Goal: Task Accomplishment & Management: Use online tool/utility

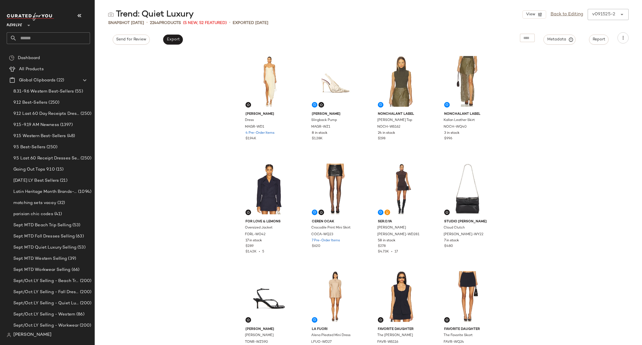
scroll to position [42, 0]
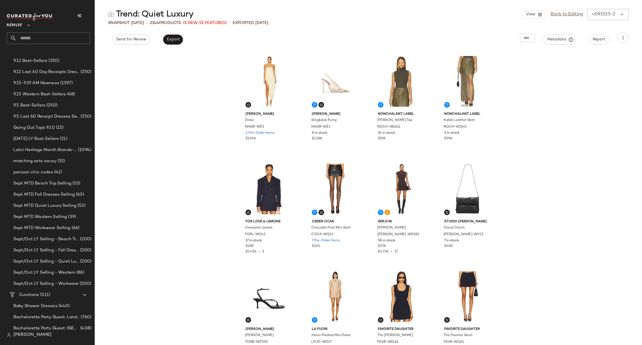
drag, startPoint x: 0, startPoint y: 0, endPoint x: 36, endPoint y: 37, distance: 51.8
click at [36, 37] on input "text" at bounding box center [53, 38] width 73 height 12
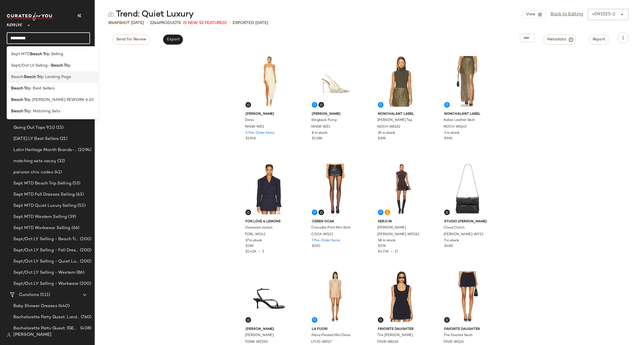
type input "*********"
click at [60, 79] on span "p Landing Page" at bounding box center [56, 77] width 30 height 6
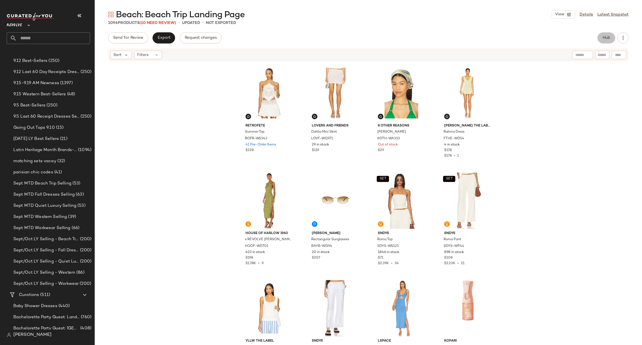
click at [607, 36] on span "Hub" at bounding box center [607, 38] width 8 height 4
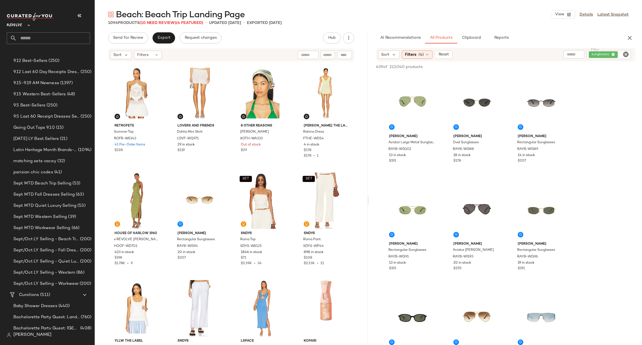
click at [624, 56] on icon "Clear Filter" at bounding box center [626, 54] width 7 height 7
paste input "*********"
type input "*********"
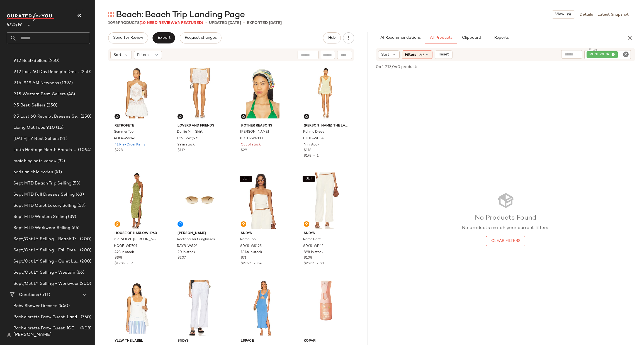
click at [480, 134] on div "No Products Found No products match your current filters. Clear Filters" at bounding box center [505, 219] width 273 height 290
click at [441, 53] on span "Reset" at bounding box center [443, 54] width 11 height 4
click at [625, 56] on input "Filter" at bounding box center [604, 55] width 47 height 6
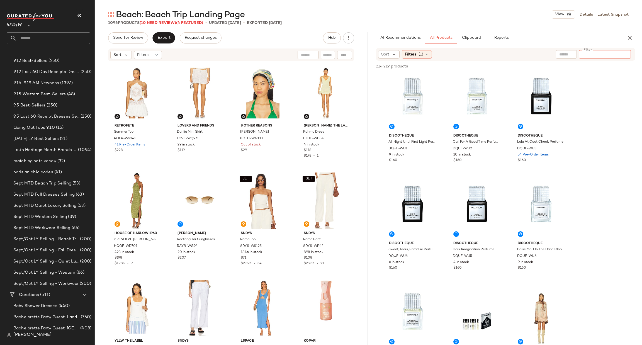
paste input "*********"
type input "*********"
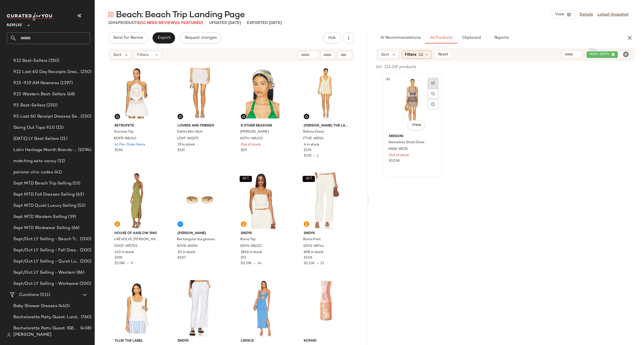
click at [433, 83] on img at bounding box center [432, 82] width 3 height 3
click at [434, 82] on img at bounding box center [432, 82] width 3 height 3
click at [218, 72] on img at bounding box center [218, 72] width 3 height 3
click at [626, 54] on icon "Clear Filter" at bounding box center [626, 54] width 7 height 7
paste input "**********"
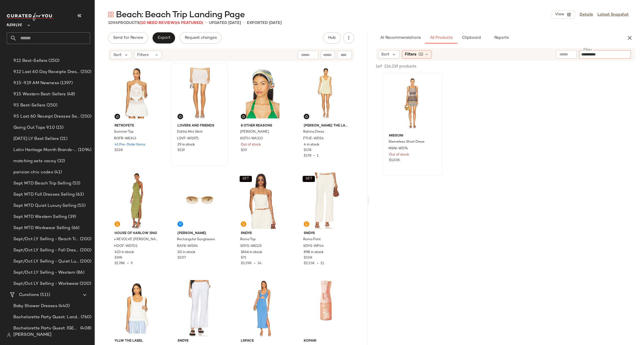
type input "**********"
click at [606, 122] on div "Missoni Sleeveless Short Dress MSNI-WD74 Out of stock $1.03K" at bounding box center [505, 124] width 273 height 103
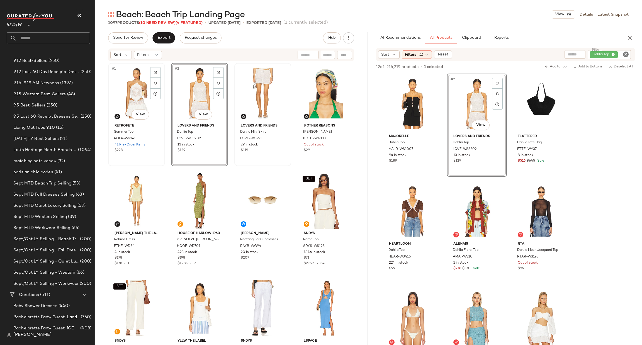
click at [129, 84] on div "#1 View" at bounding box center [136, 93] width 53 height 56
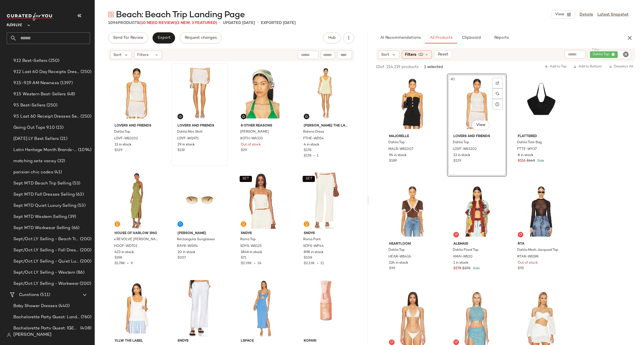
click at [623, 52] on icon "Clear Filter" at bounding box center [626, 54] width 7 height 7
paste input "*********"
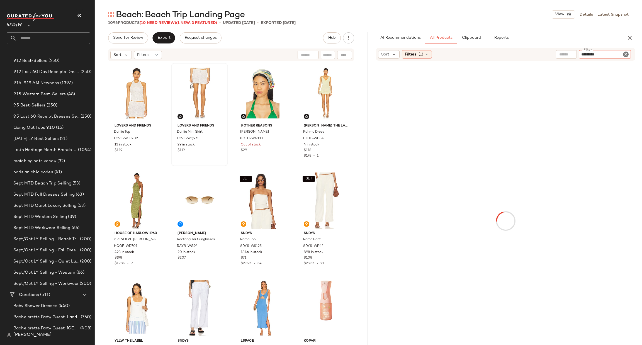
type input "*********"
click at [605, 164] on div at bounding box center [505, 221] width 271 height 318
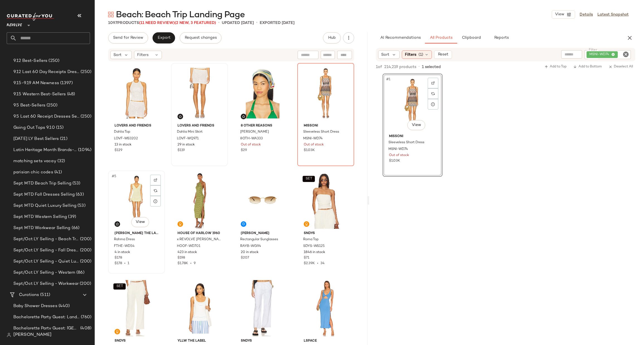
click at [130, 199] on div "#5 View" at bounding box center [136, 201] width 53 height 56
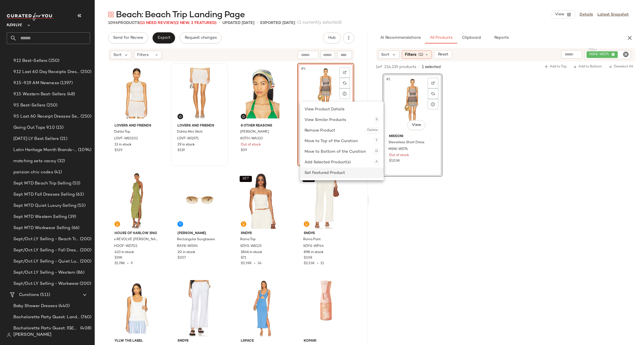
click at [314, 173] on div "Set Featured Product" at bounding box center [342, 172] width 75 height 11
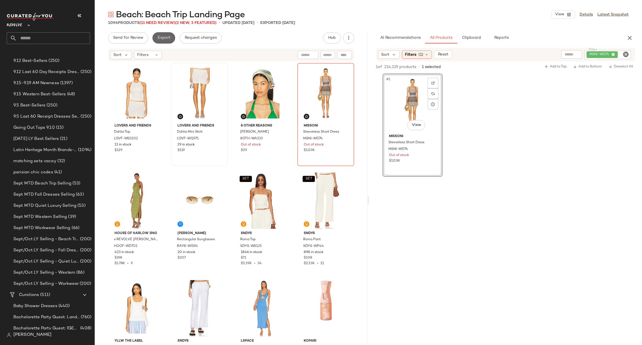
click at [162, 39] on span "Export" at bounding box center [163, 38] width 13 height 4
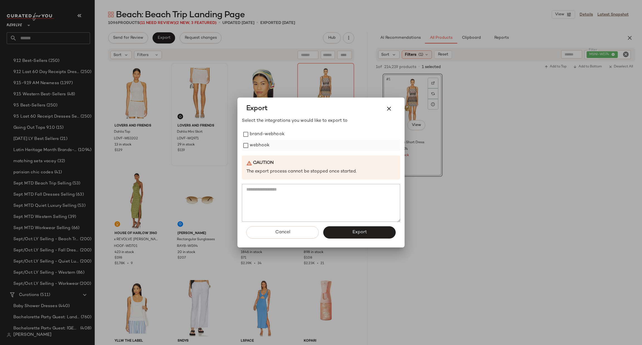
click at [257, 146] on label "webhook" at bounding box center [260, 145] width 20 height 11
click at [342, 229] on button "Export" at bounding box center [359, 232] width 72 height 12
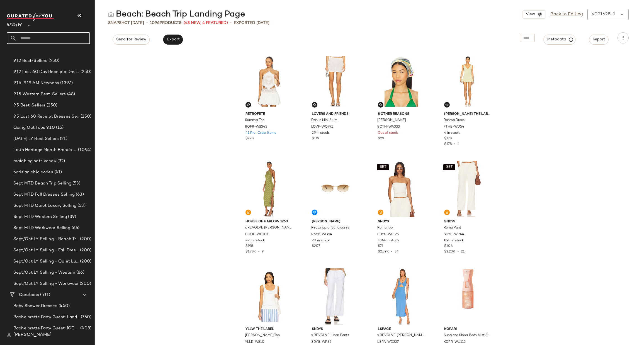
click at [65, 40] on input "text" at bounding box center [53, 38] width 73 height 12
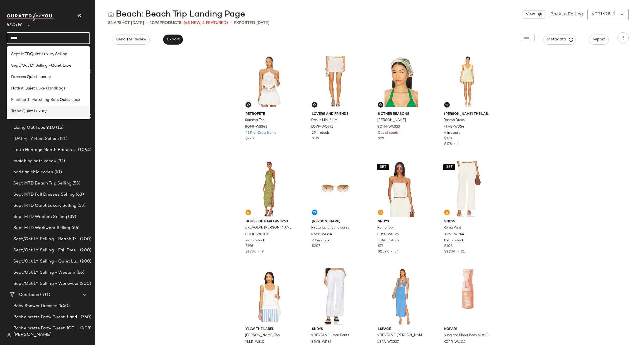
type input "****"
click at [41, 112] on span "t Luxury" at bounding box center [38, 111] width 15 height 6
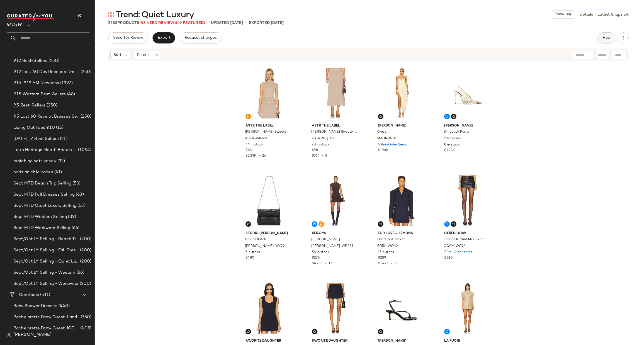
click at [602, 35] on button "Hub" at bounding box center [606, 37] width 18 height 11
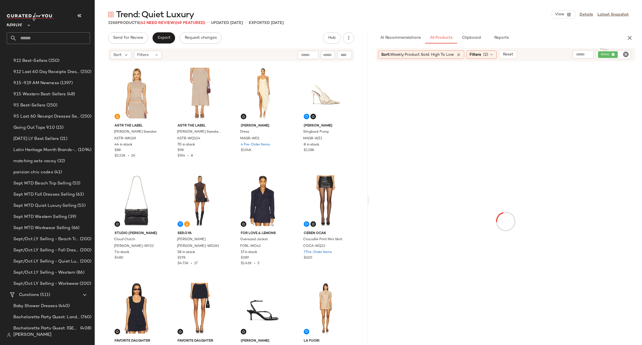
click at [625, 57] on icon "Clear Filter" at bounding box center [626, 54] width 7 height 7
click at [504, 53] on span "Reset" at bounding box center [507, 54] width 11 height 4
click at [616, 52] on div at bounding box center [614, 54] width 40 height 8
click at [624, 55] on input "text" at bounding box center [624, 55] width 10 height 6
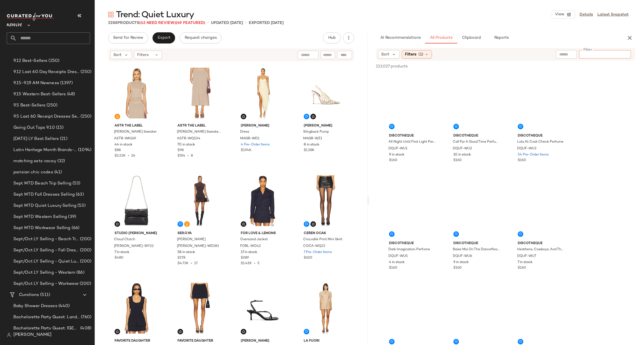
paste input "**********"
type input "**********"
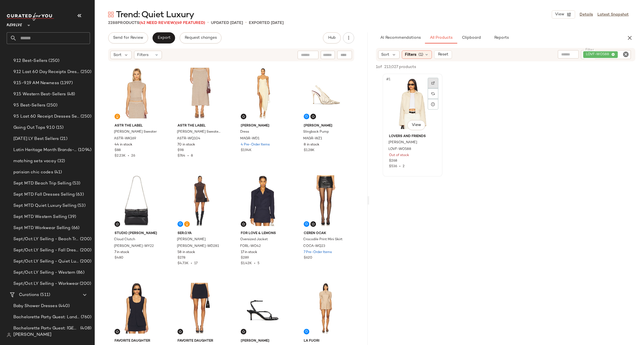
click at [431, 83] on img at bounding box center [432, 82] width 3 height 3
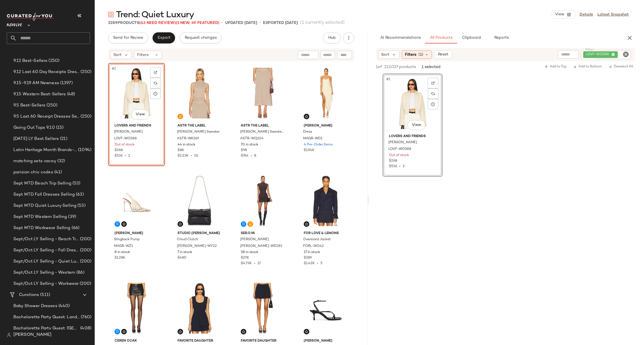
click at [625, 53] on icon "Clear Filter" at bounding box center [626, 54] width 7 height 7
paste input "**********"
type input "**********"
click at [591, 164] on div "#1 View Lovers and Friends Stella Jacket LOVF-WO588 Out of stock $268 $536 • 2" at bounding box center [505, 124] width 273 height 103
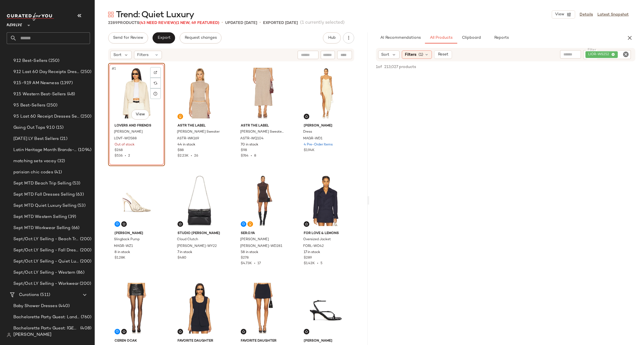
drag, startPoint x: 400, startPoint y: 85, endPoint x: 404, endPoint y: 81, distance: 5.5
click at [414, 55] on span "Filters" at bounding box center [410, 55] width 11 height 6
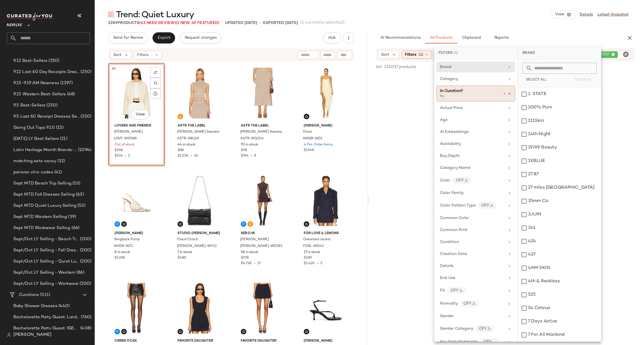
click at [508, 94] on icon at bounding box center [510, 94] width 4 height 4
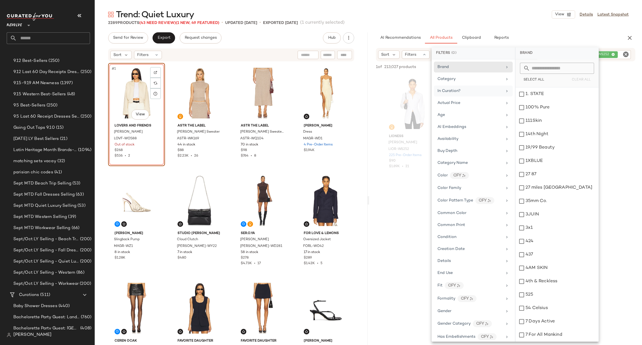
click at [525, 19] on div "Trend: Quiet Luxury View Details Latest Snapshot" at bounding box center [368, 14] width 547 height 11
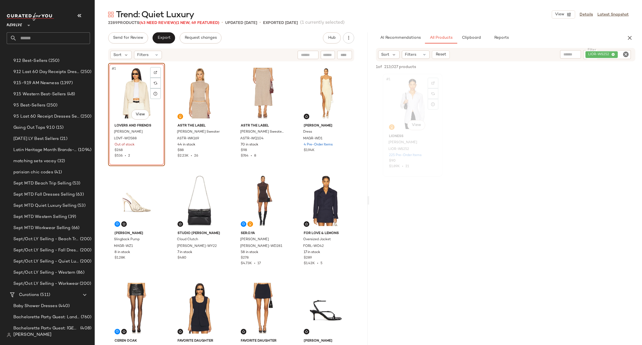
click at [411, 100] on div "#1 View" at bounding box center [413, 104] width 56 height 56
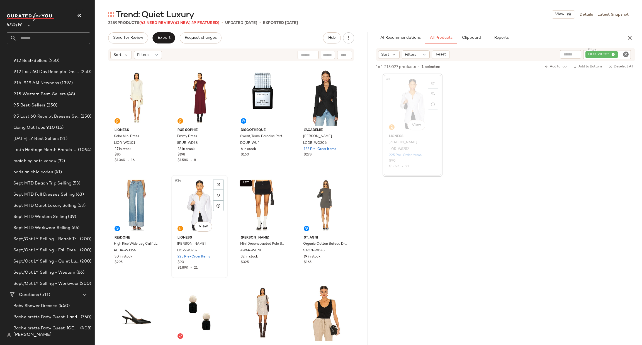
click at [203, 201] on div "#34 View" at bounding box center [199, 205] width 53 height 56
click at [623, 55] on icon "Clear Filter" at bounding box center [626, 54] width 7 height 7
type input "***"
click at [608, 97] on div "#1 View LIONESS Naomi Shirt LIOR-WS252 225 Pre-Order Items $90 $1.89K • 21" at bounding box center [505, 125] width 273 height 103
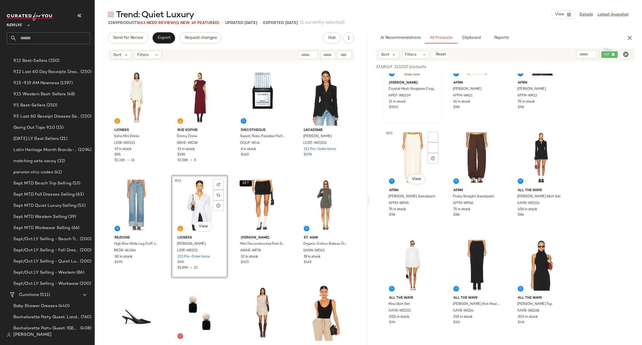
scroll to position [878, 0]
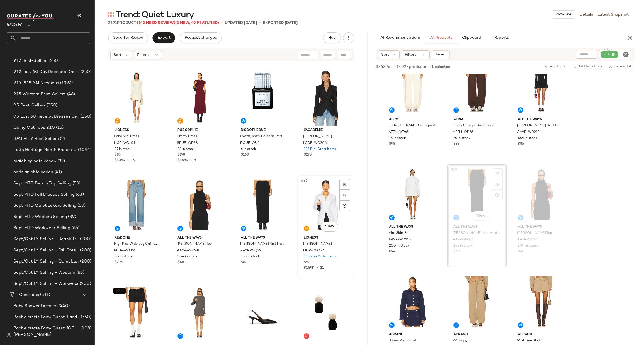
click at [305, 198] on div "#36 View" at bounding box center [325, 205] width 53 height 56
click at [131, 302] on div "SET #37 View" at bounding box center [136, 313] width 53 height 56
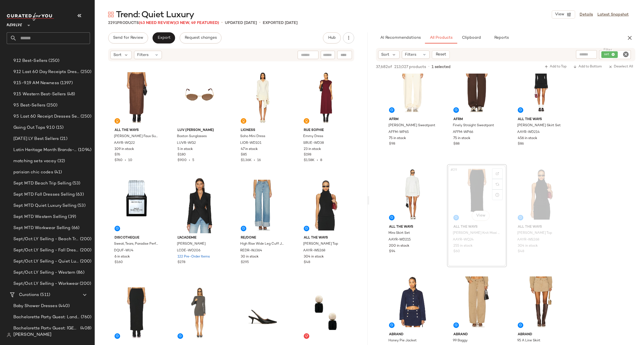
click at [623, 54] on icon "Clear Filter" at bounding box center [626, 54] width 7 height 7
paste input "*********"
type input "*********"
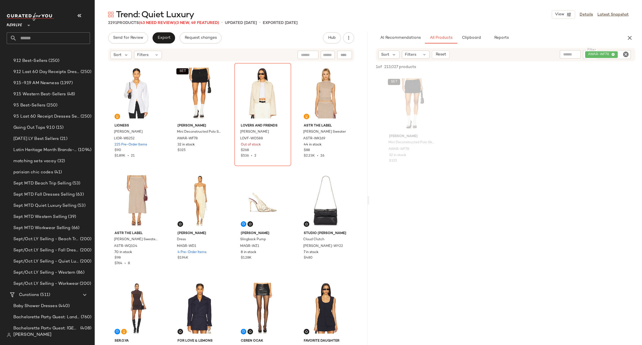
click at [625, 54] on icon "Clear Filter" at bounding box center [626, 54] width 7 height 7
paste input "*********"
type input "*********"
click at [615, 149] on div "SET Alexander Wang Mini Deconstructed Polo Skort AWAR-WF78 32 in stock $325" at bounding box center [505, 124] width 273 height 103
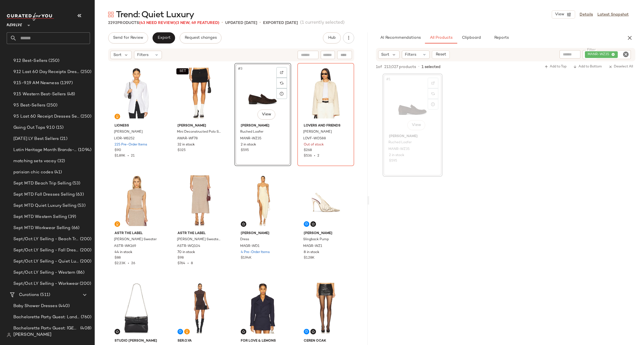
click at [626, 56] on icon "Clear Filter" at bounding box center [626, 54] width 7 height 7
paste input "*********"
type input "*********"
click at [595, 127] on div "#1 View Mansur Gavriel Ruched Loafer MANR-WZ35 2 in stock $595" at bounding box center [505, 125] width 273 height 103
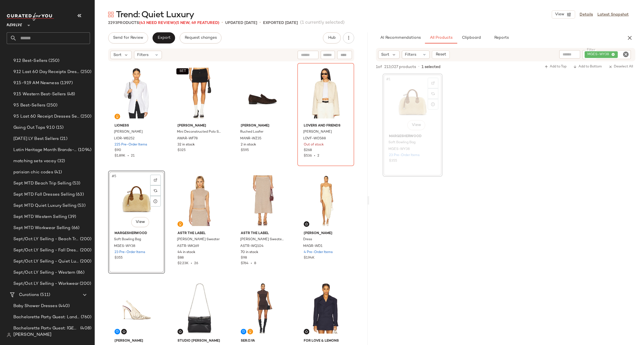
click at [627, 52] on icon "Clear Filter" at bounding box center [626, 54] width 7 height 7
paste input "*********"
type input "*********"
click at [598, 194] on div at bounding box center [505, 231] width 273 height 108
click at [433, 79] on div at bounding box center [433, 83] width 11 height 11
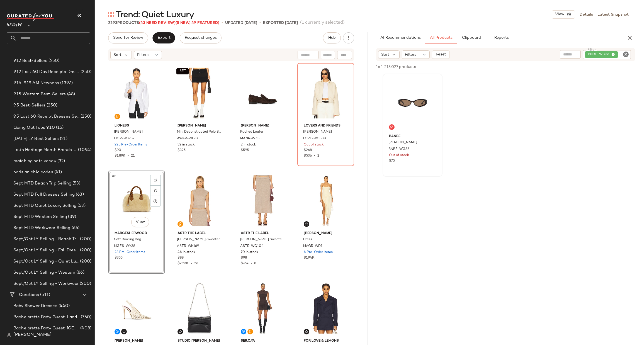
click at [624, 52] on icon "Clear Filter" at bounding box center [626, 54] width 7 height 7
paste input "**********"
type input "**********"
click at [605, 124] on div "Banbe Kasia Sunglasses BNBE-WG36 Out of stock $75" at bounding box center [505, 125] width 273 height 103
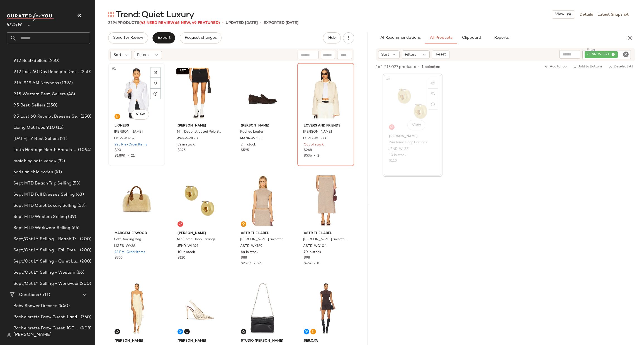
click at [138, 91] on div "#1 View" at bounding box center [136, 93] width 53 height 56
click at [186, 194] on div "#6 View" at bounding box center [199, 201] width 53 height 56
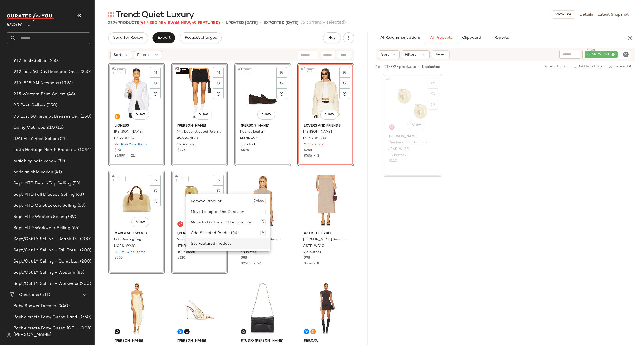
click at [211, 244] on div "Set Featured Product" at bounding box center [228, 243] width 75 height 11
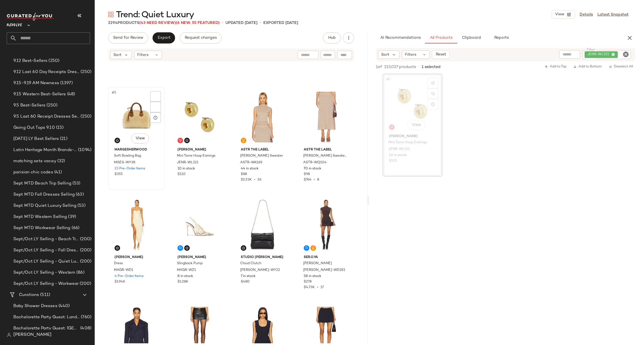
scroll to position [88, 0]
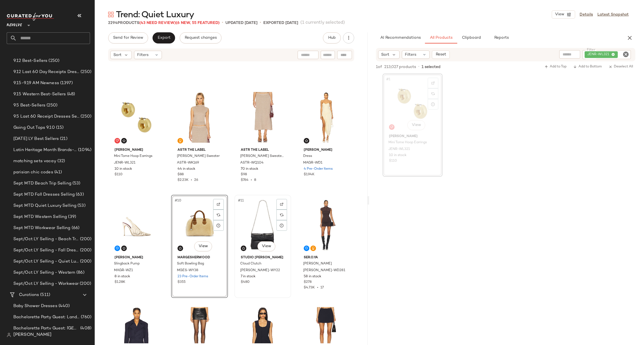
click at [255, 218] on div "#11 View" at bounding box center [262, 225] width 53 height 56
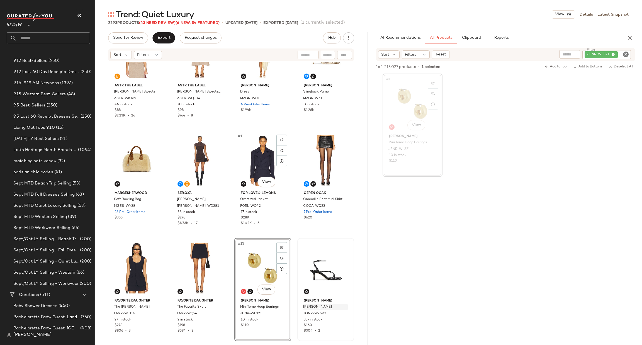
scroll to position [213, 0]
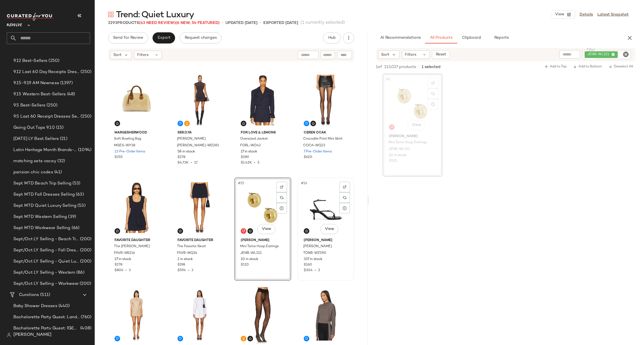
click at [314, 206] on div "#16 View" at bounding box center [325, 207] width 53 height 56
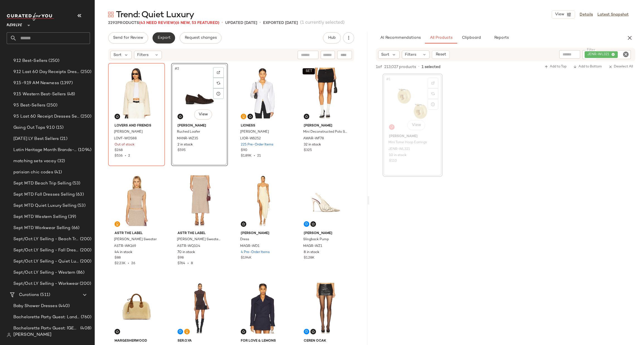
click at [173, 40] on button "Export" at bounding box center [163, 37] width 23 height 11
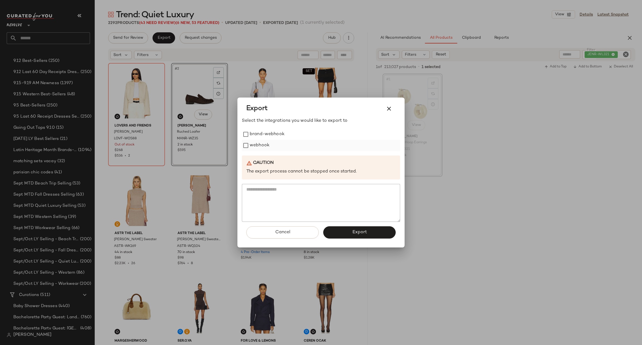
click at [254, 144] on label "webhook" at bounding box center [260, 145] width 20 height 11
click at [352, 231] on span "Export" at bounding box center [359, 232] width 15 height 5
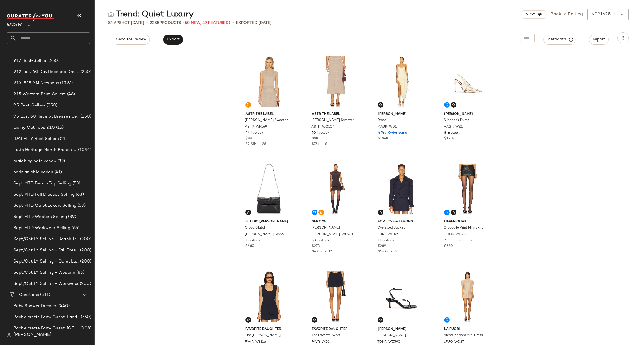
click at [44, 37] on input "text" at bounding box center [53, 38] width 73 height 12
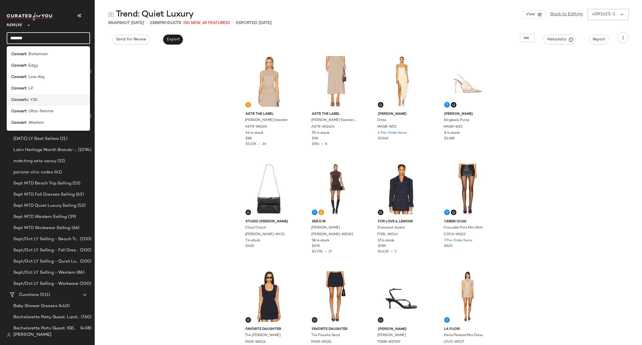
type input "*******"
click at [46, 103] on div "Concert s: Y2K" at bounding box center [48, 99] width 83 height 11
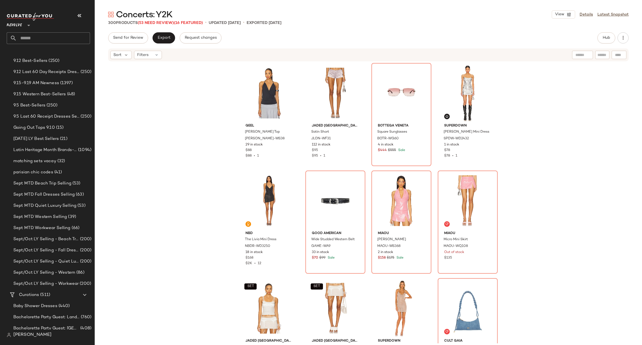
click at [558, 140] on div "Geel Julian Halter Top GEER-WS38 29 in stock $88 $88 • 1 Jaded London Satin Sho…" at bounding box center [368, 202] width 547 height 281
click at [382, 81] on div "#3 View" at bounding box center [401, 93] width 56 height 56
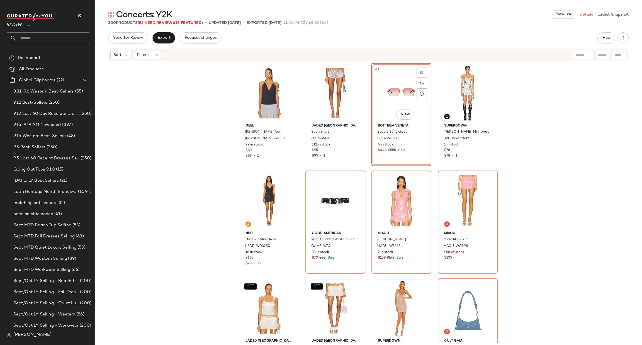
click at [586, 15] on link "Details" at bounding box center [586, 15] width 13 height 6
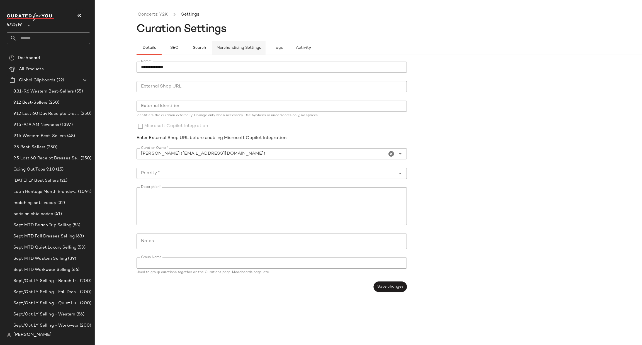
click at [245, 47] on span "Merchandising Settings" at bounding box center [238, 48] width 45 height 4
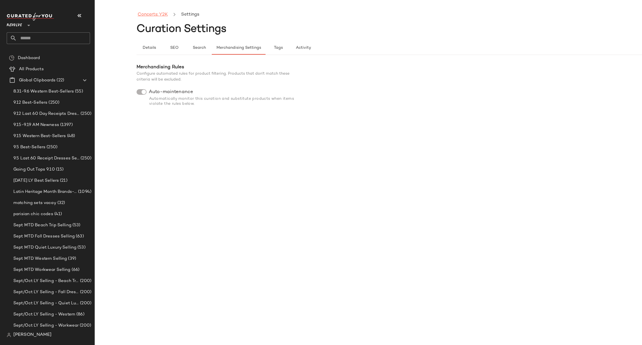
click at [165, 16] on link "Concerts: Y2K" at bounding box center [153, 14] width 30 height 7
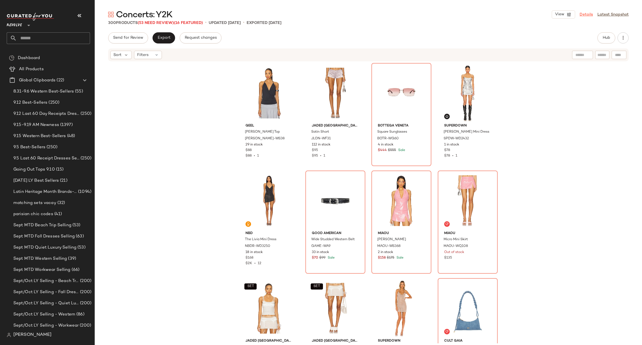
click at [588, 14] on link "Details" at bounding box center [586, 15] width 13 height 6
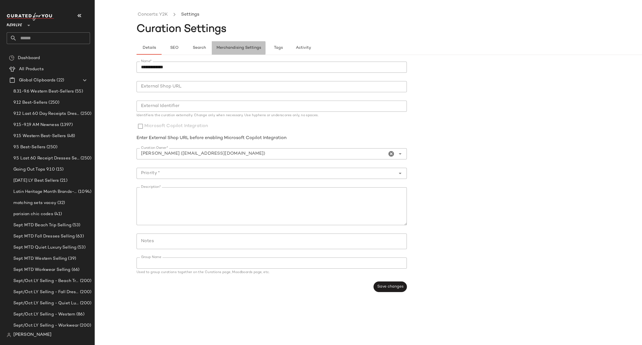
click at [251, 47] on span "Merchandising Settings" at bounding box center [238, 48] width 45 height 4
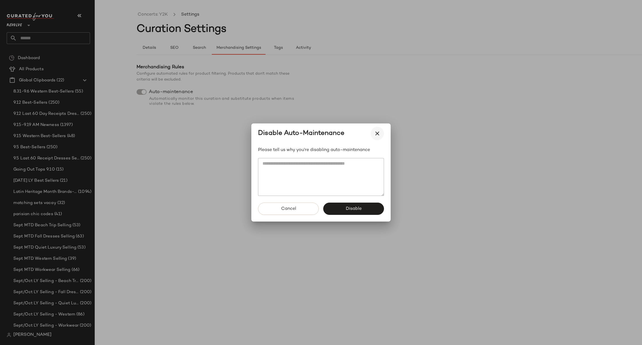
click at [379, 135] on icon "button" at bounding box center [377, 133] width 7 height 7
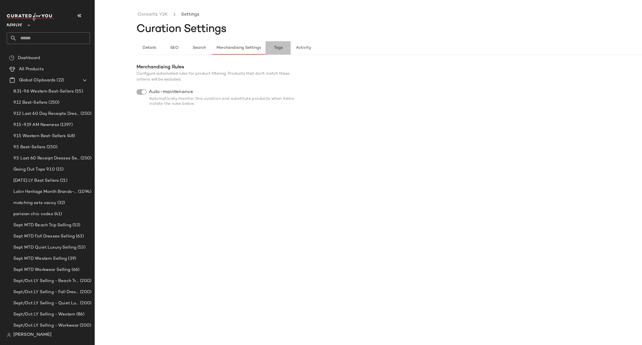
click at [279, 53] on button "Tags" at bounding box center [278, 47] width 25 height 13
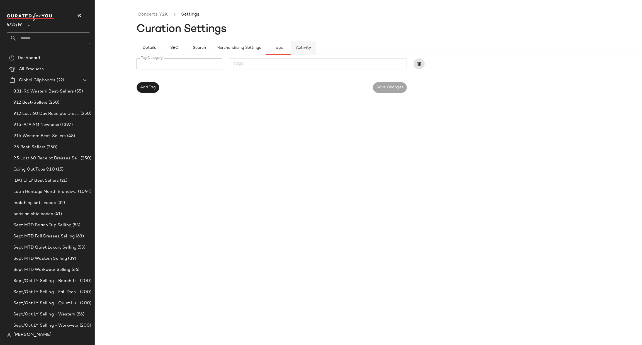
click at [301, 49] on span "Activity" at bounding box center [303, 48] width 15 height 4
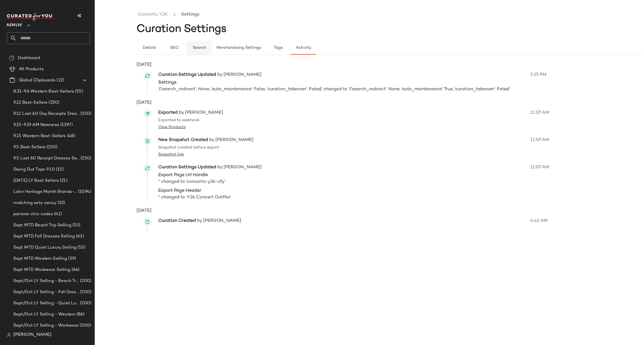
click at [193, 51] on button "Search" at bounding box center [199, 47] width 25 height 13
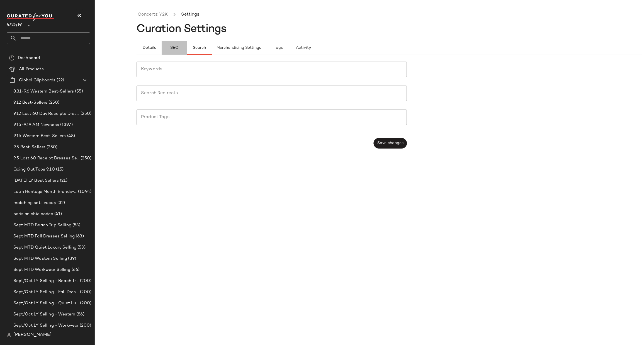
click at [174, 50] on span "SEO" at bounding box center [174, 48] width 9 height 4
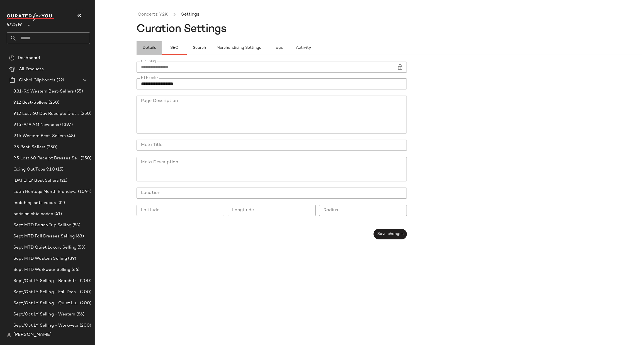
click at [149, 49] on span "Details" at bounding box center [149, 48] width 14 height 4
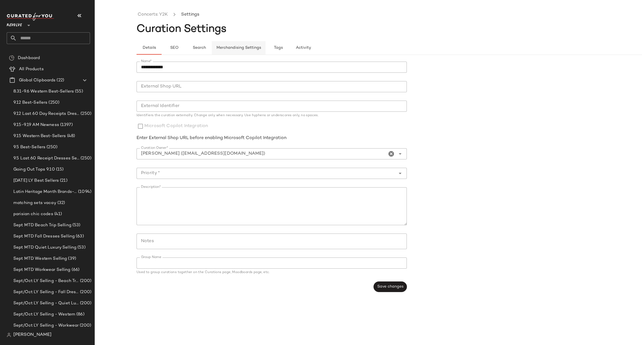
click at [241, 51] on button "Merchandising Settings" at bounding box center [239, 47] width 54 height 13
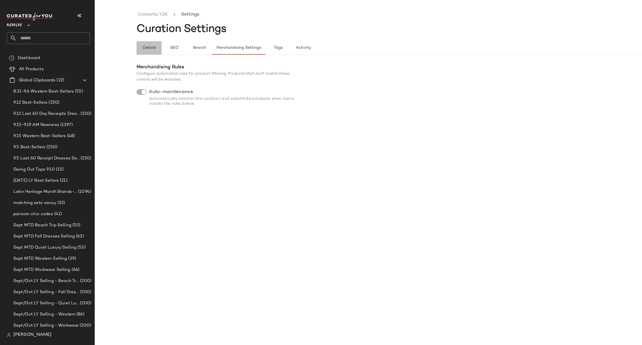
click at [148, 50] on button "Details" at bounding box center [149, 47] width 25 height 13
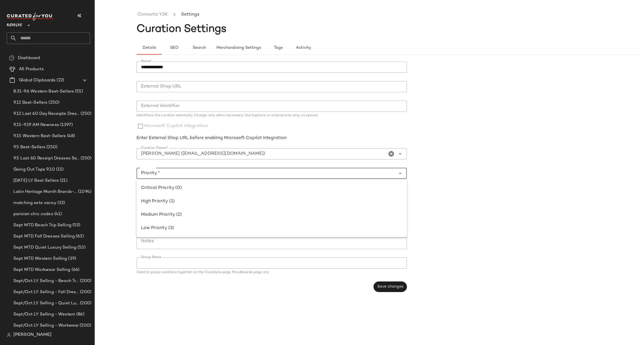
click at [187, 171] on input "Priority *" at bounding box center [266, 173] width 259 height 7
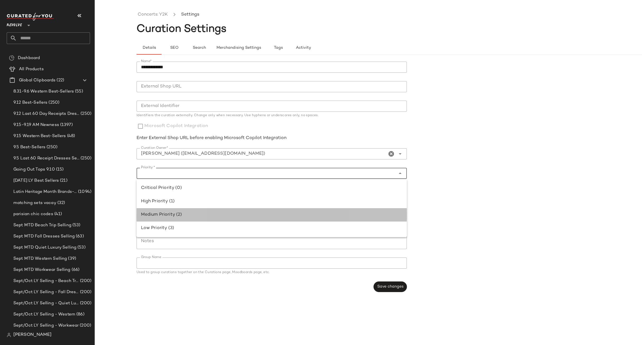
click at [171, 216] on div "Medium Priority (2)" at bounding box center [271, 215] width 261 height 7
type input "**********"
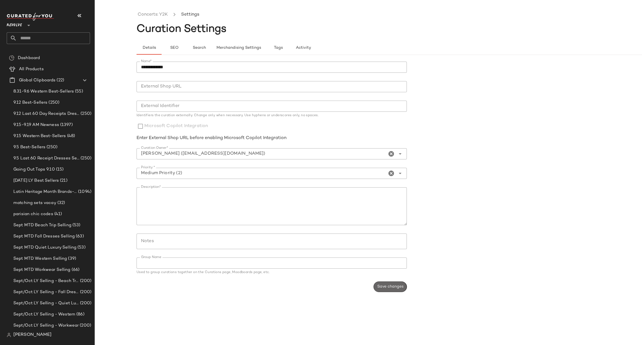
click at [394, 288] on span "Save changes" at bounding box center [390, 287] width 26 height 4
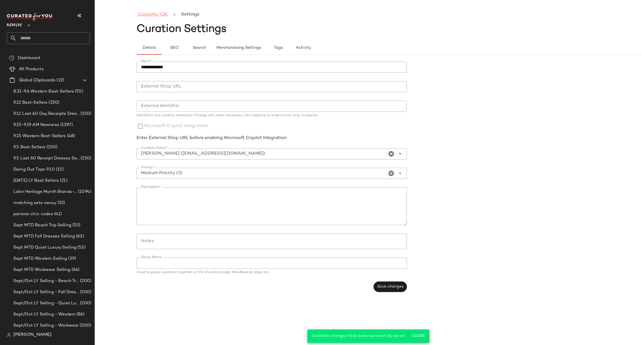
click at [157, 16] on link "Concerts: Y2K" at bounding box center [153, 14] width 30 height 7
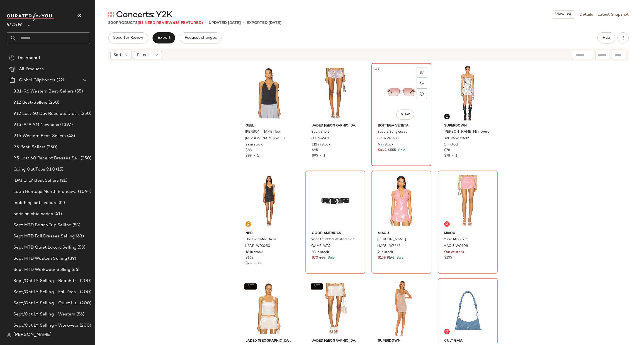
click at [392, 93] on div "#3 View" at bounding box center [401, 93] width 56 height 56
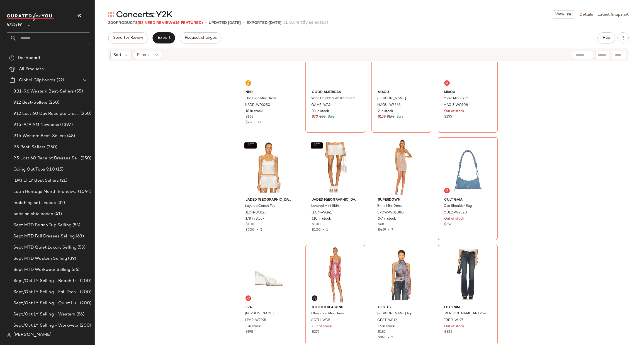
scroll to position [130, 0]
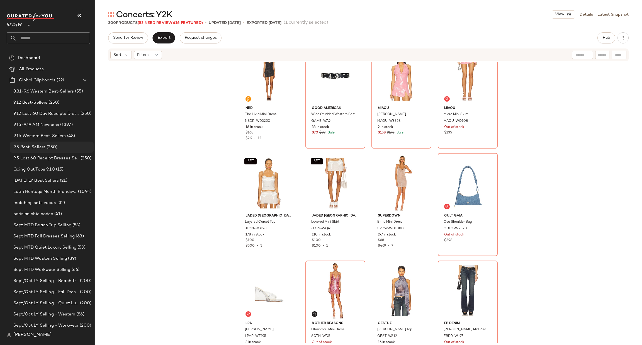
click at [40, 151] on div "9.5 Best-Sellers (250)" at bounding box center [52, 147] width 84 height 11
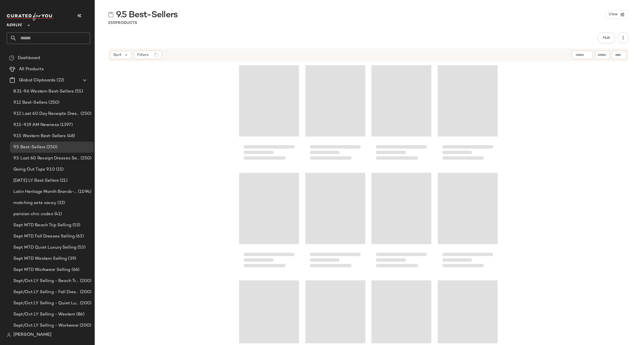
click at [42, 40] on input "text" at bounding box center [53, 38] width 73 height 12
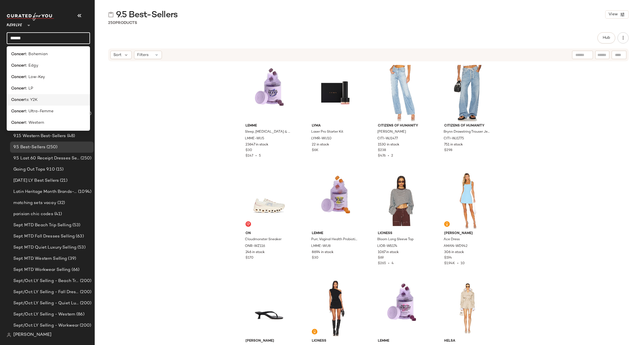
type input "******"
click at [32, 97] on span "ts: Y2K" at bounding box center [31, 100] width 13 height 6
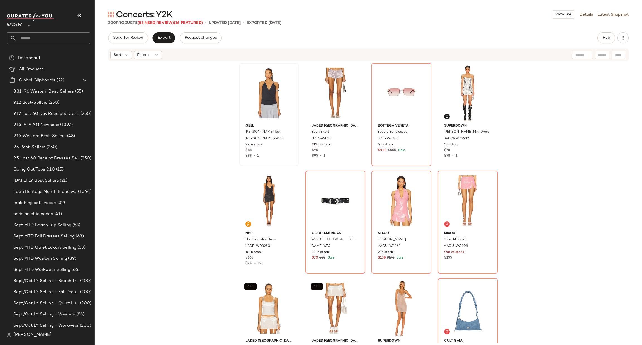
click at [251, 105] on div at bounding box center [269, 93] width 56 height 56
click at [392, 86] on div "#3 View" at bounding box center [401, 93] width 56 height 56
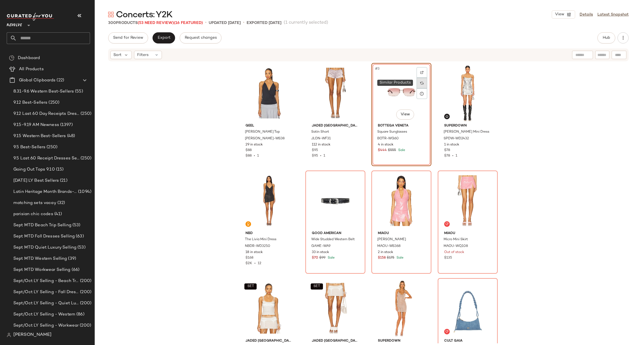
click at [420, 84] on img at bounding box center [421, 82] width 3 height 3
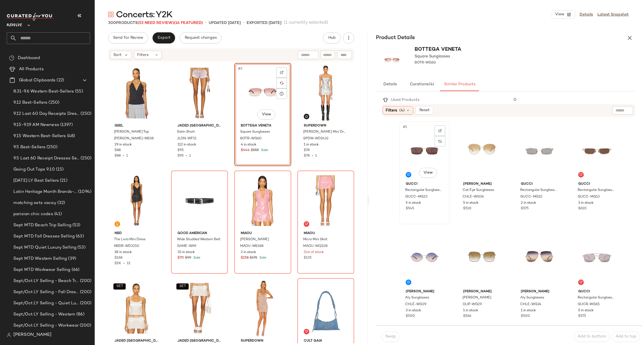
click at [414, 155] on div "#1 View" at bounding box center [424, 151] width 46 height 56
click at [389, 335] on span "Swap" at bounding box center [390, 336] width 11 height 4
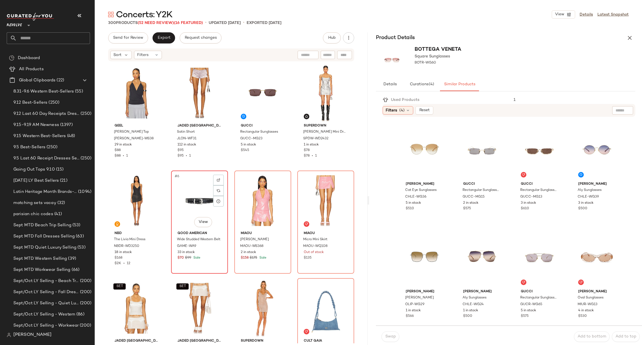
click at [188, 202] on div "#6 View" at bounding box center [199, 201] width 53 height 56
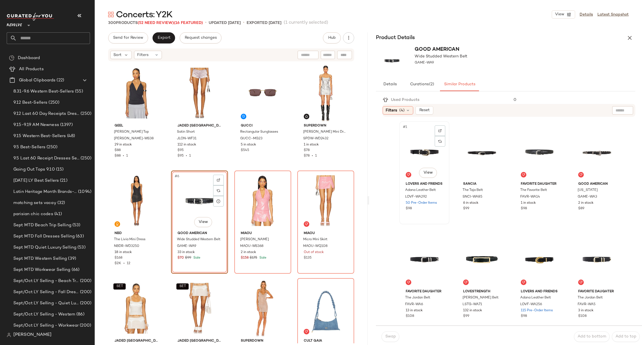
click at [427, 150] on div "#1 View" at bounding box center [424, 151] width 46 height 56
click at [393, 338] on span "Swap" at bounding box center [390, 336] width 11 height 4
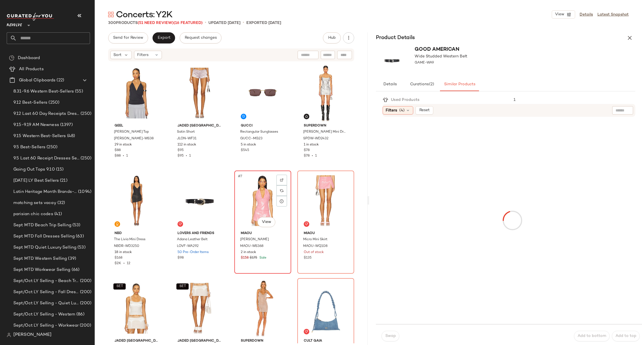
click at [240, 189] on div "#7 View" at bounding box center [262, 201] width 53 height 56
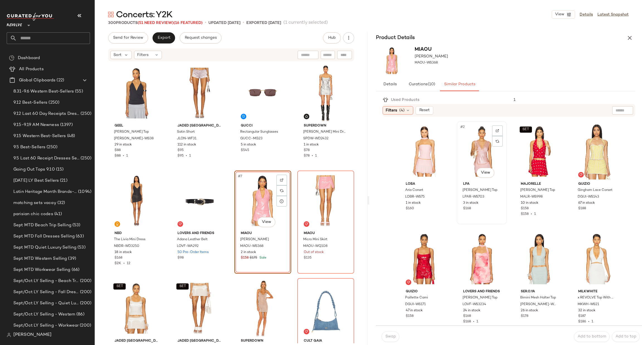
click at [468, 144] on div "#2 View" at bounding box center [482, 151] width 46 height 56
click at [391, 338] on span "Swap" at bounding box center [390, 336] width 11 height 4
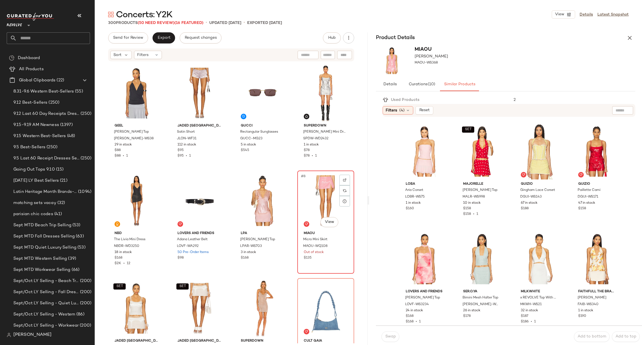
click at [312, 193] on div "#8 View" at bounding box center [325, 201] width 53 height 56
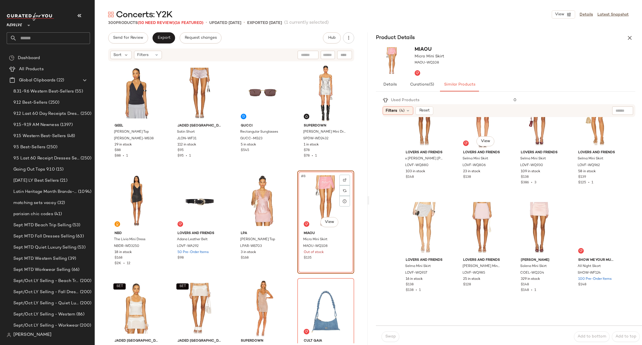
scroll to position [209, 0]
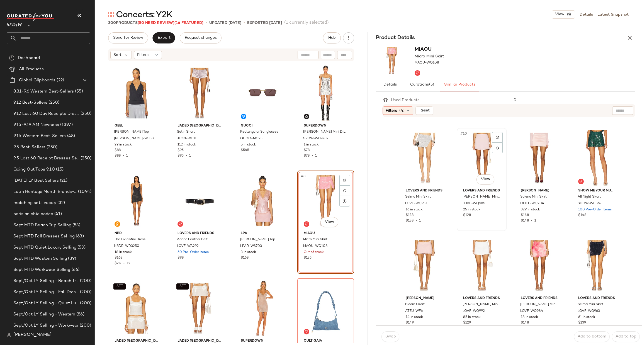
click at [467, 157] on div "#10 View" at bounding box center [482, 158] width 46 height 56
click at [384, 335] on button "Swap" at bounding box center [391, 336] width 18 height 11
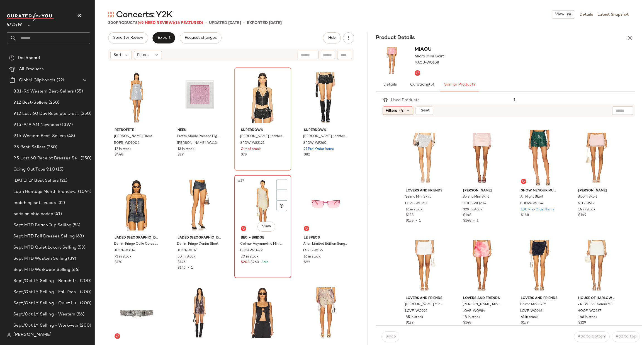
scroll to position [589, 0]
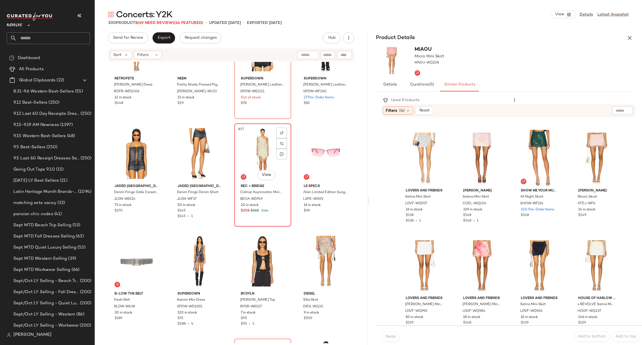
click at [249, 142] on div "#27 View" at bounding box center [262, 153] width 53 height 56
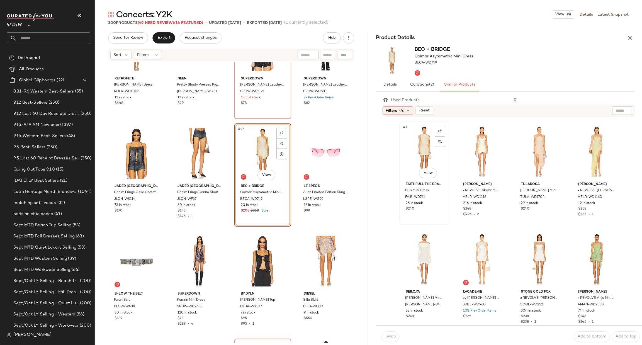
click at [425, 133] on div "#1 View" at bounding box center [424, 151] width 46 height 56
click at [467, 149] on div "#2 View" at bounding box center [482, 151] width 46 height 56
click at [388, 335] on span "Swap" at bounding box center [390, 336] width 11 height 4
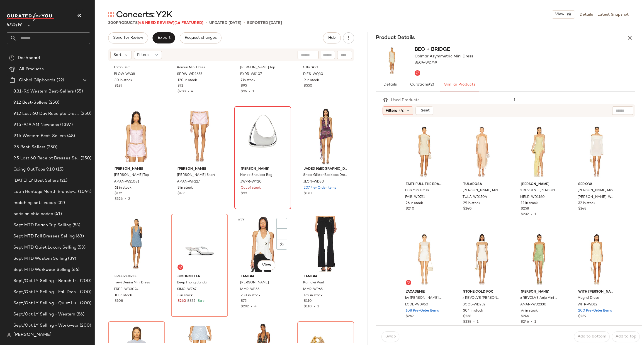
scroll to position [882, 0]
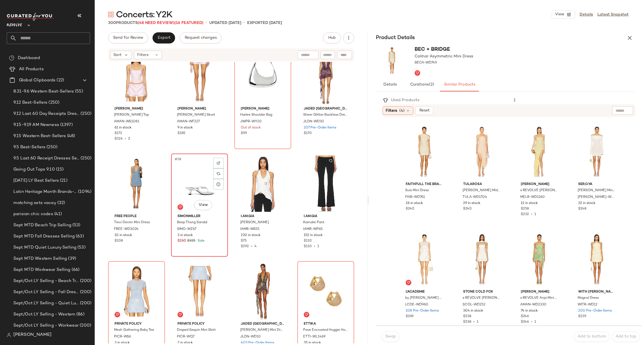
click at [174, 186] on div "#38 View" at bounding box center [199, 184] width 53 height 56
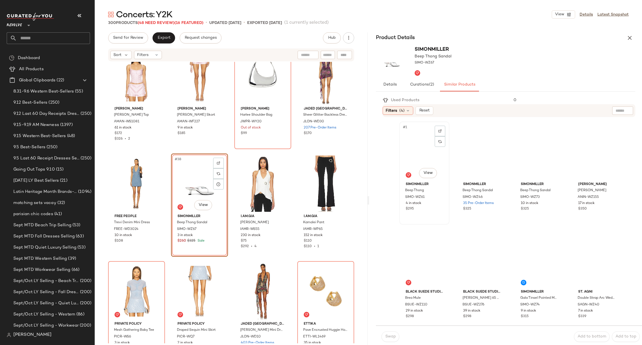
click at [423, 151] on div "#1 View" at bounding box center [424, 151] width 46 height 56
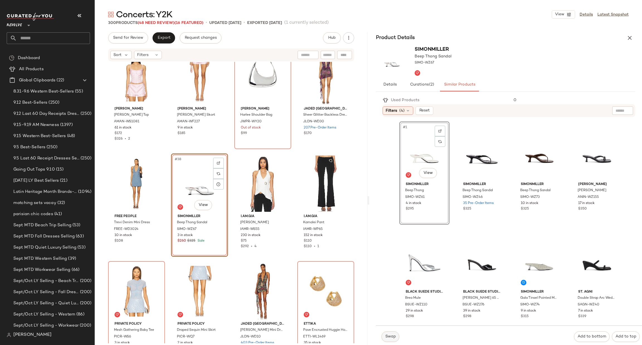
click at [391, 336] on span "Swap" at bounding box center [390, 336] width 11 height 4
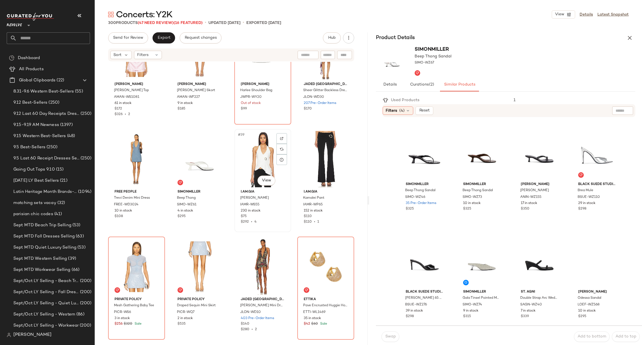
scroll to position [1007, 0]
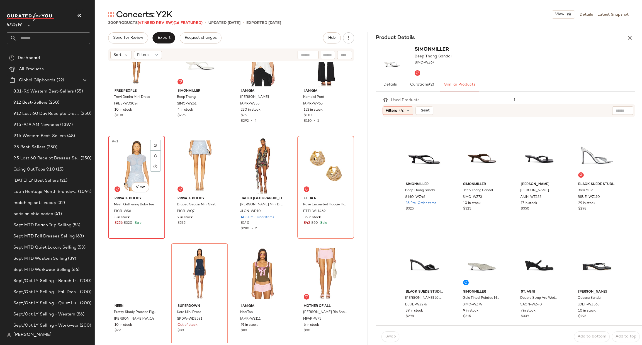
click at [137, 164] on div "#41 View" at bounding box center [136, 166] width 53 height 56
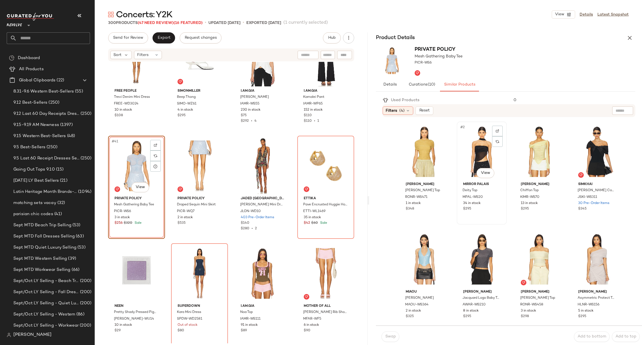
click at [466, 142] on div "#2 View" at bounding box center [482, 151] width 46 height 56
click at [418, 237] on div "#5 View" at bounding box center [424, 259] width 46 height 56
click at [389, 335] on span "Swap" at bounding box center [390, 336] width 11 height 4
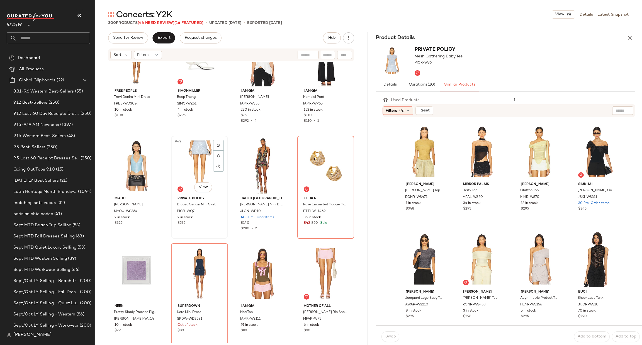
click at [190, 169] on div "#42 View" at bounding box center [199, 166] width 53 height 56
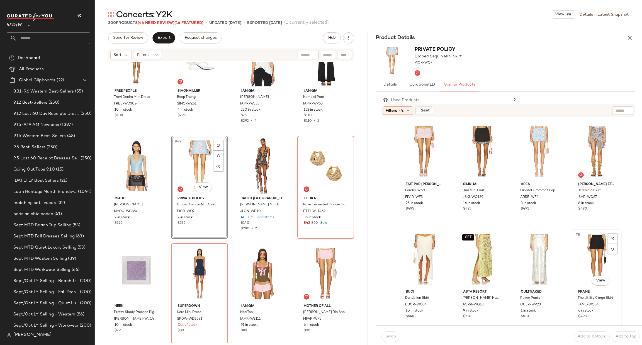
click at [577, 247] on div "#8 View" at bounding box center [597, 259] width 46 height 56
click at [385, 337] on span "Swap" at bounding box center [390, 336] width 11 height 4
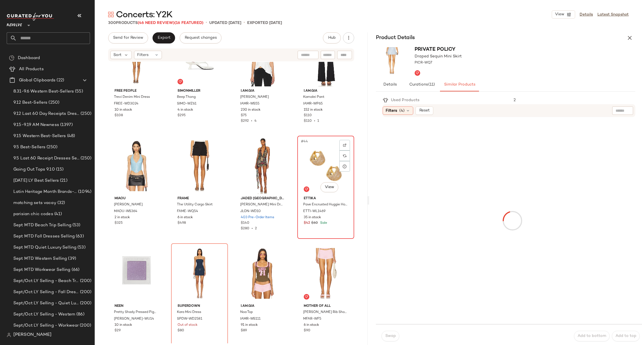
click at [308, 176] on div "#44 View" at bounding box center [325, 166] width 53 height 56
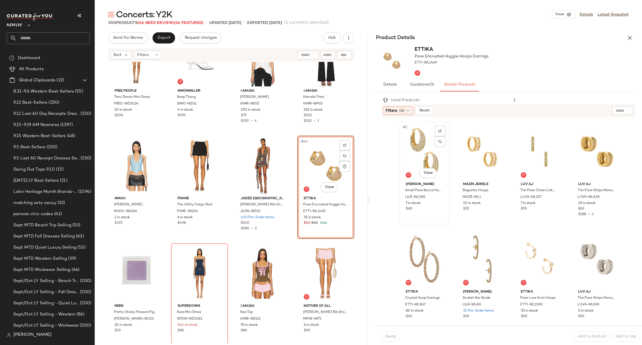
click at [410, 141] on div "#1 View" at bounding box center [424, 151] width 46 height 56
click at [394, 336] on span "Swap" at bounding box center [390, 336] width 11 height 4
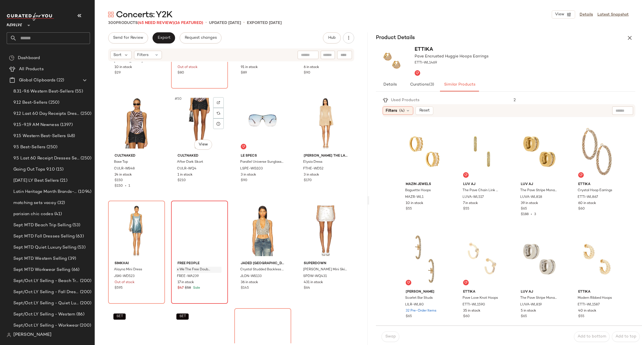
scroll to position [1342, 0]
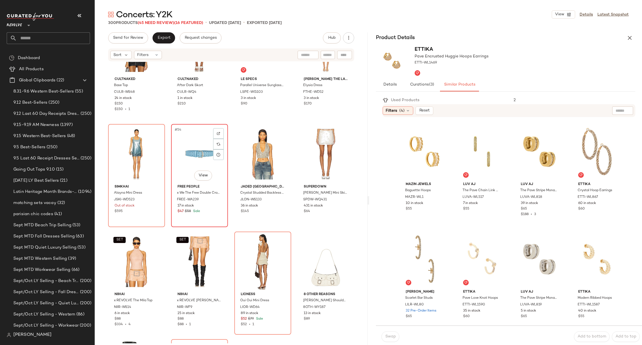
click at [186, 171] on div "#54 View" at bounding box center [199, 154] width 53 height 56
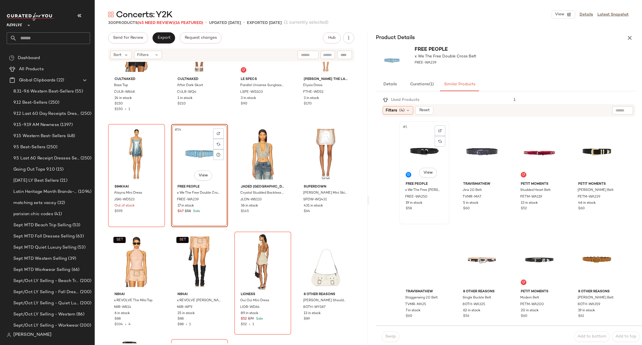
click at [414, 149] on div "#1 View" at bounding box center [424, 151] width 46 height 56
drag, startPoint x: 391, startPoint y: 335, endPoint x: 384, endPoint y: 326, distance: 11.1
click at [390, 335] on span "Swap" at bounding box center [390, 336] width 11 height 4
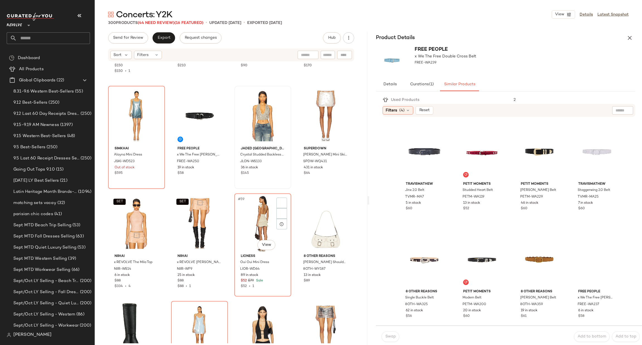
scroll to position [1425, 0]
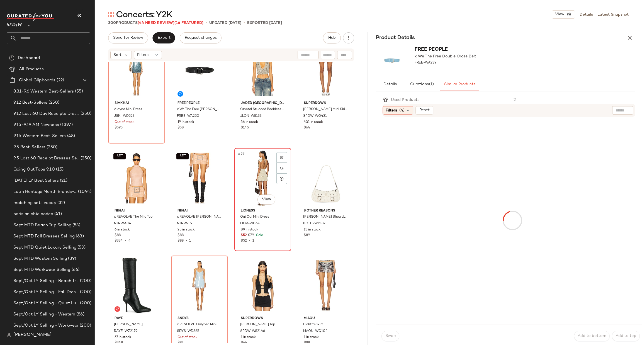
click at [250, 179] on div "#59 View" at bounding box center [262, 178] width 53 height 56
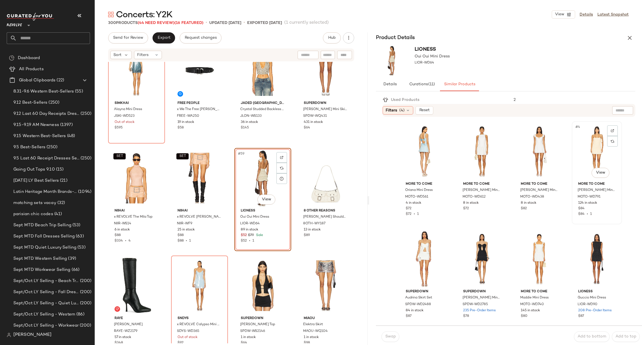
click at [585, 142] on div "#4 View" at bounding box center [597, 151] width 46 height 56
click at [389, 333] on button "Swap" at bounding box center [391, 336] width 18 height 11
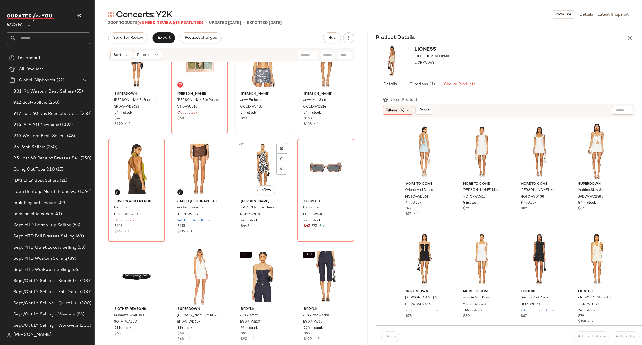
scroll to position [1927, 0]
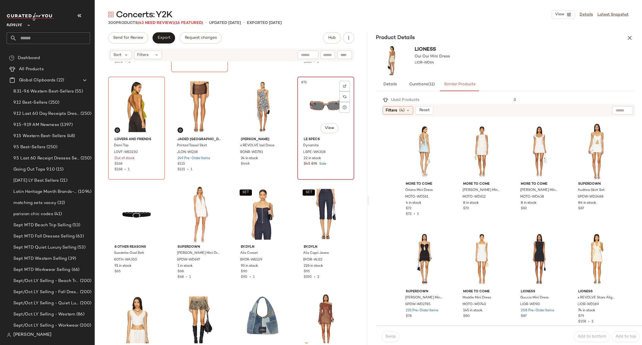
click at [307, 115] on div "#76 View" at bounding box center [325, 107] width 53 height 56
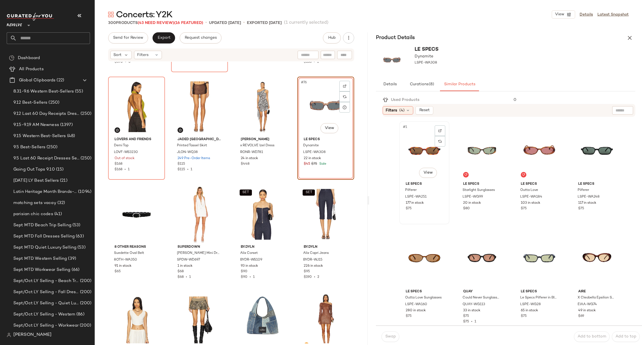
click at [423, 149] on div "#1 View" at bounding box center [424, 151] width 46 height 56
click at [388, 337] on span "Swap" at bounding box center [390, 336] width 11 height 4
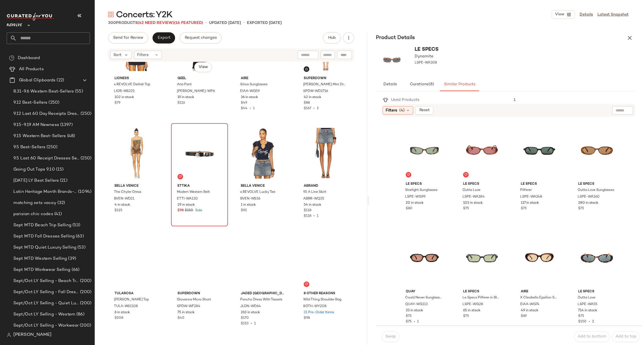
scroll to position [2638, 0]
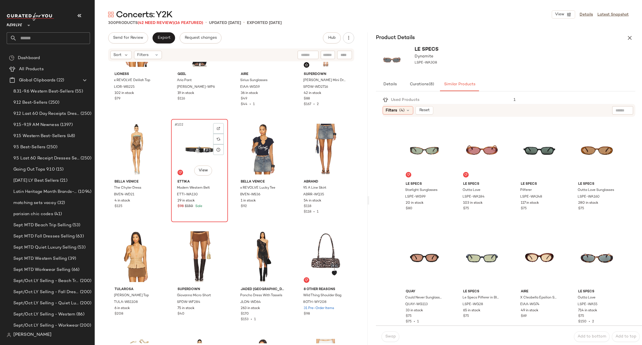
click at [184, 150] on div "#102 View" at bounding box center [199, 149] width 53 height 56
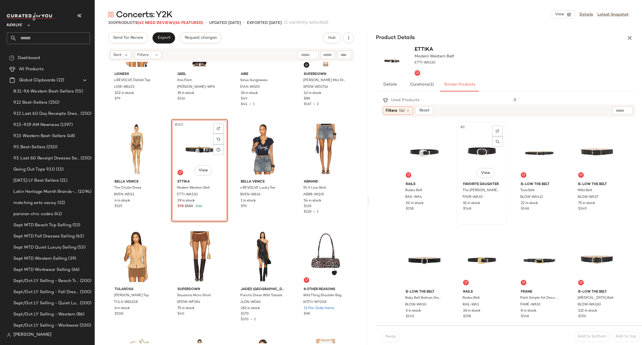
click at [476, 145] on div "#2 View" at bounding box center [482, 151] width 46 height 56
click at [392, 336] on span "Swap" at bounding box center [390, 336] width 11 height 4
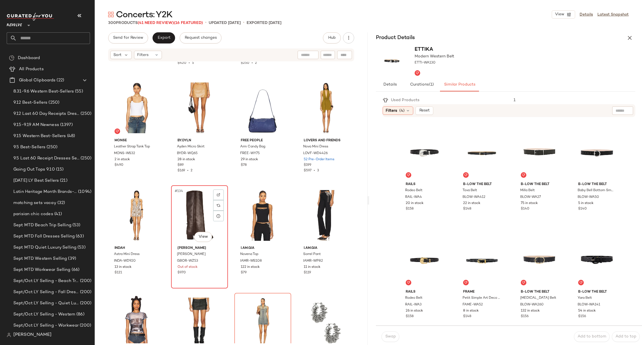
scroll to position [3599, 0]
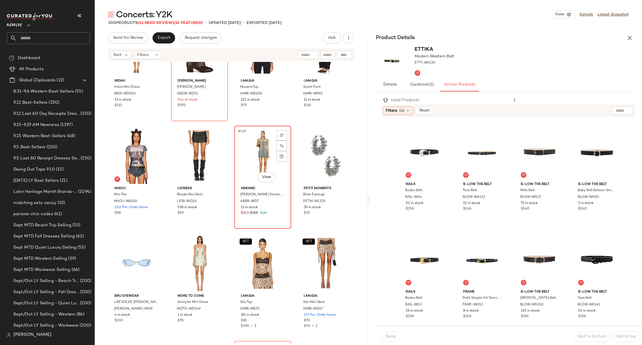
click at [251, 150] on div "#139 View" at bounding box center [262, 156] width 53 height 56
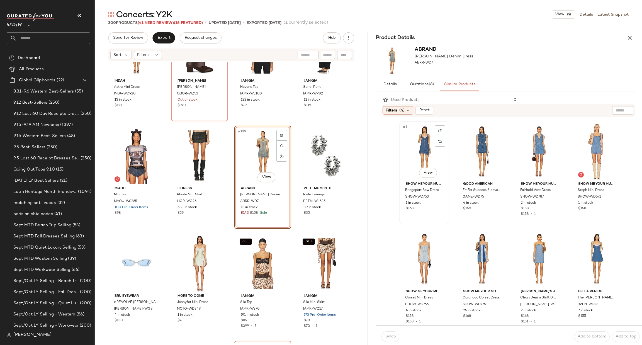
click at [420, 139] on div "#1 View" at bounding box center [424, 151] width 46 height 56
click at [412, 247] on div "#5 View" at bounding box center [424, 259] width 46 height 56
click at [389, 335] on span "Swap" at bounding box center [390, 336] width 11 height 4
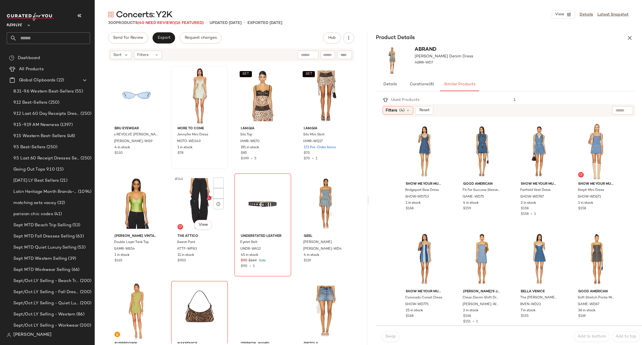
scroll to position [3808, 0]
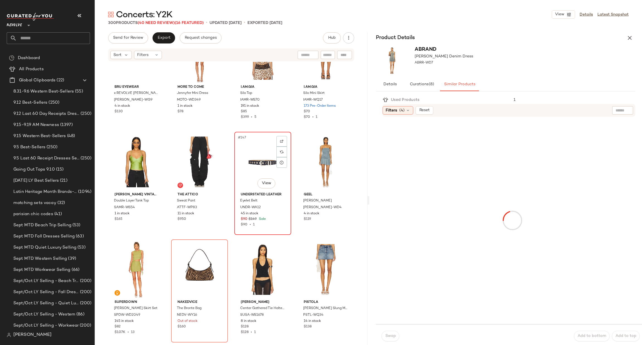
click at [250, 148] on div "#147 View" at bounding box center [262, 162] width 53 height 56
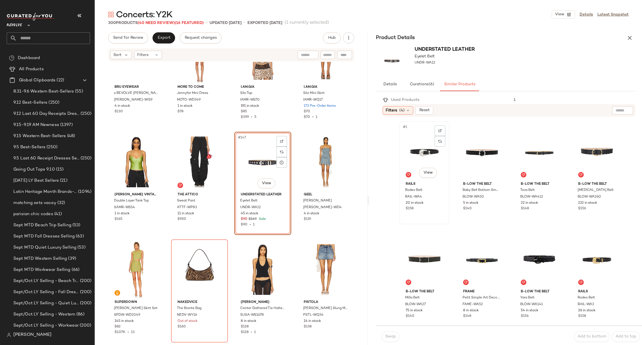
click at [410, 156] on div "#1 View" at bounding box center [424, 151] width 46 height 56
click at [391, 337] on span "Swap" at bounding box center [390, 336] width 11 height 4
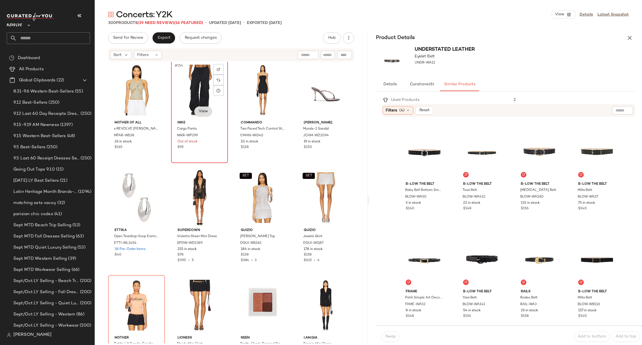
scroll to position [4184, 0]
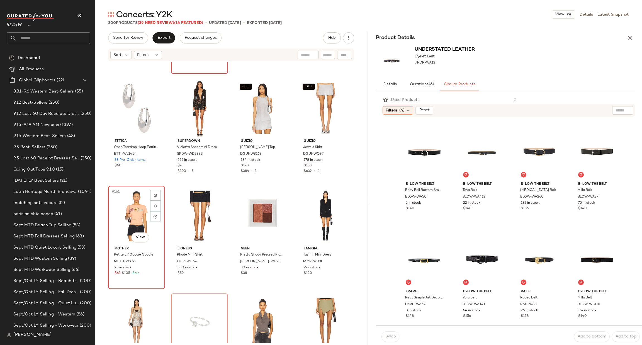
click at [123, 213] on div "#161 View" at bounding box center [136, 216] width 53 height 56
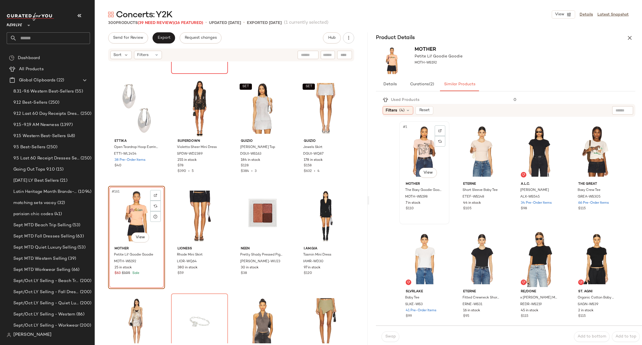
click at [427, 148] on div "#1 View" at bounding box center [424, 151] width 46 height 56
click at [390, 340] on button "Swap" at bounding box center [391, 336] width 18 height 11
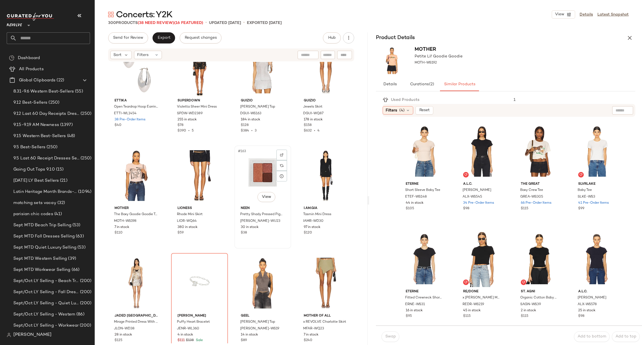
scroll to position [4352, 0]
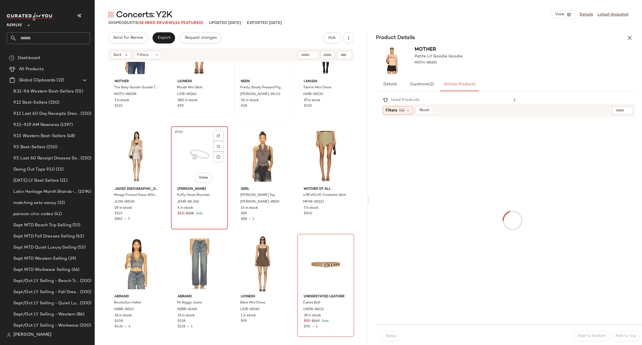
click at [183, 136] on div "#166 View" at bounding box center [199, 156] width 53 height 56
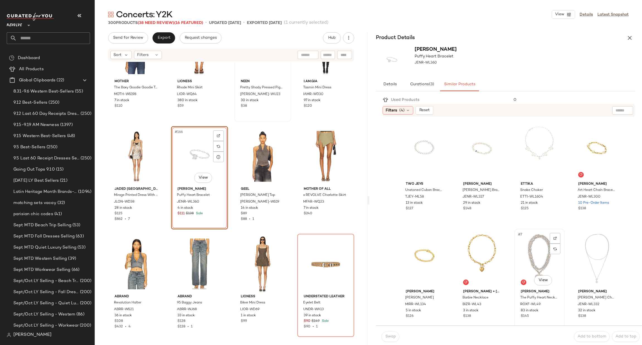
click at [526, 249] on div "#7 View" at bounding box center [539, 259] width 46 height 56
click at [390, 334] on span "Swap" at bounding box center [390, 336] width 11 height 4
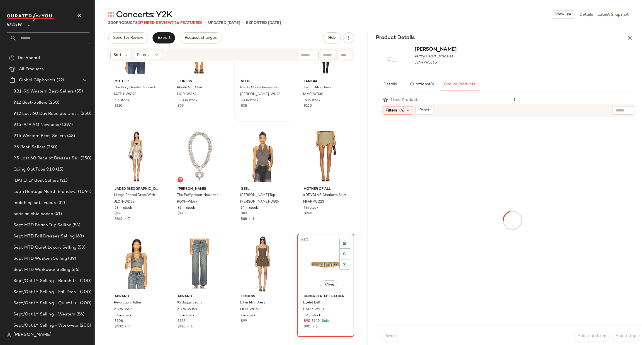
click at [320, 261] on div "#172 View" at bounding box center [325, 264] width 53 height 56
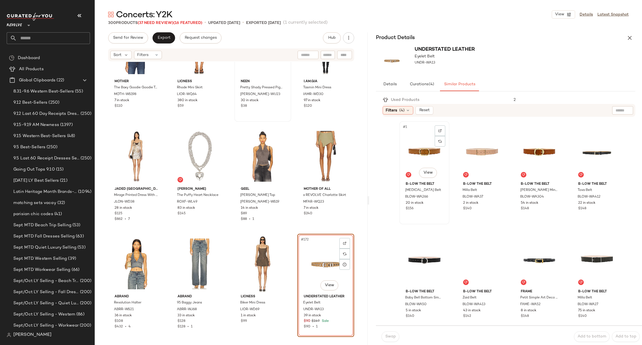
click at [420, 149] on div "#1 View" at bounding box center [424, 151] width 46 height 56
click at [389, 336] on span "Swap" at bounding box center [390, 336] width 11 height 4
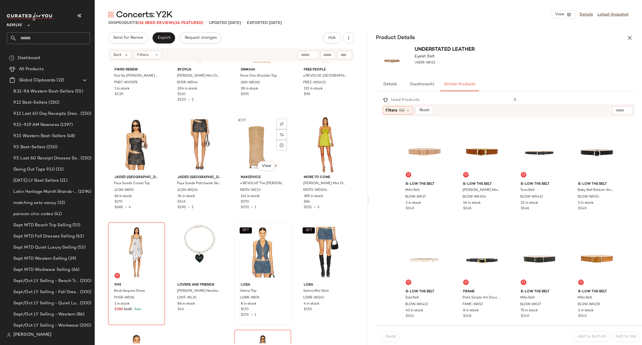
scroll to position [4811, 0]
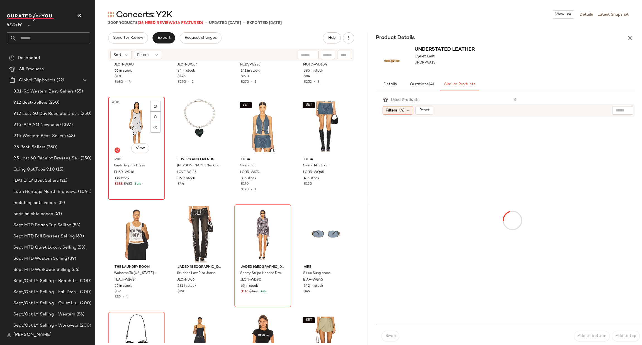
click at [125, 132] on div "#181 View" at bounding box center [136, 127] width 53 height 56
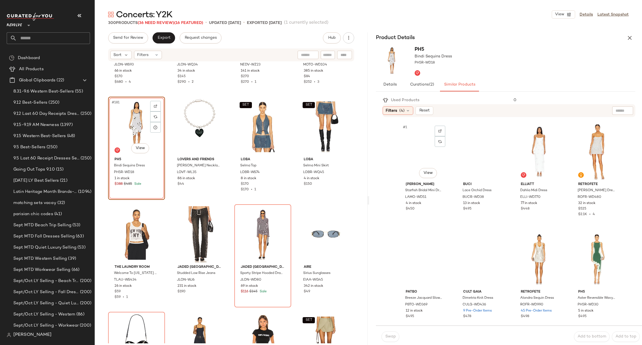
click at [429, 156] on div "#1 View" at bounding box center [424, 151] width 46 height 56
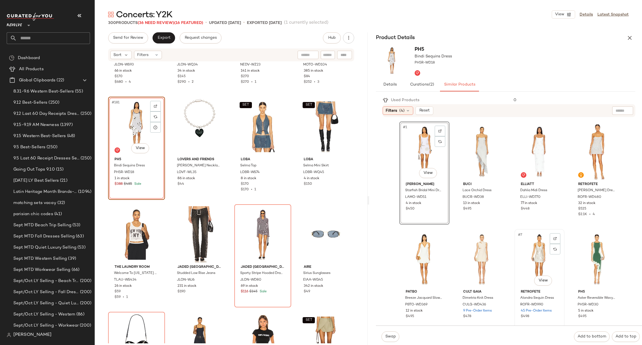
click at [526, 241] on div "#7 View" at bounding box center [539, 259] width 46 height 56
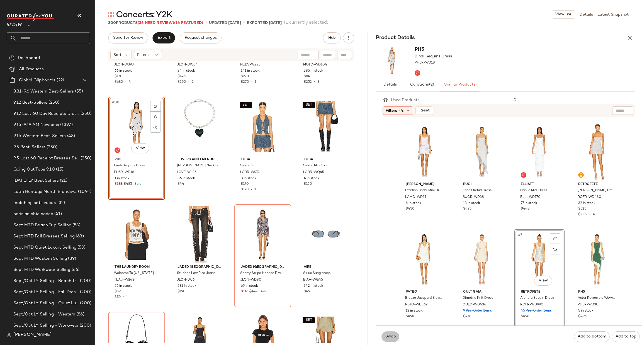
click at [383, 334] on button "Swap" at bounding box center [391, 336] width 18 height 11
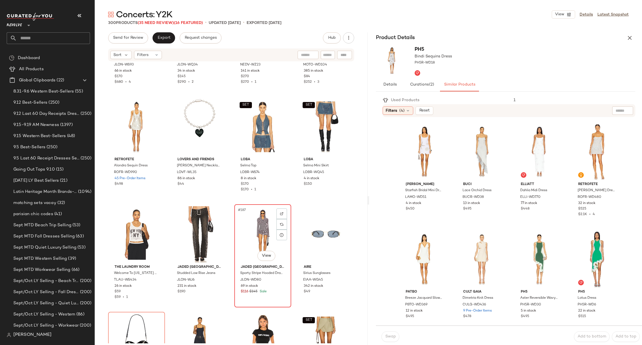
click at [255, 232] on div "#187 View" at bounding box center [262, 234] width 53 height 56
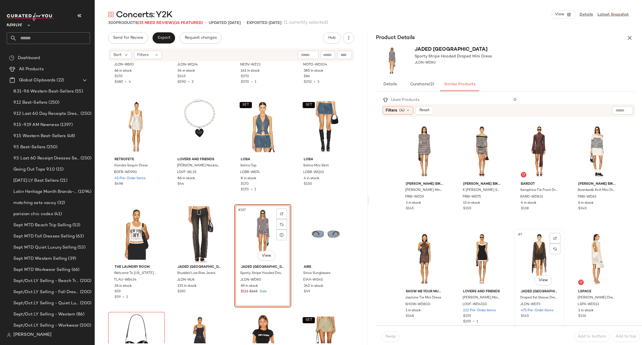
click at [534, 257] on div "#7 View" at bounding box center [539, 259] width 46 height 56
click at [391, 338] on span "Swap" at bounding box center [390, 336] width 11 height 4
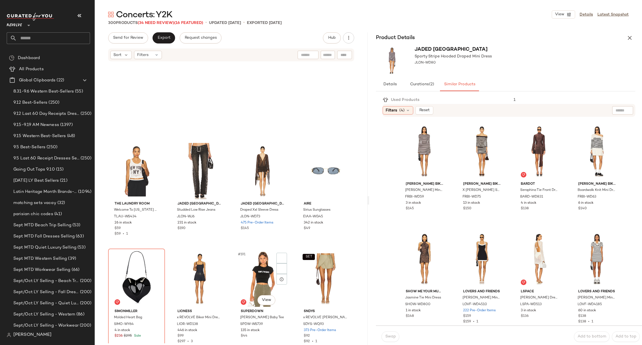
scroll to position [4979, 0]
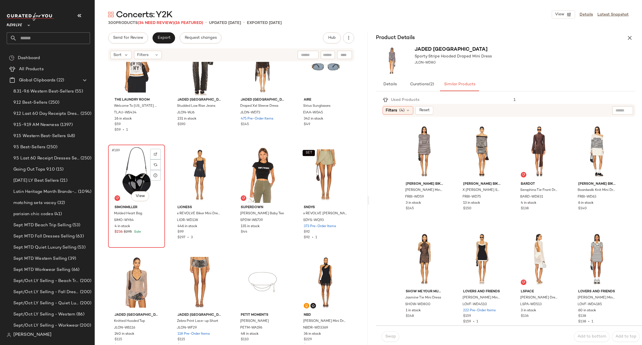
click at [129, 169] on div "#189 View" at bounding box center [136, 175] width 53 height 56
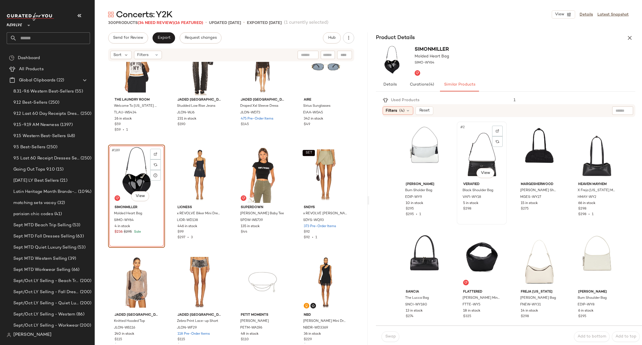
click at [479, 155] on div "#2 View" at bounding box center [482, 151] width 46 height 56
click at [390, 339] on button "Swap" at bounding box center [391, 336] width 18 height 11
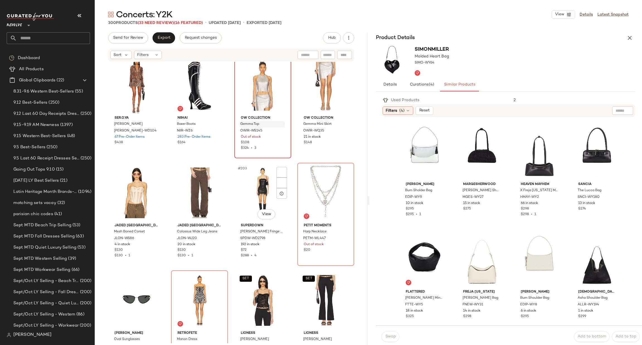
scroll to position [5355, 0]
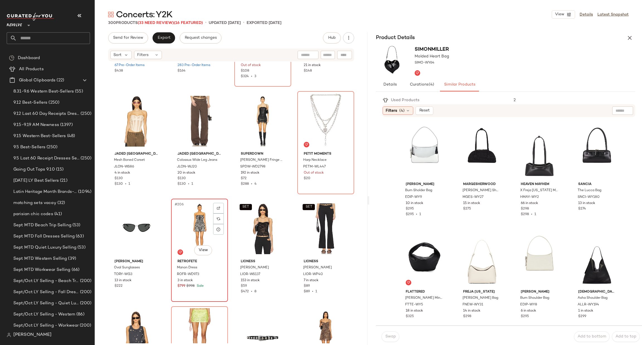
click at [187, 216] on div "#206 View" at bounding box center [199, 229] width 53 height 56
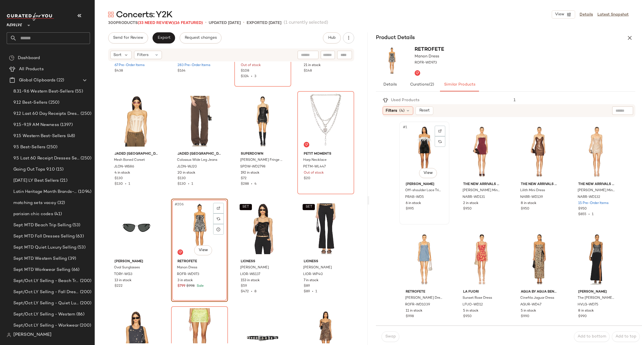
click at [421, 144] on div "#1 View" at bounding box center [424, 151] width 46 height 56
click at [385, 337] on span "Swap" at bounding box center [390, 336] width 11 height 4
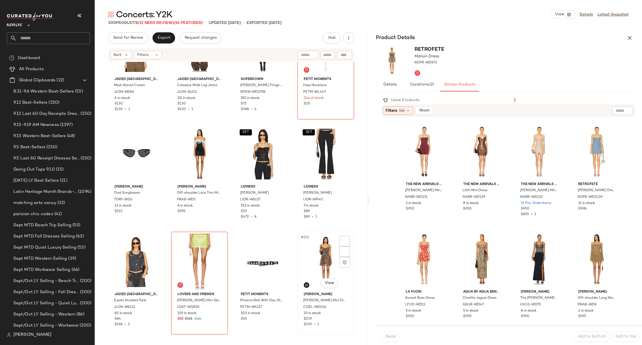
scroll to position [5522, 0]
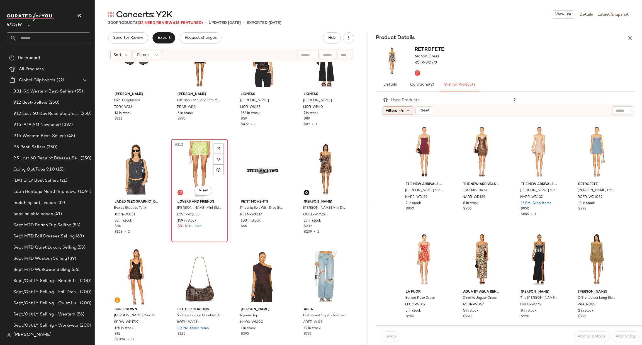
click at [188, 166] on div "#210 View" at bounding box center [199, 169] width 53 height 56
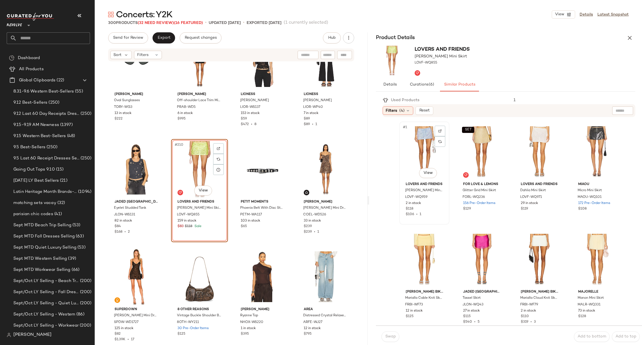
click at [414, 152] on div "#1 View" at bounding box center [424, 151] width 46 height 56
click at [387, 336] on span "Swap" at bounding box center [390, 336] width 11 height 4
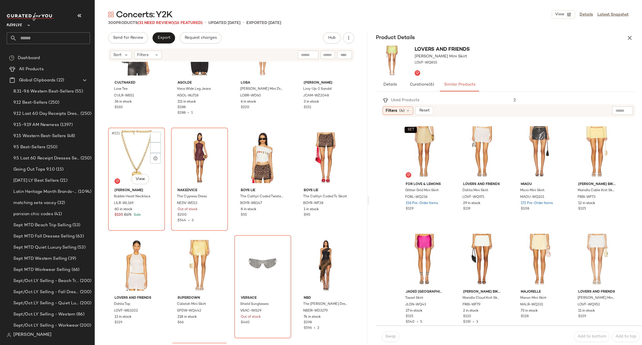
scroll to position [5856, 0]
click at [120, 157] on div "#221 View" at bounding box center [136, 157] width 53 height 56
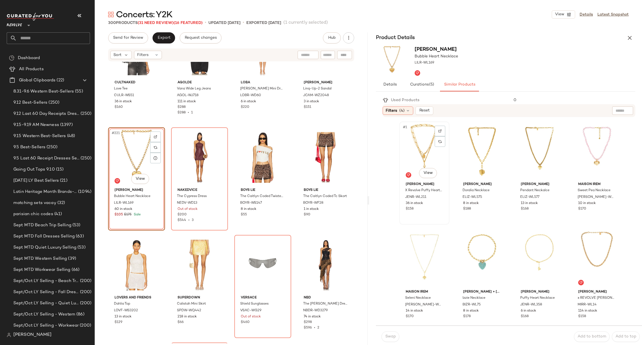
click at [419, 147] on div "#1 View" at bounding box center [424, 151] width 46 height 56
click at [388, 336] on span "Swap" at bounding box center [390, 336] width 11 height 4
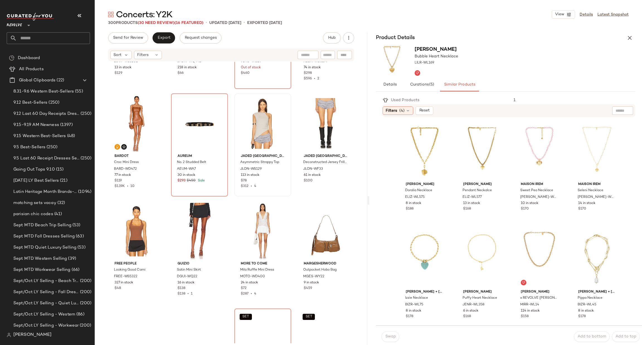
scroll to position [6107, 0]
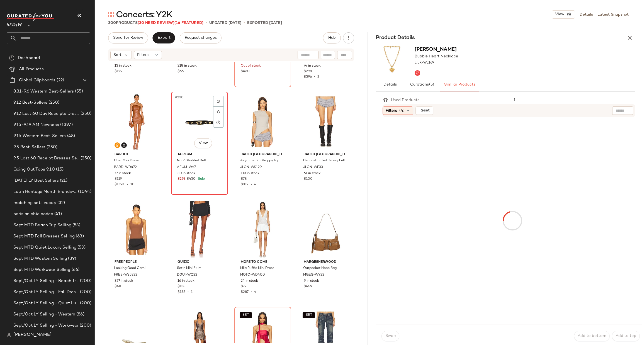
click at [185, 127] on div "#230 View" at bounding box center [199, 122] width 53 height 56
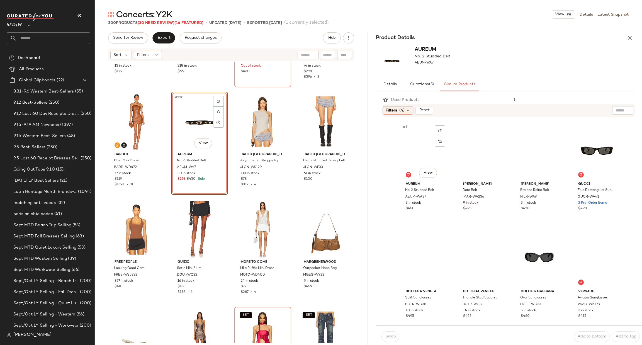
click at [426, 146] on div "#1 View" at bounding box center [424, 151] width 46 height 56
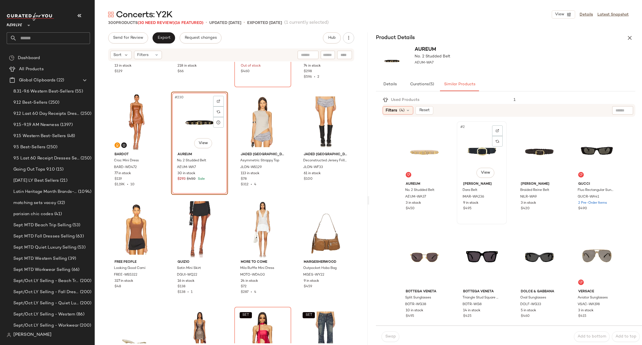
click at [469, 150] on div "#2 View" at bounding box center [482, 151] width 46 height 56
click at [528, 149] on div "#3 View" at bounding box center [539, 151] width 46 height 56
click at [388, 334] on span "Swap" at bounding box center [390, 336] width 11 height 4
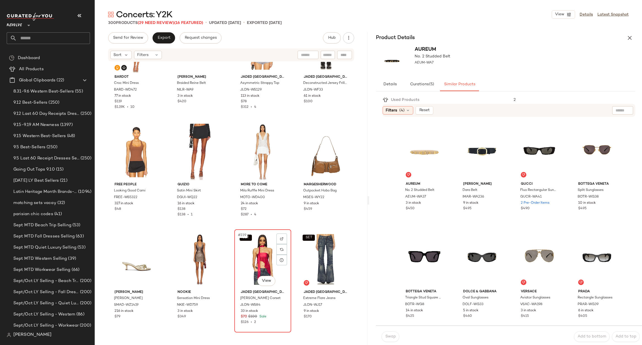
scroll to position [6233, 0]
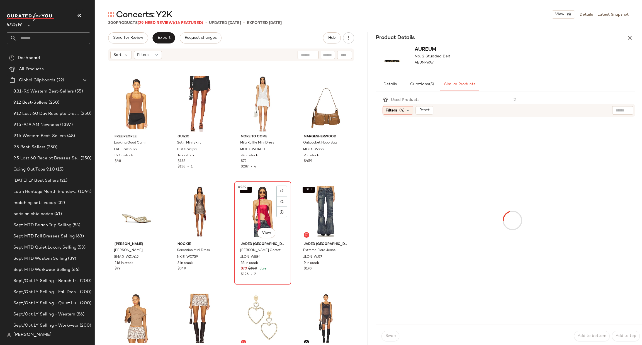
click at [253, 202] on div "SET #239 View" at bounding box center [262, 211] width 53 height 56
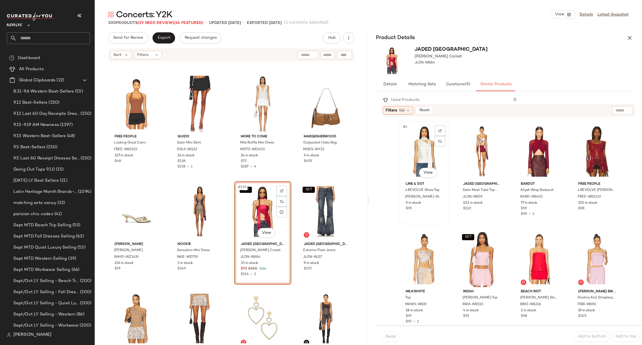
click at [404, 154] on div "#1 View" at bounding box center [424, 151] width 46 height 56
click at [387, 336] on span "Swap" at bounding box center [390, 336] width 11 height 4
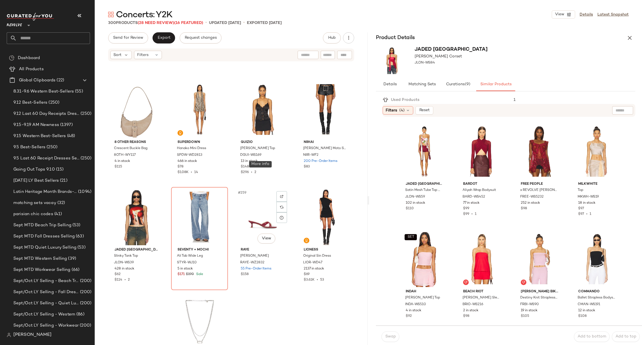
scroll to position [6818, 0]
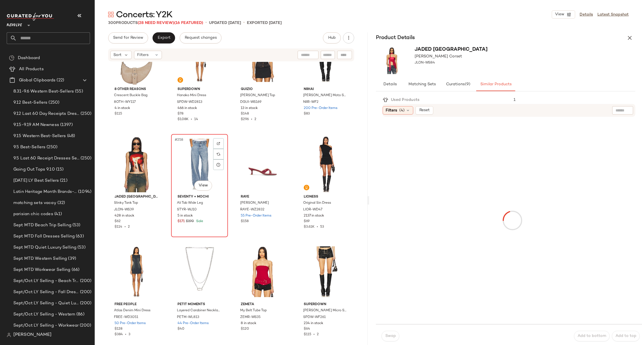
click at [200, 165] on div "#258 View" at bounding box center [199, 164] width 53 height 56
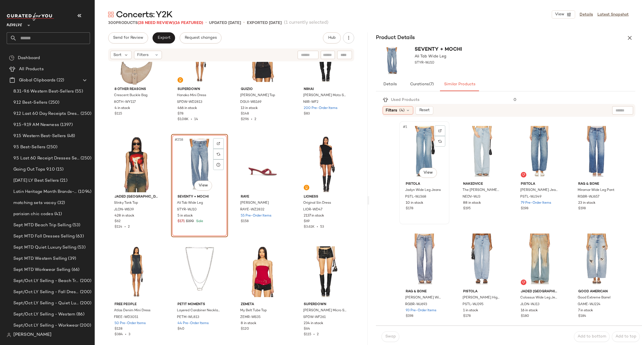
click at [414, 154] on div "#1 View" at bounding box center [424, 151] width 46 height 56
click at [384, 336] on button "Swap" at bounding box center [391, 336] width 18 height 11
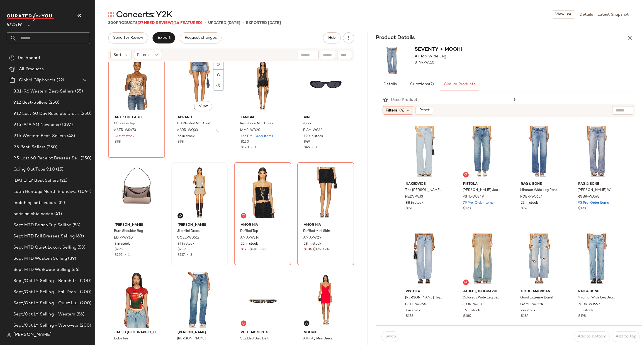
scroll to position [7152, 0]
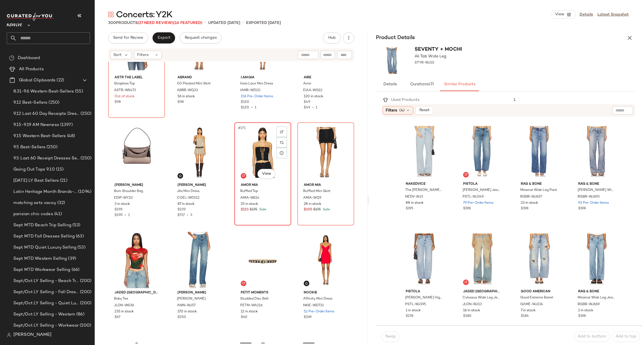
click at [246, 152] on div "#271 View" at bounding box center [262, 152] width 53 height 56
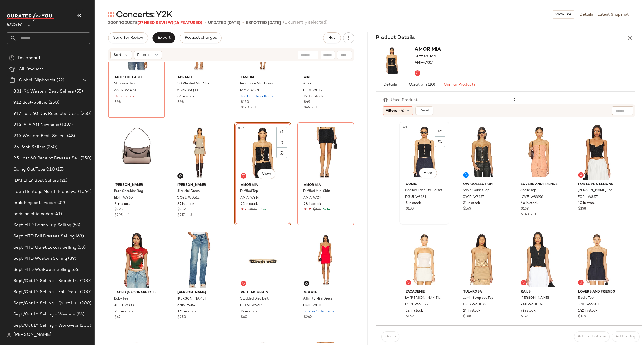
click at [419, 158] on div "#1 View" at bounding box center [424, 151] width 46 height 56
click at [393, 336] on span "Swap" at bounding box center [390, 336] width 11 height 4
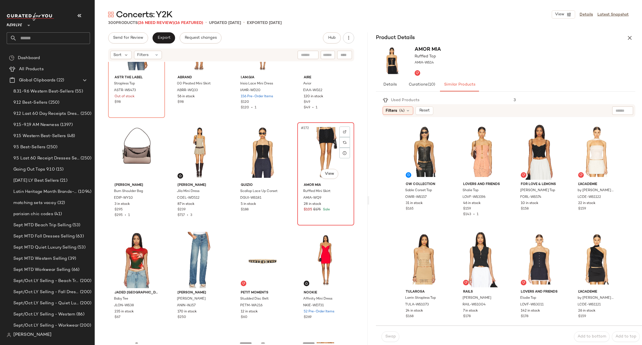
click at [316, 142] on div "#272 View" at bounding box center [325, 152] width 53 height 56
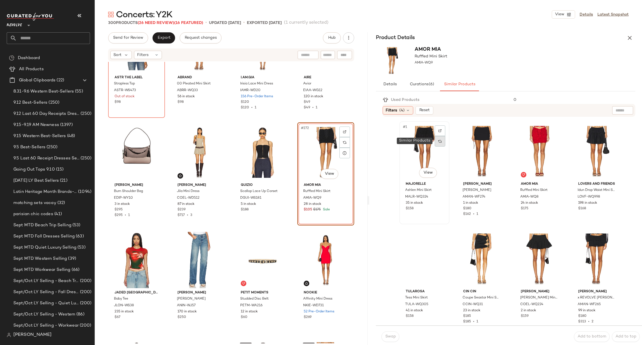
click at [438, 145] on div at bounding box center [440, 141] width 11 height 11
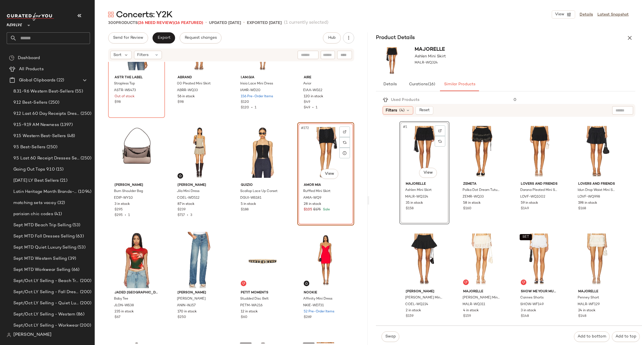
click at [424, 146] on div "#1 View" at bounding box center [424, 151] width 46 height 56
click at [392, 335] on span "Swap" at bounding box center [390, 336] width 11 height 4
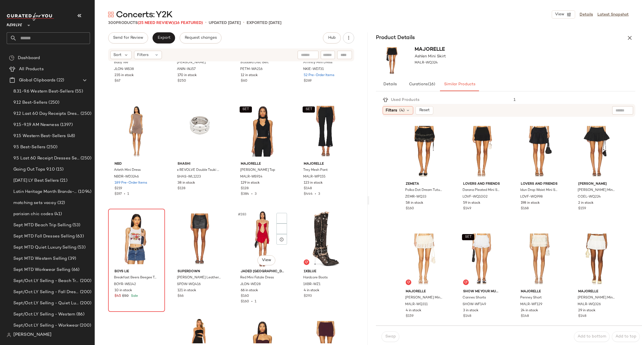
scroll to position [7403, 0]
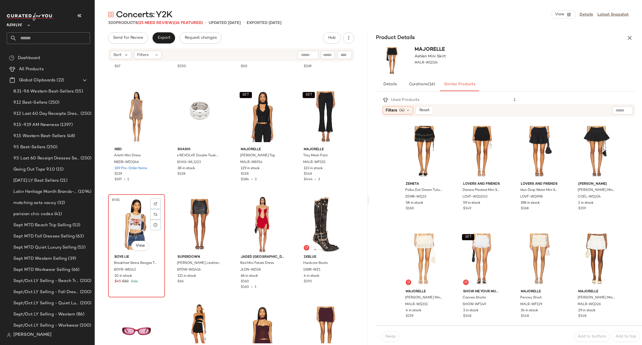
click at [143, 233] on div "#281 View" at bounding box center [136, 224] width 53 height 56
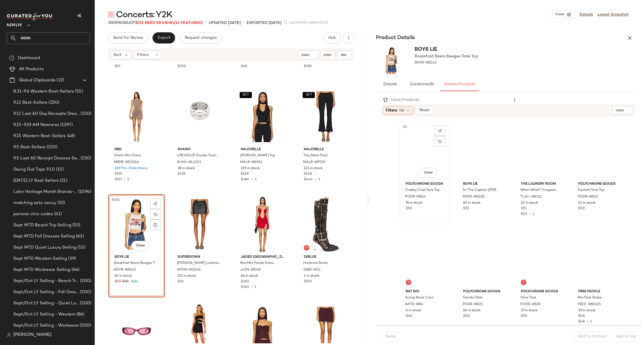
click at [427, 152] on div "#1 View" at bounding box center [424, 151] width 46 height 56
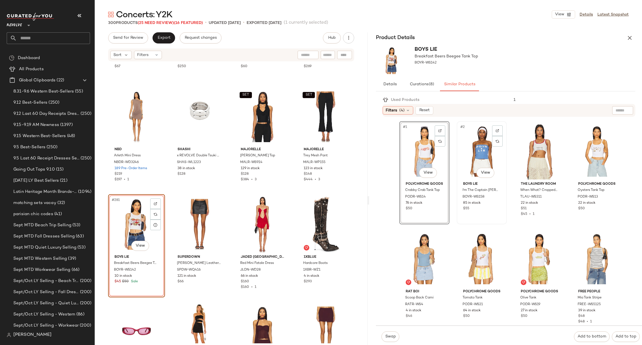
click at [475, 149] on div "#2 View" at bounding box center [482, 151] width 46 height 56
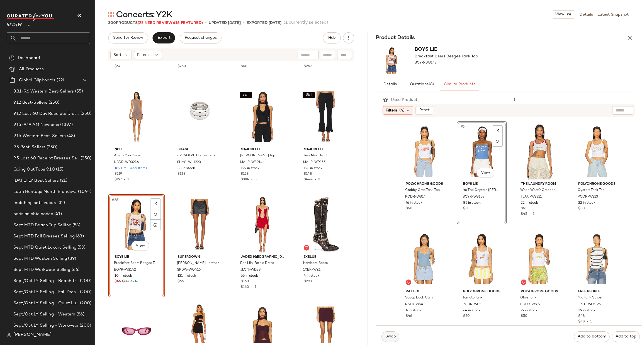
click at [394, 335] on span "Swap" at bounding box center [390, 336] width 11 height 4
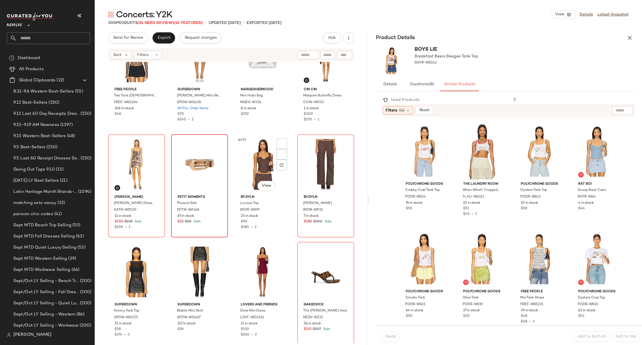
scroll to position [7787, 0]
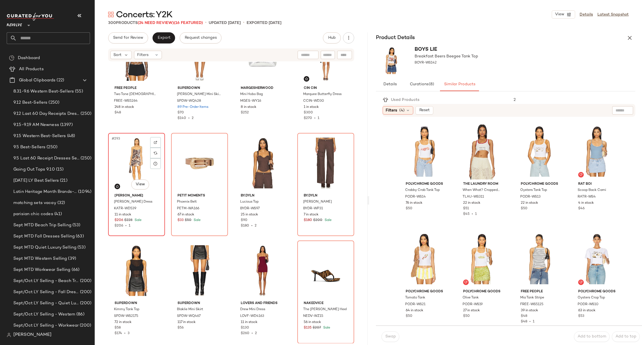
click at [128, 150] on div "#293 View" at bounding box center [136, 163] width 53 height 56
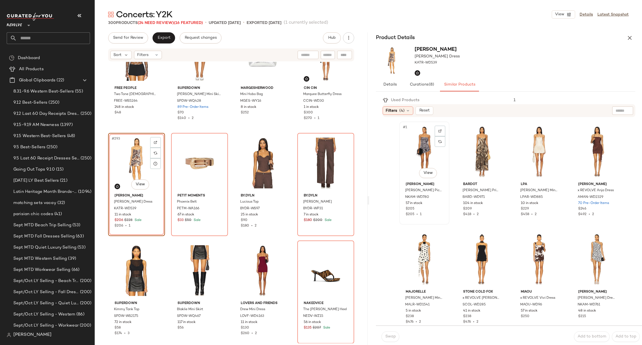
click at [416, 145] on div "#1 View" at bounding box center [424, 151] width 46 height 56
click at [389, 335] on span "Swap" at bounding box center [390, 336] width 11 height 4
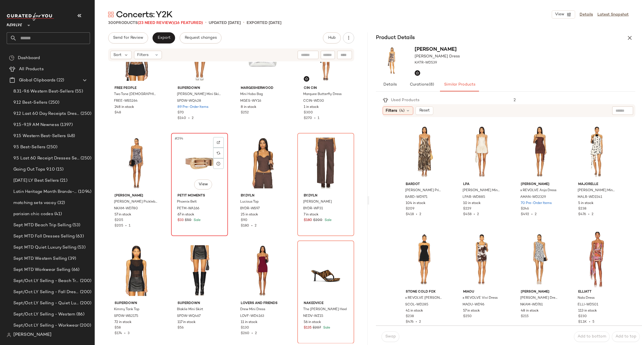
click at [183, 173] on div "#294 View" at bounding box center [199, 163] width 53 height 56
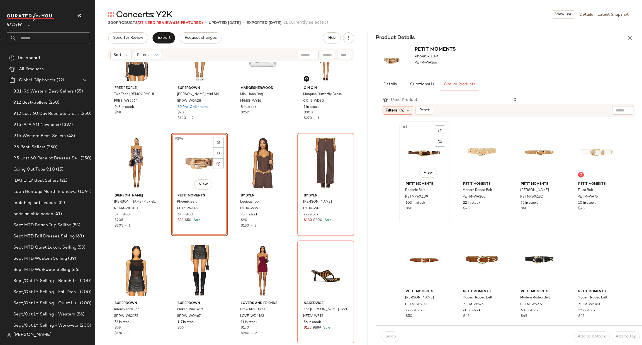
click at [400, 154] on div "#1 View petit moments Phoenix Belt PETM-WA109 103 in stock $50" at bounding box center [424, 173] width 49 height 102
click at [387, 341] on button "Swap" at bounding box center [391, 336] width 18 height 11
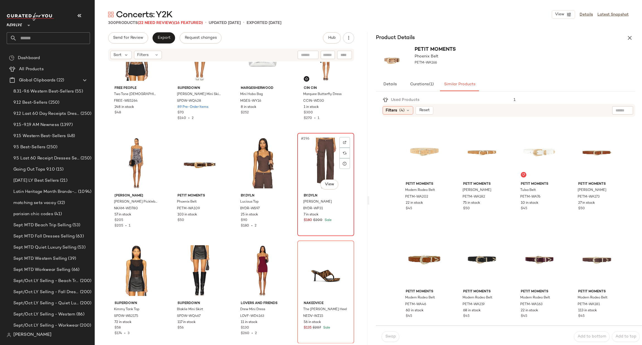
click at [310, 179] on div "#296 View" at bounding box center [325, 163] width 53 height 56
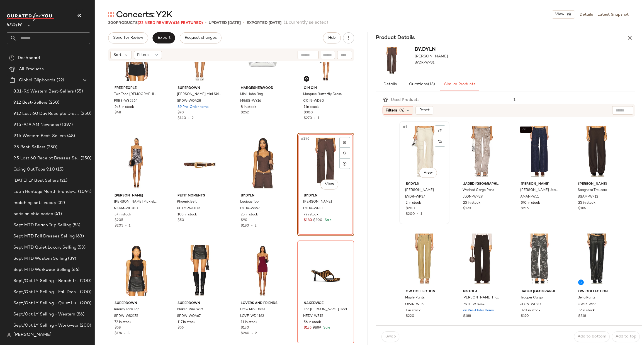
click at [421, 144] on div "#1 View" at bounding box center [424, 151] width 46 height 56
click at [391, 335] on span "Swap" at bounding box center [390, 336] width 11 height 4
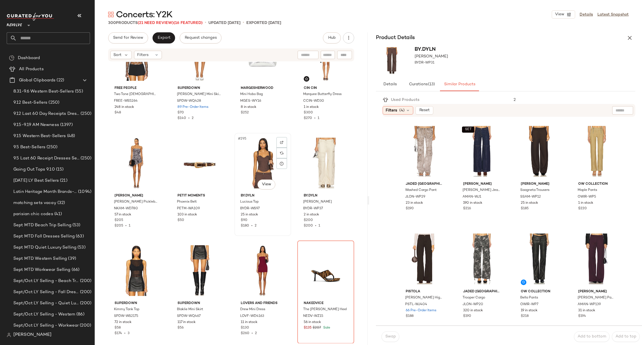
click at [241, 159] on div "#295 View" at bounding box center [262, 163] width 53 height 56
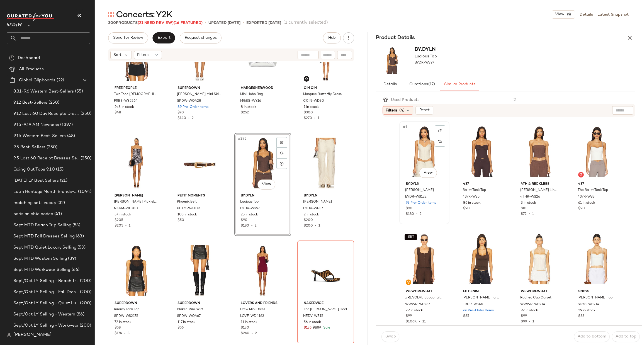
click at [416, 150] on div "#1 View" at bounding box center [424, 151] width 46 height 56
click at [387, 336] on span "Swap" at bounding box center [390, 336] width 11 height 4
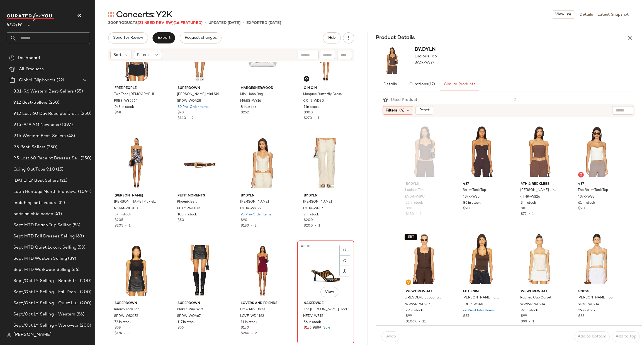
click at [313, 267] on div "#300 View" at bounding box center [325, 270] width 53 height 56
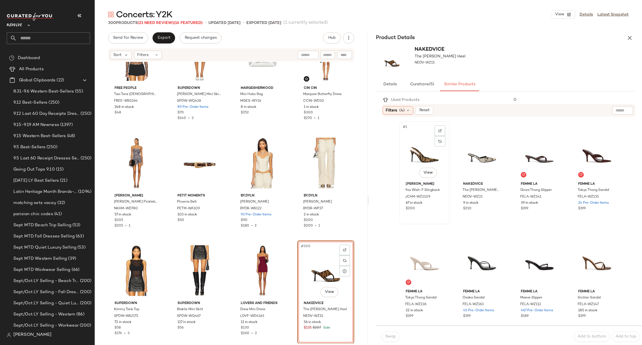
click at [414, 157] on div "#1 View" at bounding box center [424, 151] width 46 height 56
click at [391, 338] on span "Swap" at bounding box center [390, 336] width 11 height 4
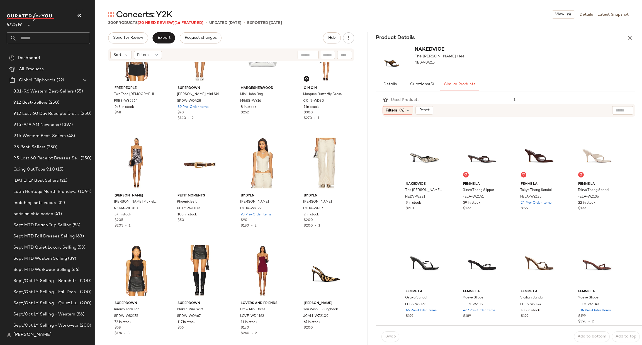
scroll to position [7620, 0]
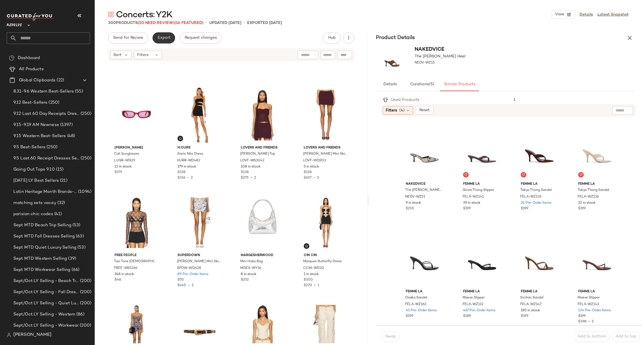
click at [161, 38] on span "Export" at bounding box center [163, 38] width 13 height 4
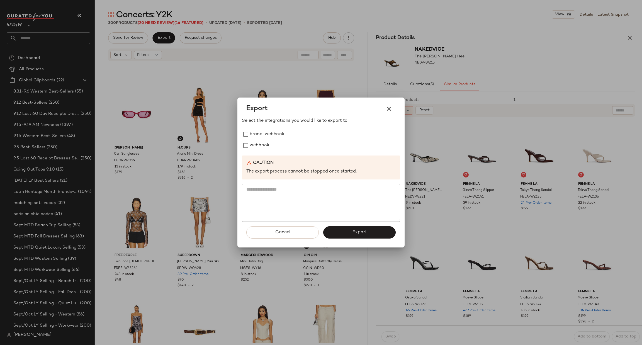
click at [220, 72] on div at bounding box center [321, 172] width 642 height 345
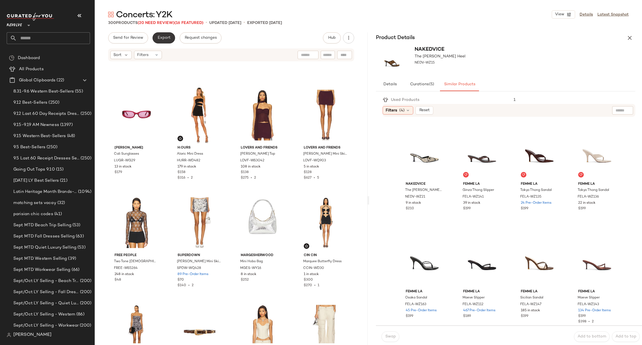
click at [167, 36] on span "Export" at bounding box center [163, 38] width 13 height 4
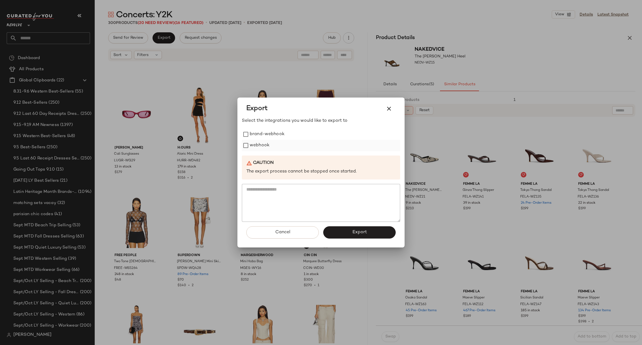
click at [250, 148] on label "webhook" at bounding box center [260, 145] width 20 height 11
click at [366, 235] on span "Export" at bounding box center [359, 232] width 15 height 5
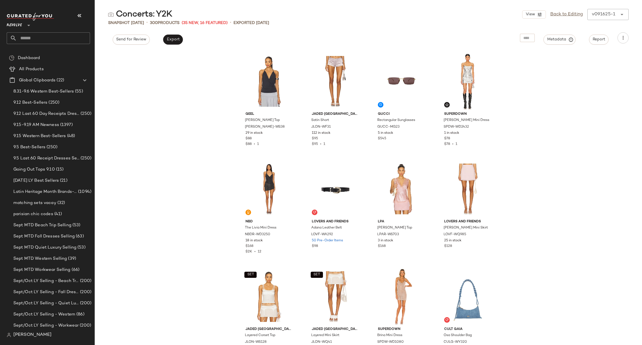
click at [37, 42] on input "text" at bounding box center [53, 38] width 73 height 12
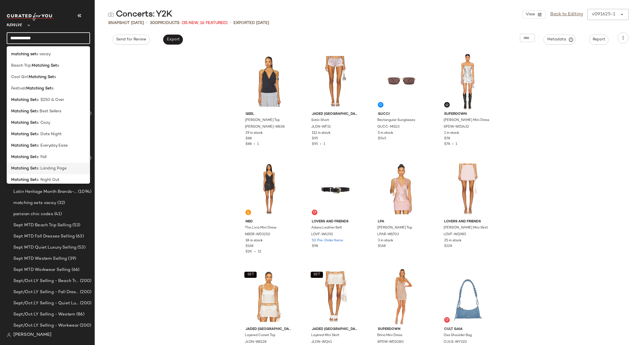
type input "**********"
click at [56, 169] on span "s: Landing Page" at bounding box center [52, 169] width 30 height 6
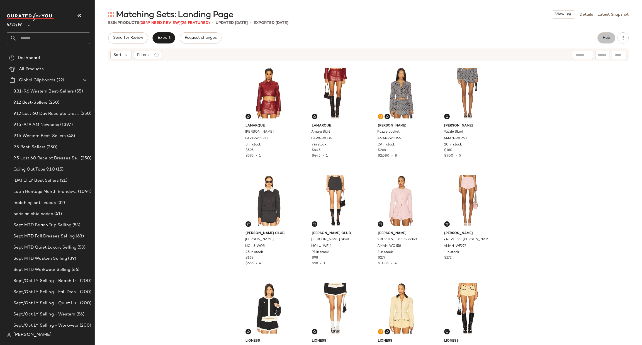
click at [613, 37] on button "Hub" at bounding box center [606, 37] width 18 height 11
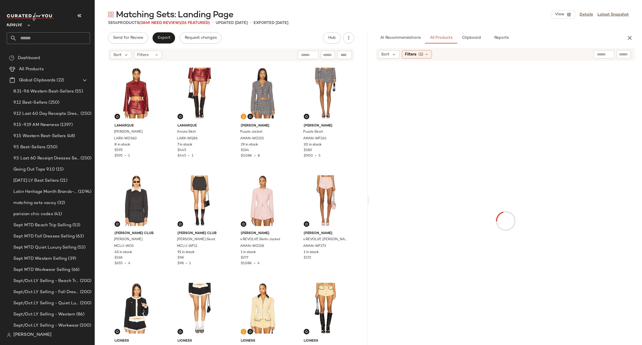
click at [625, 54] on input "text" at bounding box center [624, 55] width 10 height 6
paste input "********"
type input "********"
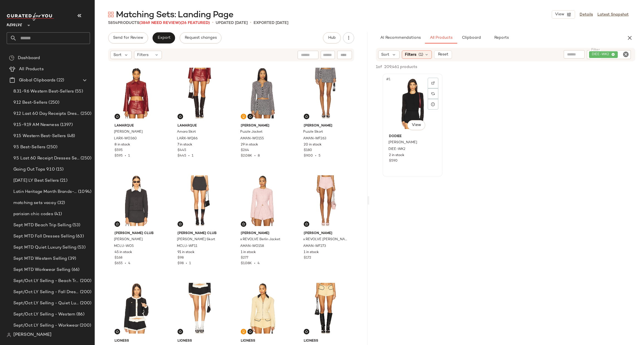
click at [412, 99] on div "#1 View" at bounding box center [413, 104] width 56 height 56
click at [624, 56] on icon "Clear Filter" at bounding box center [626, 54] width 7 height 7
paste input "********"
type input "********"
click at [599, 184] on div at bounding box center [505, 231] width 273 height 108
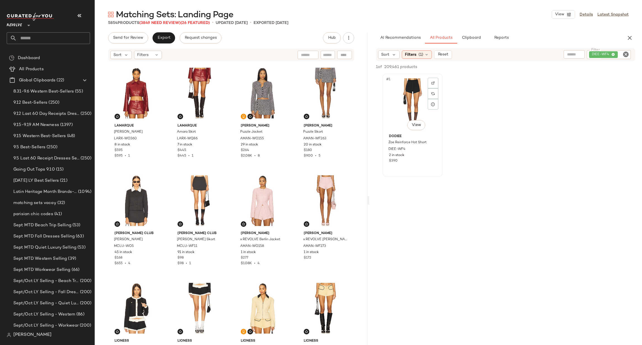
click at [407, 98] on div "#1 View" at bounding box center [413, 104] width 56 height 56
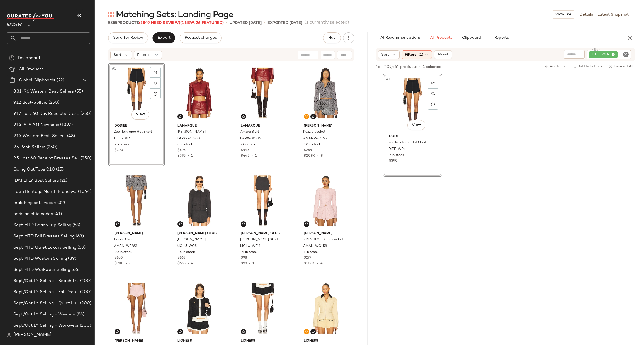
click at [624, 53] on icon "Clear Filter" at bounding box center [626, 54] width 7 height 7
paste input "********"
type input "********"
click at [598, 128] on div "#1 View Dodiee Zoe Reinforce Hot Short DIEE-WF4 2 in stock $390" at bounding box center [505, 124] width 273 height 103
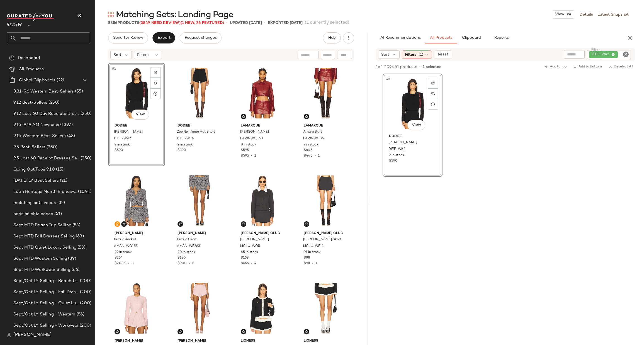
click at [123, 91] on div "#1 View" at bounding box center [136, 93] width 53 height 56
click at [191, 90] on div "#2 View" at bounding box center [199, 93] width 53 height 56
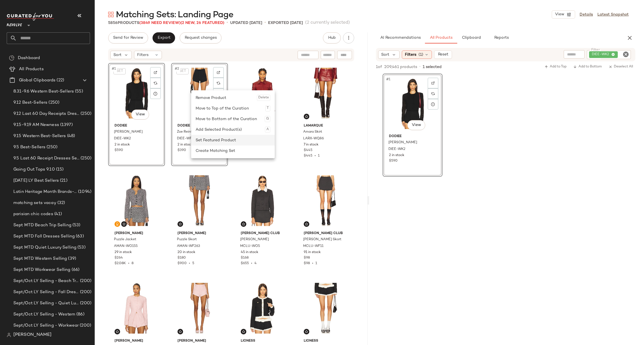
click at [217, 139] on div "Set Featured Product" at bounding box center [233, 140] width 75 height 11
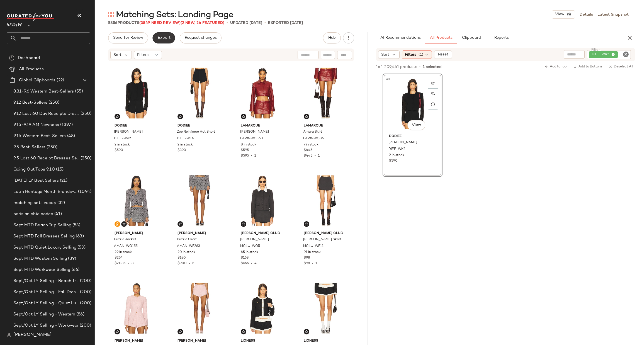
click at [160, 36] on span "Export" at bounding box center [163, 38] width 13 height 4
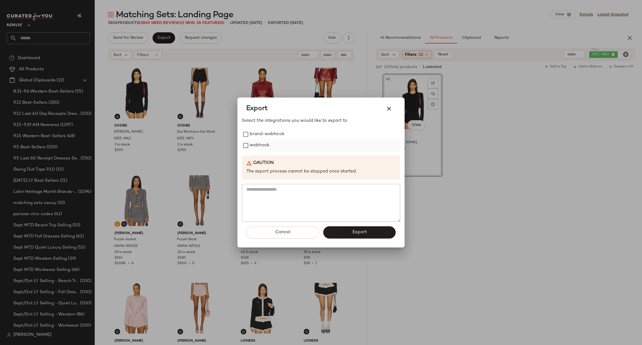
click at [262, 144] on label "webhook" at bounding box center [260, 145] width 20 height 11
click at [356, 233] on span "Export" at bounding box center [359, 232] width 15 height 5
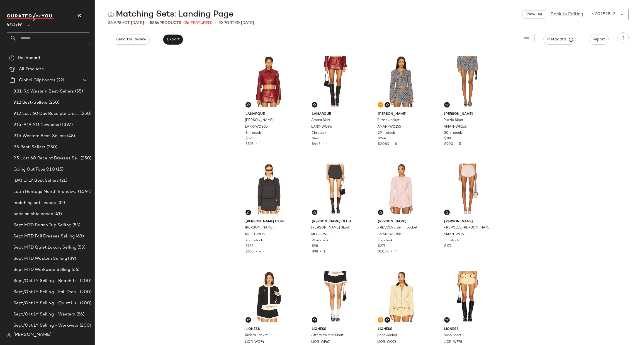
click at [45, 37] on input "text" at bounding box center [53, 38] width 73 height 12
type input "*********"
click at [40, 56] on div "Maternity : LP" at bounding box center [48, 54] width 74 height 6
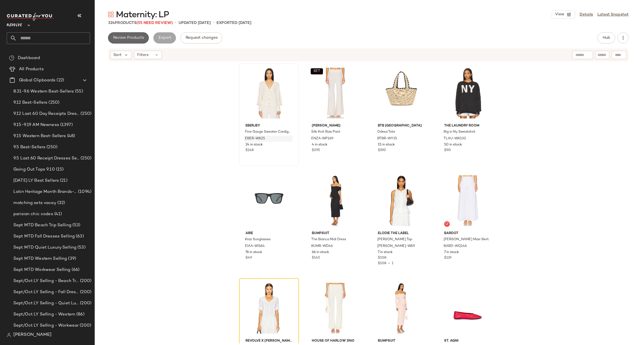
click at [134, 39] on span "Review Products" at bounding box center [128, 38] width 31 height 4
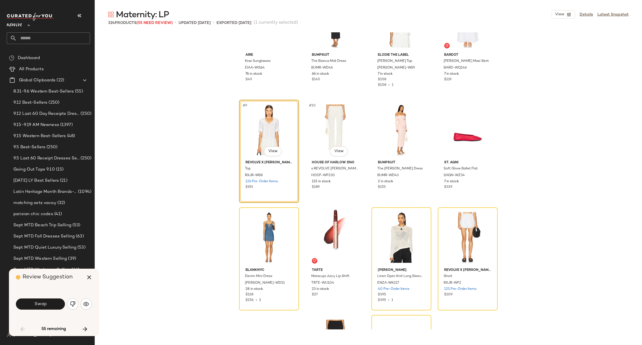
scroll to position [154, 0]
click at [74, 306] on img "button" at bounding box center [73, 304] width 6 height 6
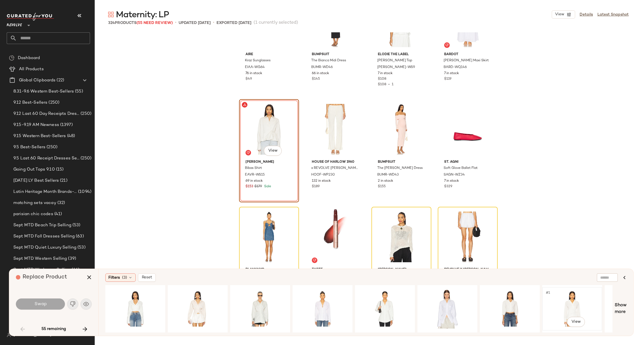
click at [562, 303] on div "#1 View" at bounding box center [572, 309] width 56 height 40
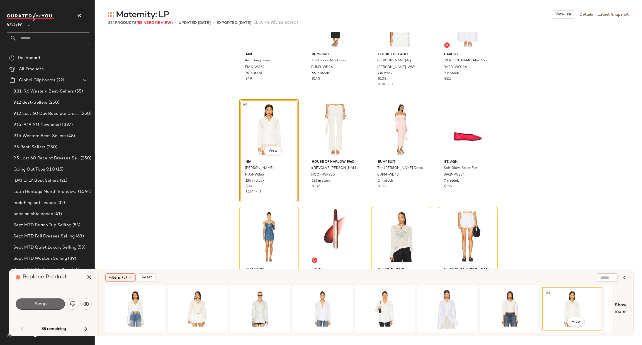
click at [45, 303] on span "Swap" at bounding box center [40, 304] width 13 height 5
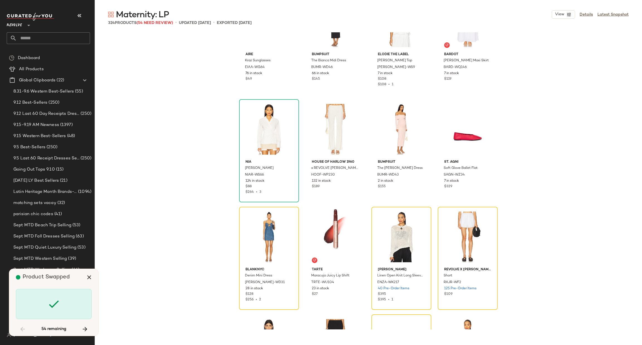
scroll to position [215, 0]
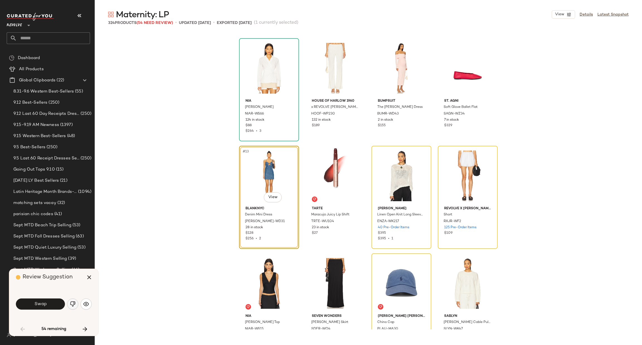
click at [70, 303] on img "button" at bounding box center [73, 304] width 6 height 6
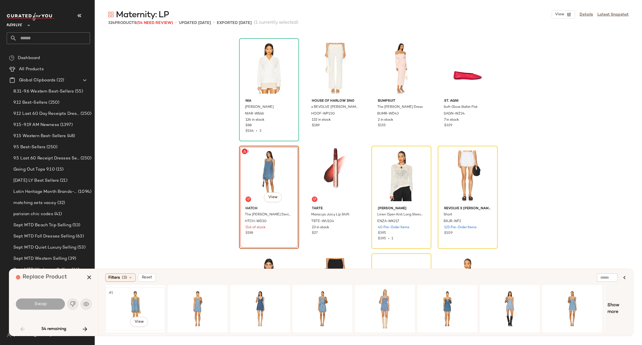
click at [136, 302] on div "#1 View" at bounding box center [135, 309] width 56 height 40
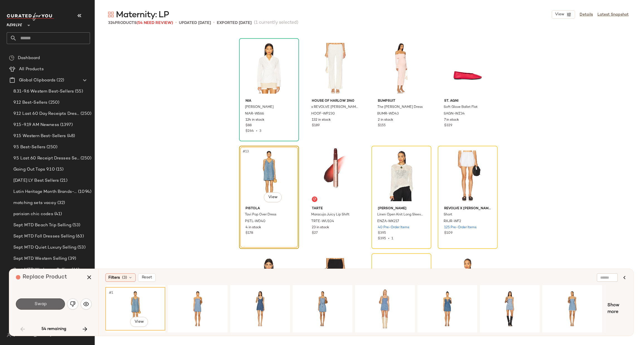
click at [47, 303] on button "Swap" at bounding box center [40, 303] width 49 height 11
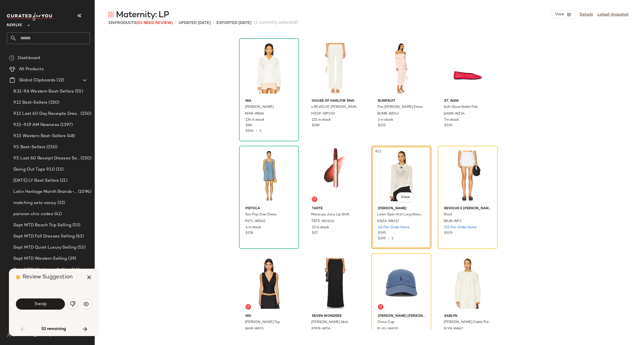
click at [74, 304] on img "button" at bounding box center [73, 304] width 6 height 6
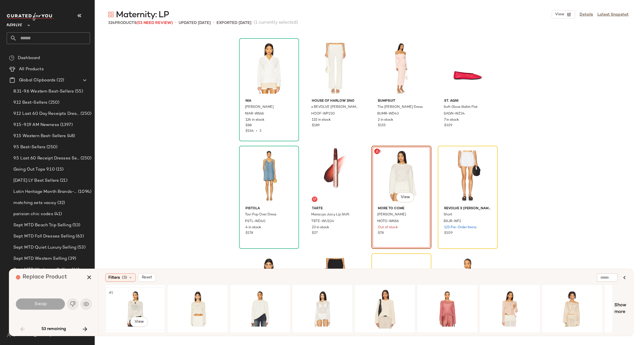
click at [135, 302] on div "#1 View" at bounding box center [135, 309] width 56 height 40
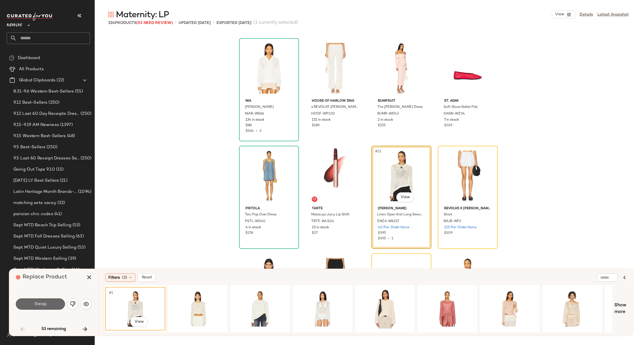
click at [35, 302] on span "Swap" at bounding box center [40, 304] width 13 height 5
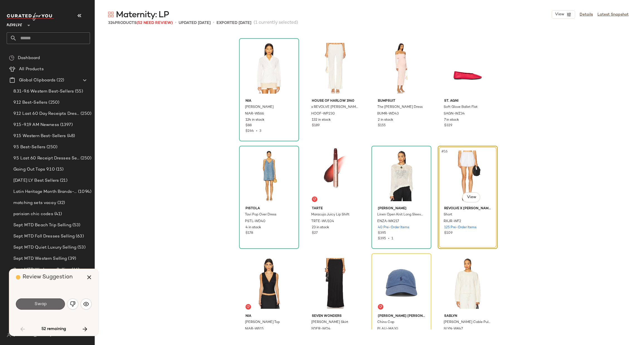
click at [50, 303] on button "Swap" at bounding box center [40, 303] width 49 height 11
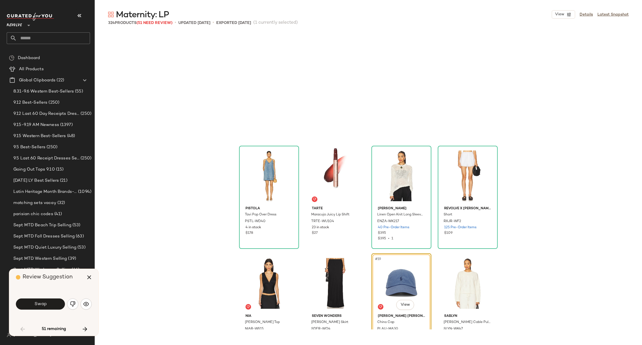
scroll to position [323, 0]
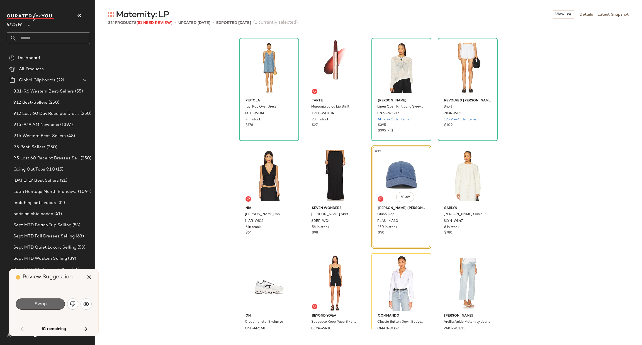
click at [51, 300] on button "Swap" at bounding box center [40, 303] width 49 height 11
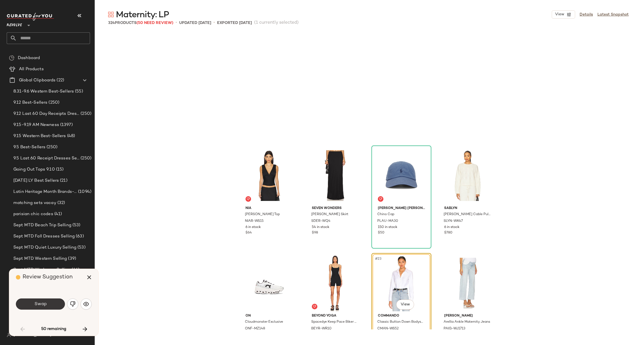
scroll to position [430, 0]
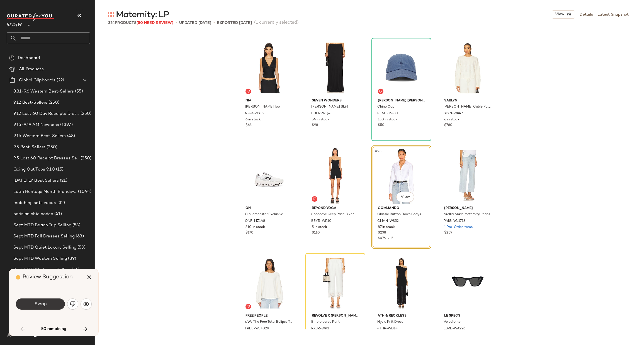
click at [41, 303] on span "Swap" at bounding box center [40, 304] width 13 height 5
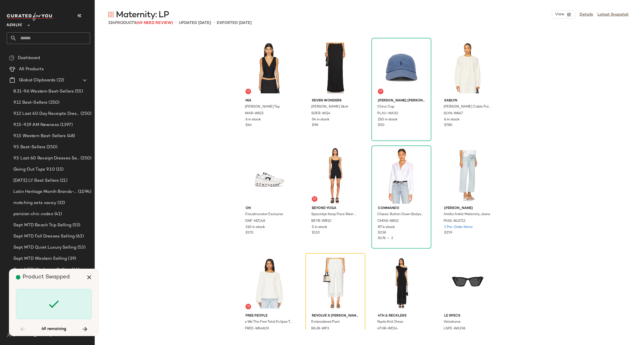
scroll to position [538, 0]
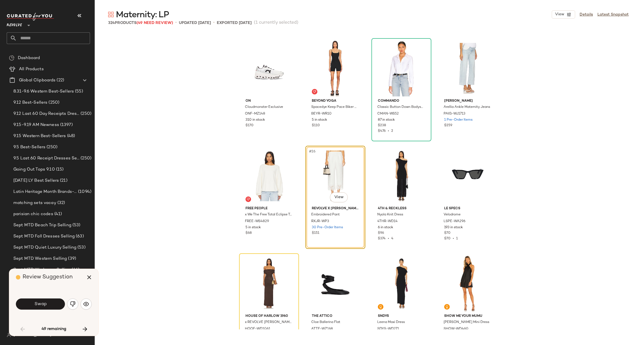
click at [45, 302] on span "Swap" at bounding box center [40, 304] width 13 height 5
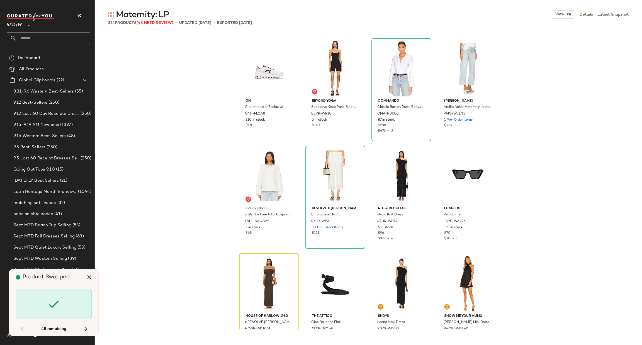
scroll to position [645, 0]
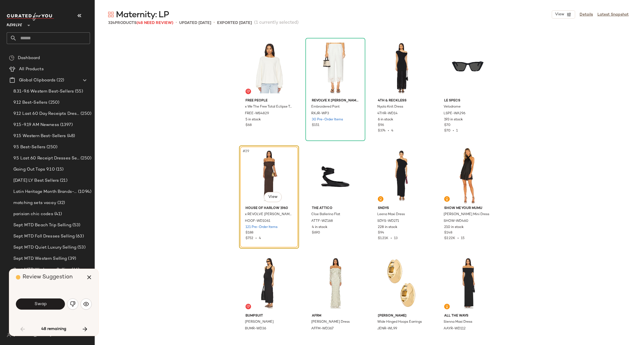
click at [45, 302] on span "Swap" at bounding box center [40, 304] width 13 height 5
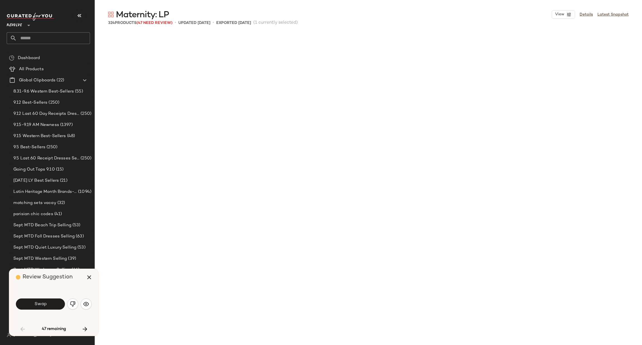
scroll to position [968, 0]
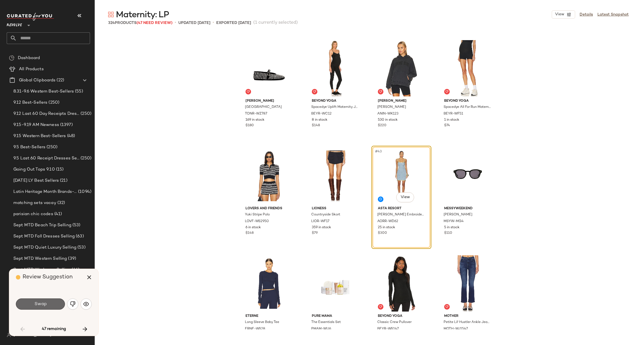
click at [47, 300] on button "Swap" at bounding box center [40, 303] width 49 height 11
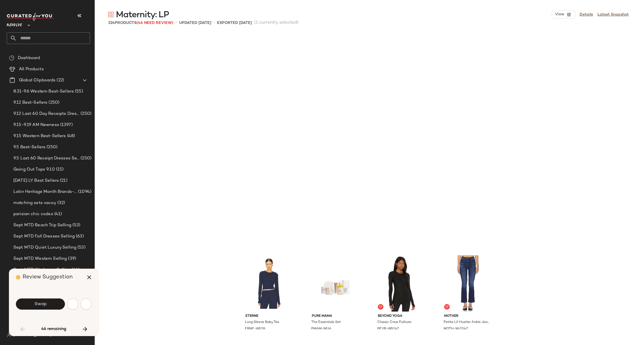
scroll to position [1183, 0]
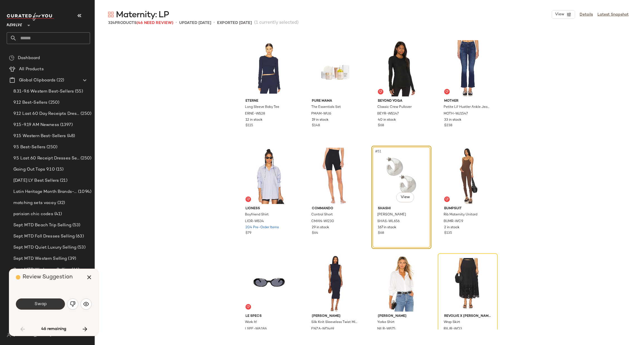
click at [36, 303] on span "Swap" at bounding box center [40, 304] width 13 height 5
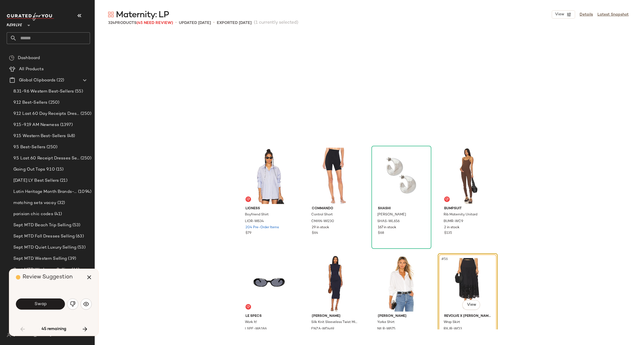
scroll to position [1291, 0]
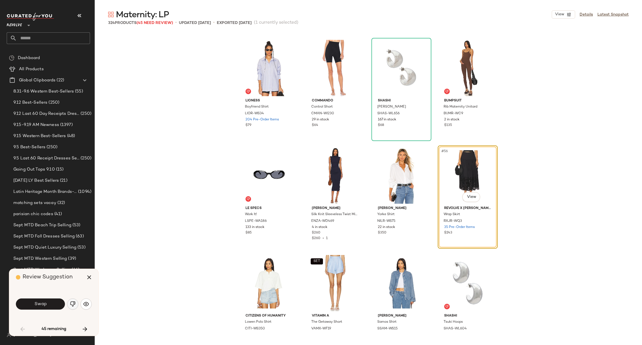
click at [70, 303] on img "button" at bounding box center [73, 304] width 6 height 6
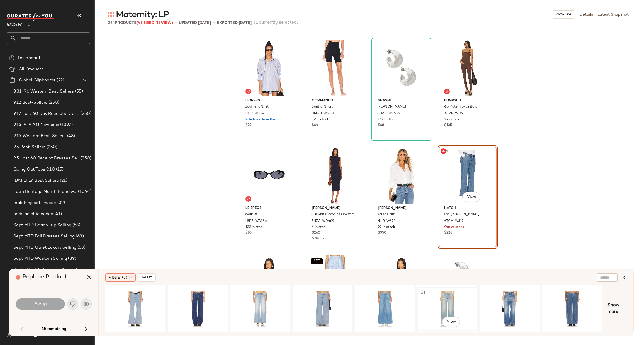
click at [448, 294] on div "#1 View" at bounding box center [447, 309] width 56 height 40
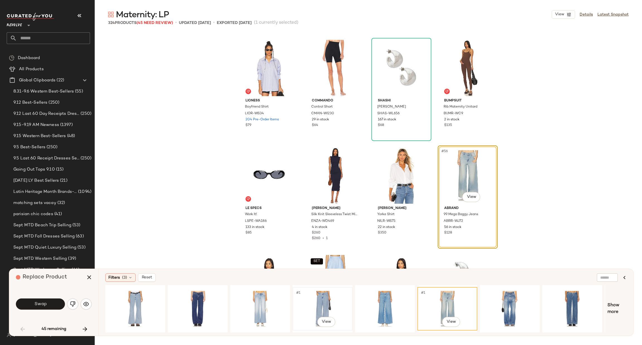
click at [320, 303] on div "#1 View" at bounding box center [323, 309] width 56 height 40
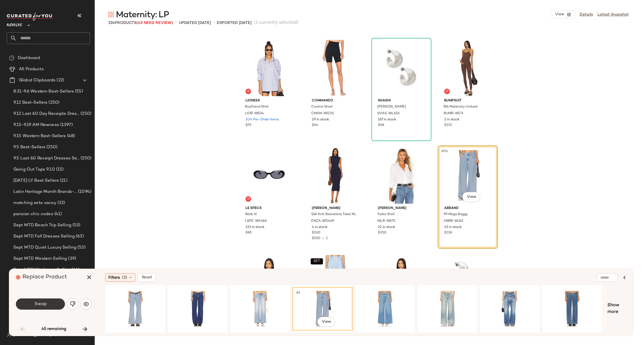
click at [41, 303] on span "Swap" at bounding box center [40, 304] width 13 height 5
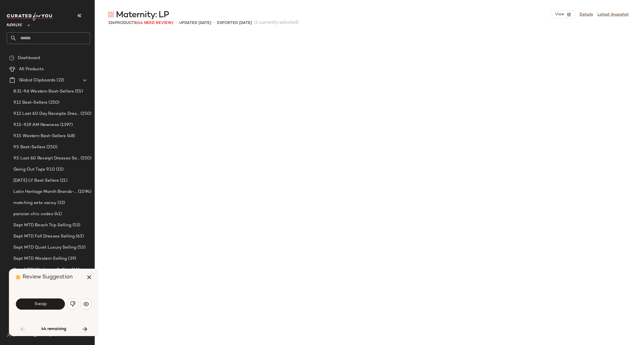
scroll to position [1613, 0]
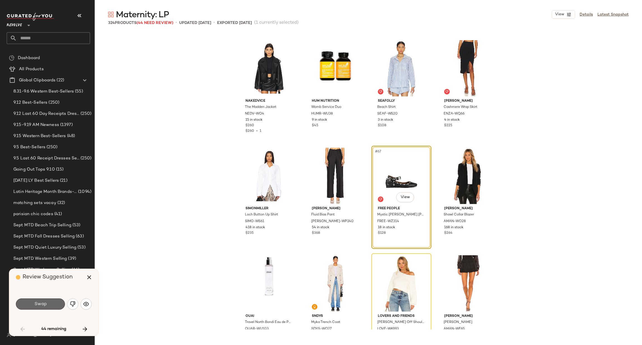
click at [42, 308] on button "Swap" at bounding box center [40, 303] width 49 height 11
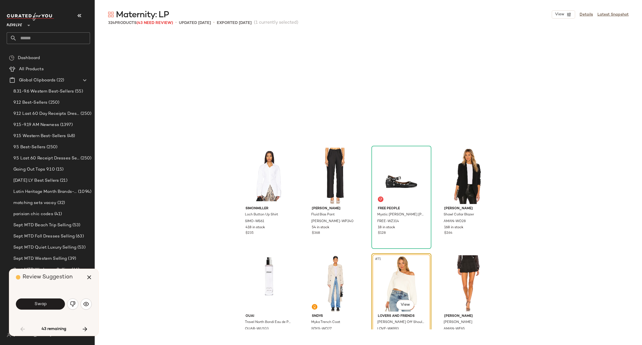
scroll to position [1721, 0]
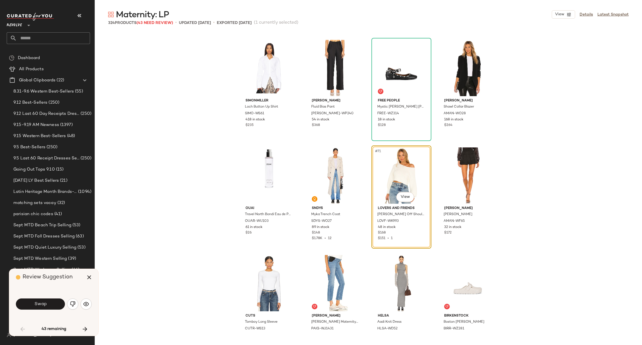
click at [53, 310] on div "Swap" at bounding box center [54, 303] width 76 height 13
click at [52, 307] on button "Swap" at bounding box center [40, 303] width 49 height 11
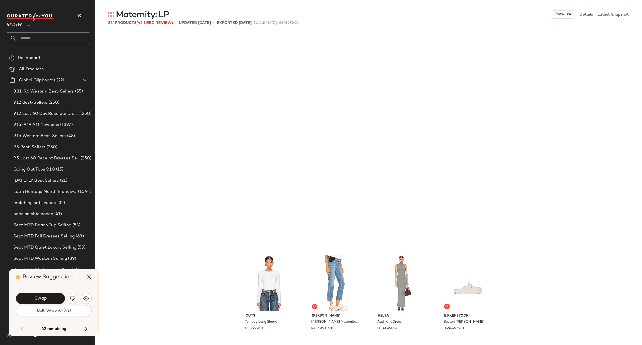
scroll to position [1936, 0]
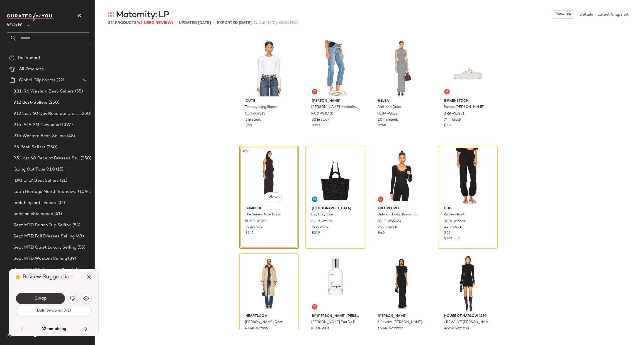
click at [42, 297] on span "Swap" at bounding box center [40, 298] width 13 height 5
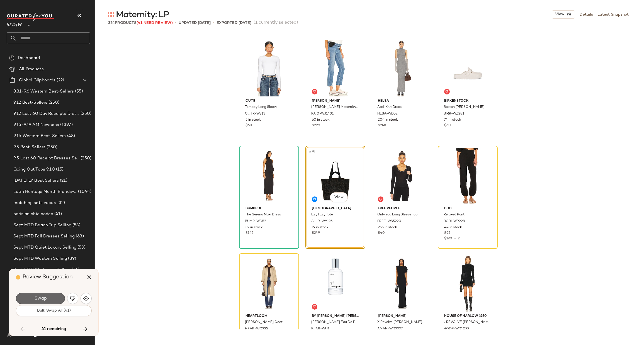
click at [42, 298] on span "Swap" at bounding box center [40, 298] width 13 height 5
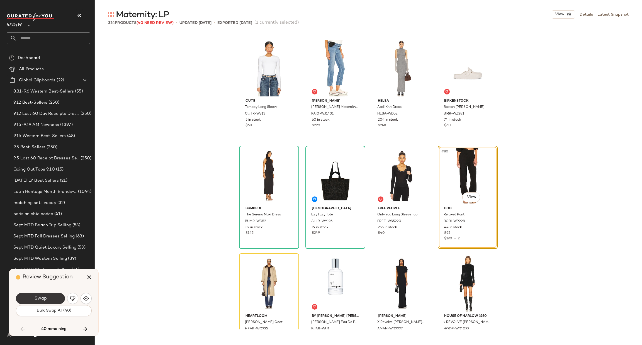
click at [50, 300] on button "Swap" at bounding box center [40, 298] width 49 height 11
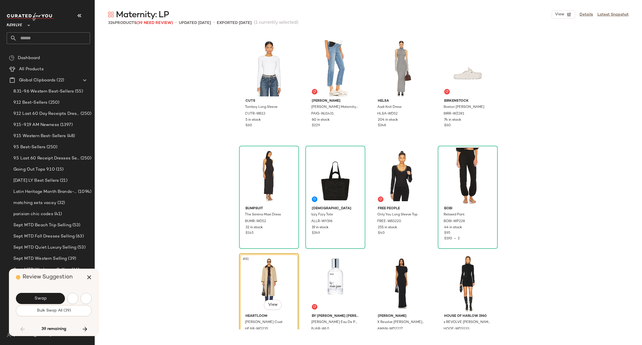
scroll to position [2044, 0]
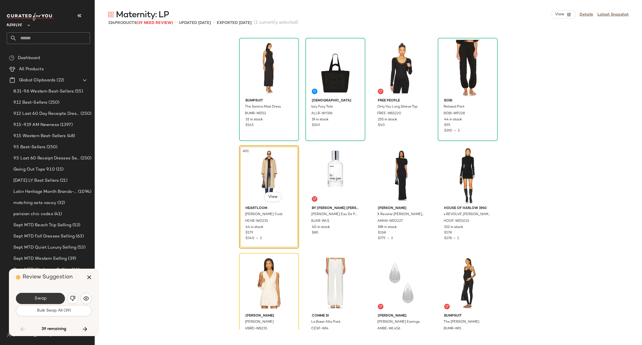
click at [54, 297] on button "Swap" at bounding box center [40, 298] width 49 height 11
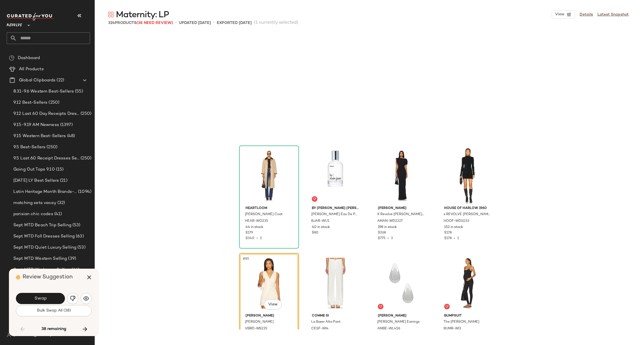
scroll to position [2151, 0]
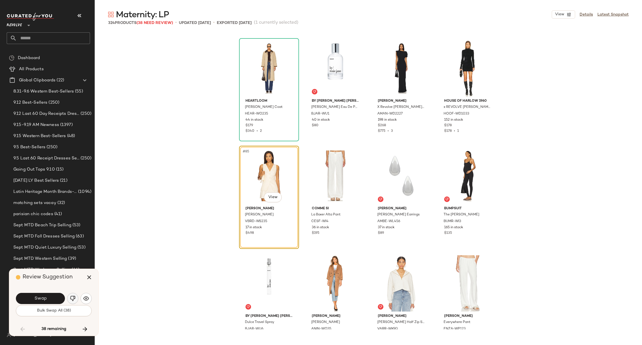
click at [76, 298] on button "button" at bounding box center [72, 298] width 11 height 11
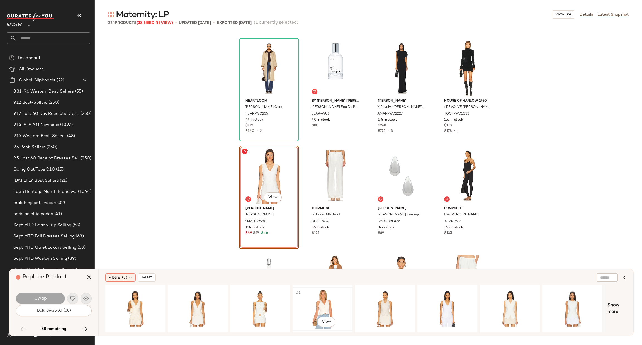
click at [306, 300] on div "#1 View" at bounding box center [323, 309] width 56 height 40
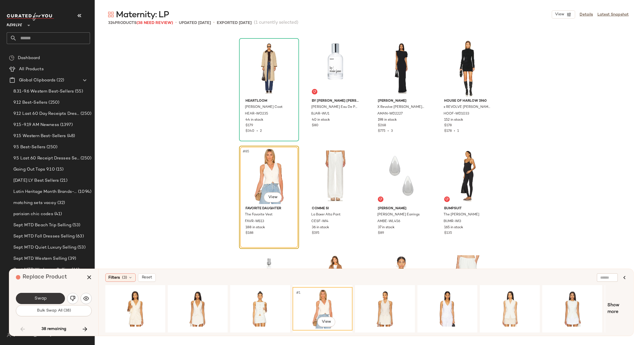
click at [33, 296] on button "Swap" at bounding box center [40, 298] width 49 height 11
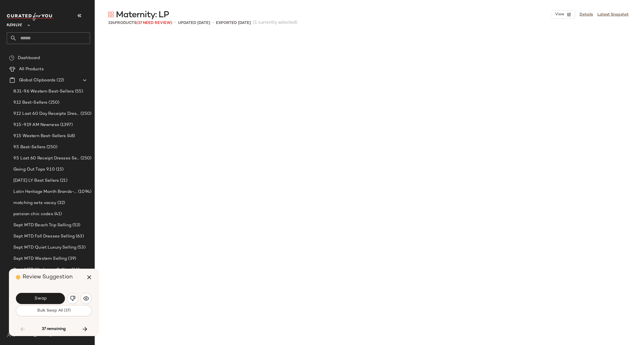
scroll to position [2582, 0]
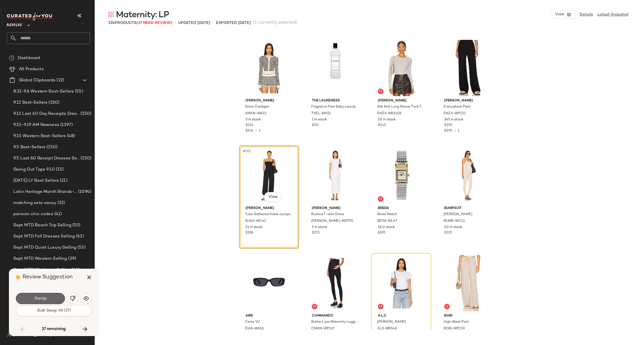
click at [50, 296] on button "Swap" at bounding box center [40, 298] width 49 height 11
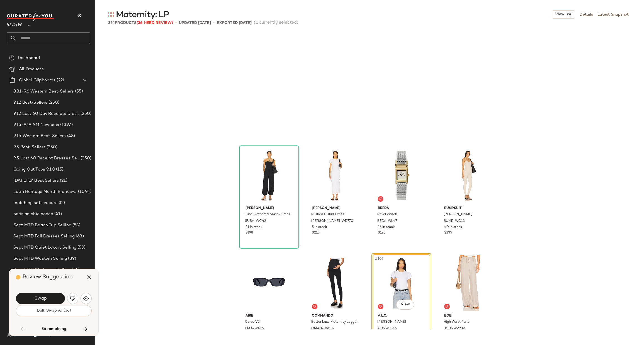
scroll to position [2689, 0]
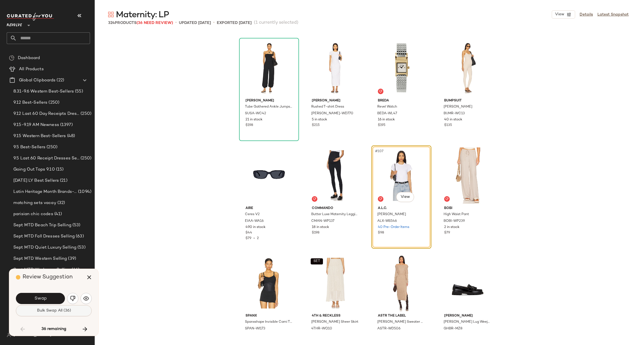
click at [57, 311] on span "Bulk Swap All (36)" at bounding box center [54, 310] width 34 height 4
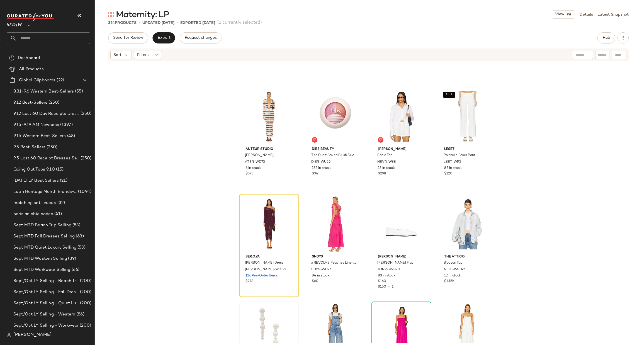
scroll to position [3960, 0]
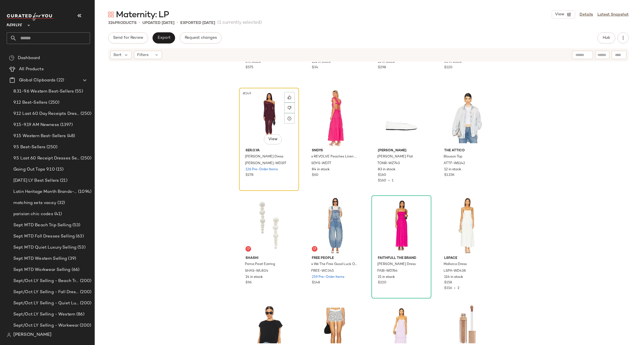
click at [265, 126] on div "#149 View" at bounding box center [269, 118] width 56 height 56
click at [284, 108] on div at bounding box center [289, 108] width 11 height 11
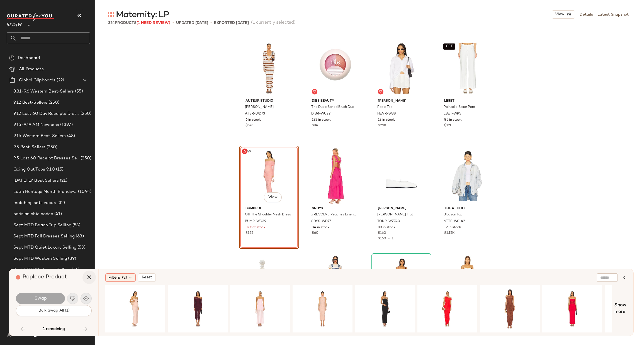
click at [90, 277] on icon "button" at bounding box center [89, 277] width 7 height 7
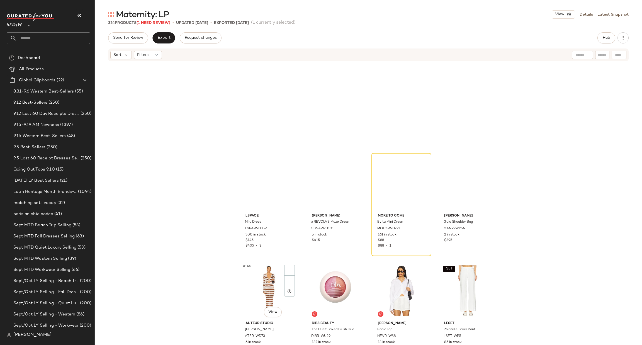
scroll to position [3663, 0]
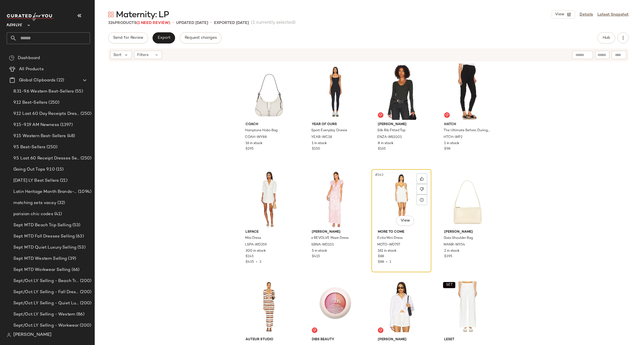
click at [395, 194] on div "#143 View" at bounding box center [401, 199] width 56 height 56
click at [419, 175] on div at bounding box center [422, 178] width 11 height 11
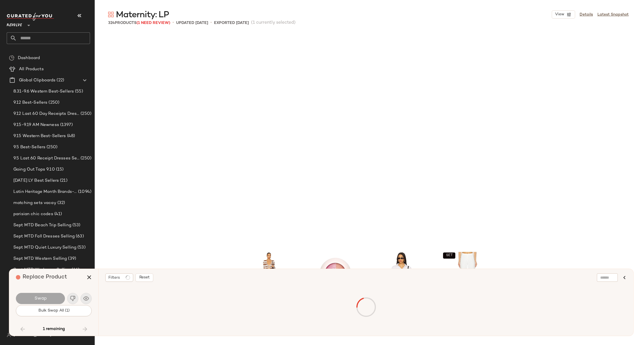
scroll to position [3872, 0]
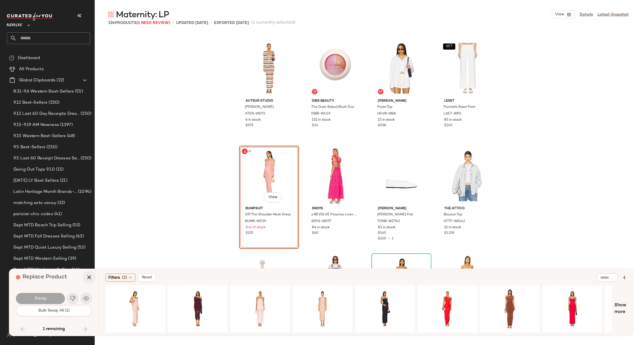
click at [91, 274] on icon "button" at bounding box center [89, 277] width 7 height 7
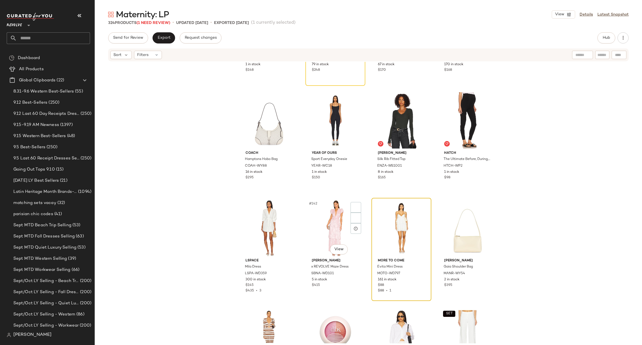
scroll to position [3663, 0]
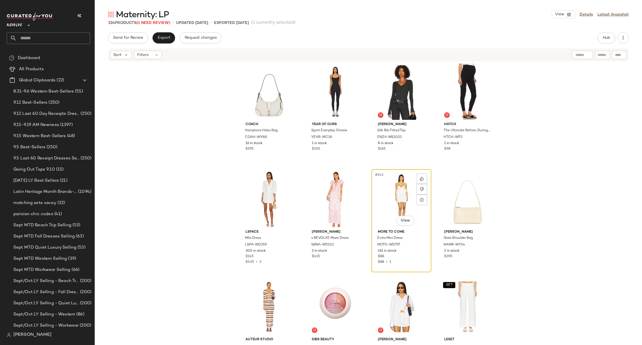
click at [392, 201] on div "#143 View" at bounding box center [401, 199] width 56 height 56
click at [420, 178] on icon at bounding box center [422, 179] width 4 height 4
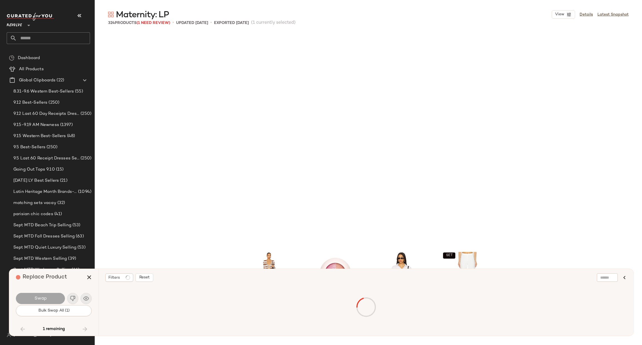
scroll to position [3872, 0]
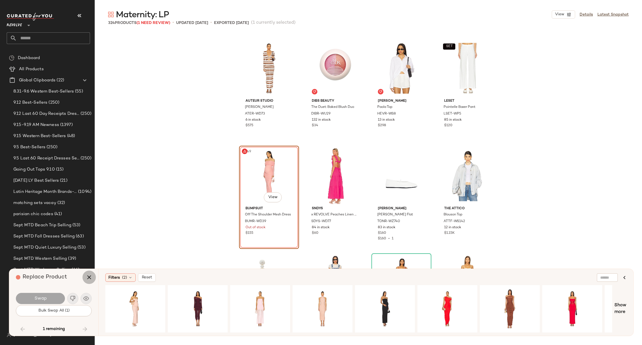
click at [92, 276] on icon "button" at bounding box center [89, 277] width 7 height 7
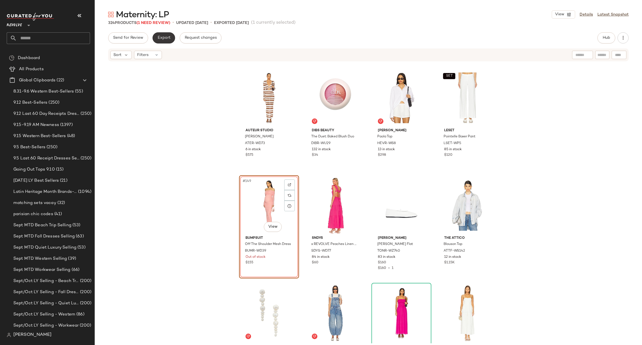
click at [161, 39] on span "Export" at bounding box center [163, 38] width 13 height 4
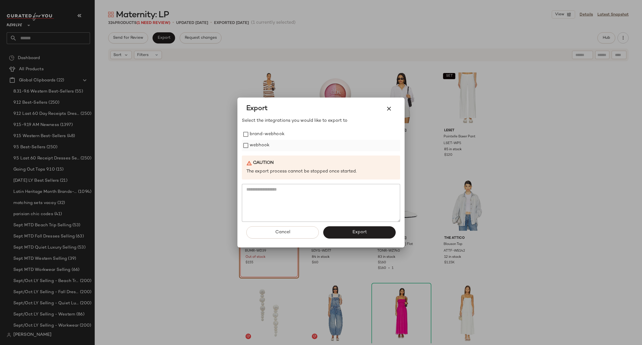
click at [253, 144] on label "webhook" at bounding box center [260, 145] width 20 height 11
click at [367, 236] on button "Export" at bounding box center [359, 232] width 72 height 12
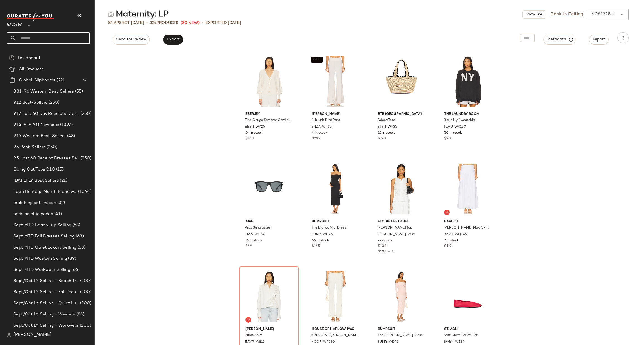
click at [50, 35] on input "text" at bounding box center [53, 38] width 73 height 12
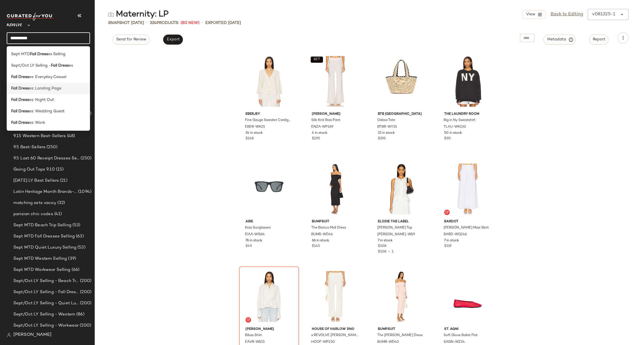
type input "**********"
click at [60, 92] on div "Fall Dress es: Landing Page" at bounding box center [48, 88] width 83 height 11
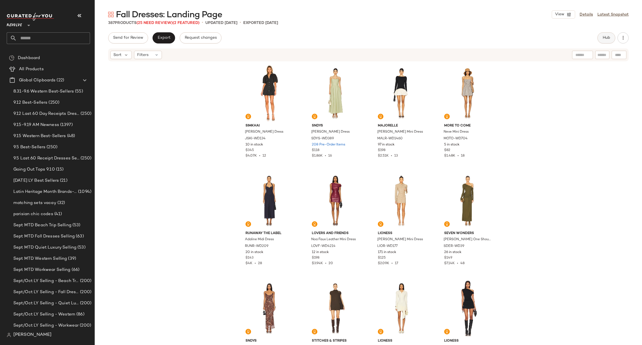
click at [604, 39] on span "Hub" at bounding box center [607, 38] width 8 height 4
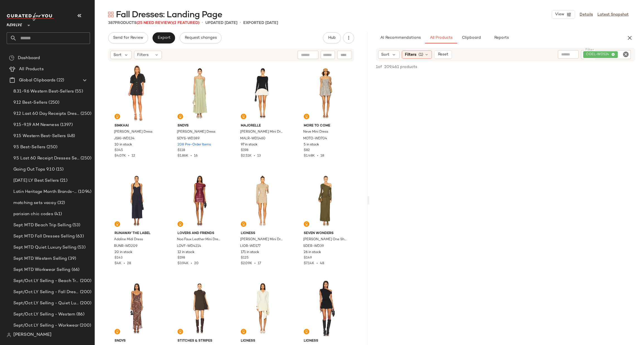
click at [623, 52] on icon "Clear Filter" at bounding box center [626, 54] width 7 height 7
paste input "**********"
type input "**********"
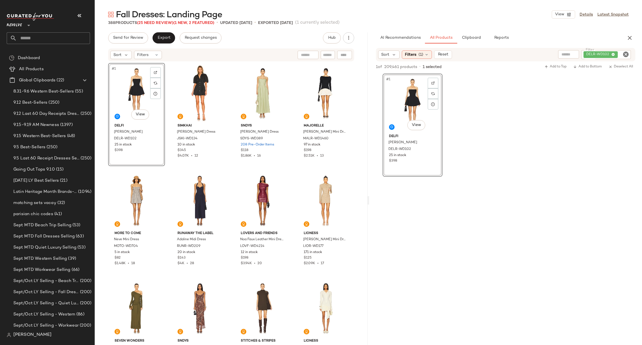
click at [623, 54] on icon "Clear Filter" at bounding box center [626, 54] width 7 height 7
paste input "**********"
type input "**********"
click at [605, 159] on div "#1 View DELFI Marilyn Dress DELR-WD102 25 in stock $398" at bounding box center [505, 125] width 273 height 103
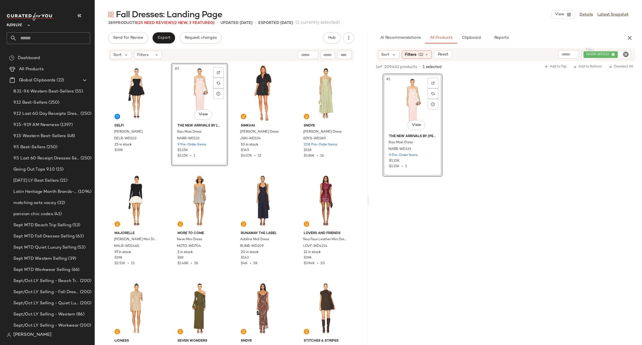
click at [627, 54] on icon "Clear Filter" at bounding box center [626, 54] width 7 height 7
paste input "*********"
type input "*********"
click at [572, 154] on div "#1 View The New Arrivals by Ilkyaz Ozel Sisu Maxi Dress NARR-WD133 9 Pre-Order …" at bounding box center [505, 124] width 273 height 103
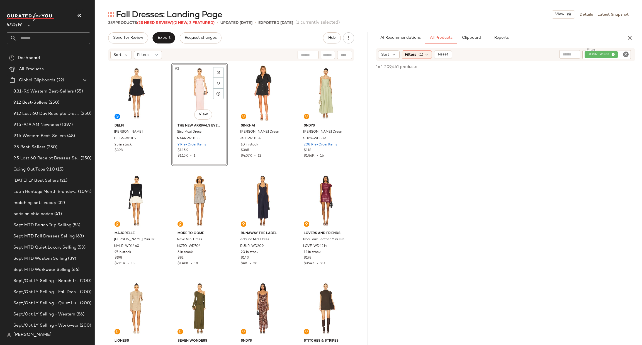
click at [414, 52] on span "Filters" at bounding box center [410, 55] width 11 height 6
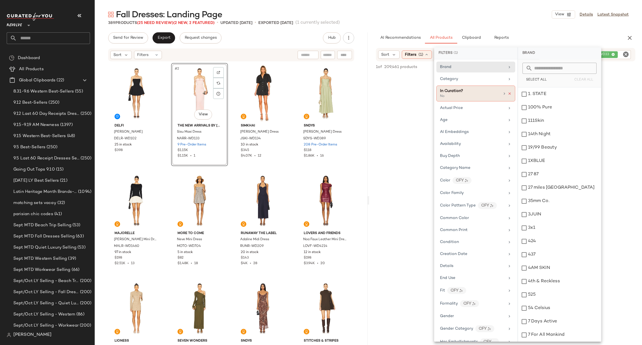
click at [508, 94] on icon at bounding box center [510, 94] width 4 height 4
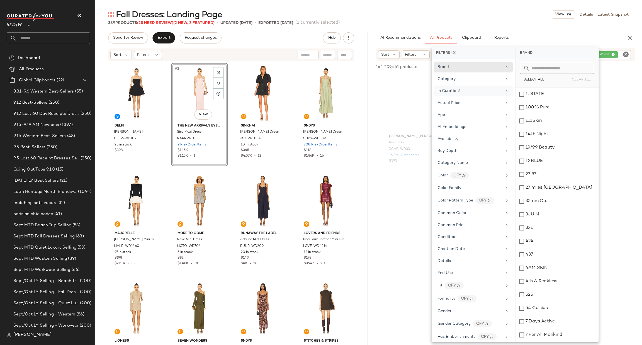
click at [511, 16] on div "Fall Dresses: Landing Page View Details Latest Snapshot" at bounding box center [368, 14] width 547 height 11
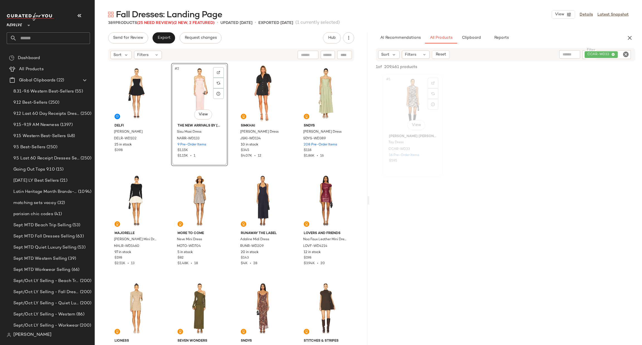
click at [404, 95] on div "#1 View" at bounding box center [413, 104] width 56 height 56
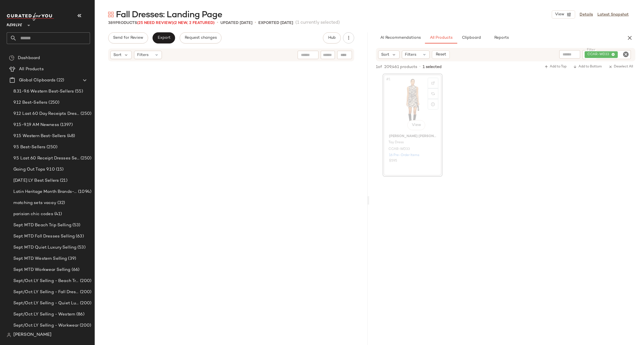
scroll to position [2797, 0]
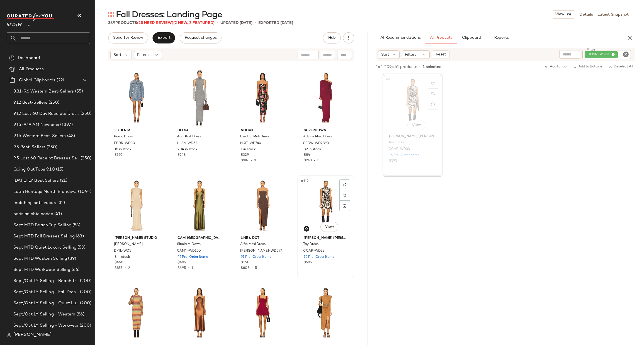
click at [322, 201] on div "#112 View" at bounding box center [325, 205] width 53 height 56
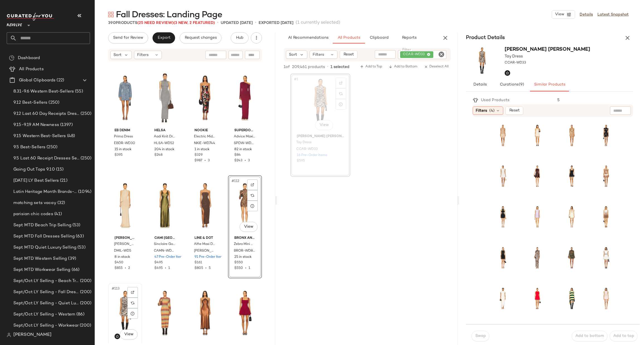
click at [119, 301] on div "#113 View" at bounding box center [125, 313] width 30 height 56
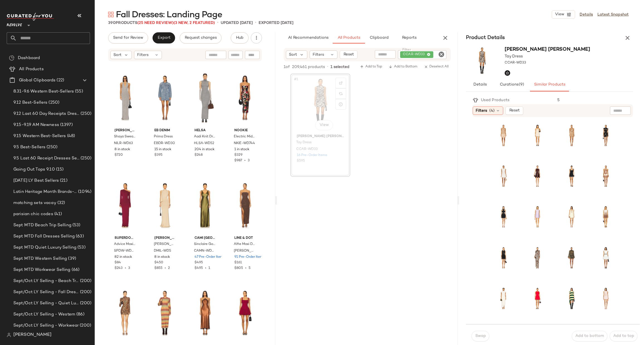
click at [626, 36] on icon "button" at bounding box center [627, 38] width 7 height 7
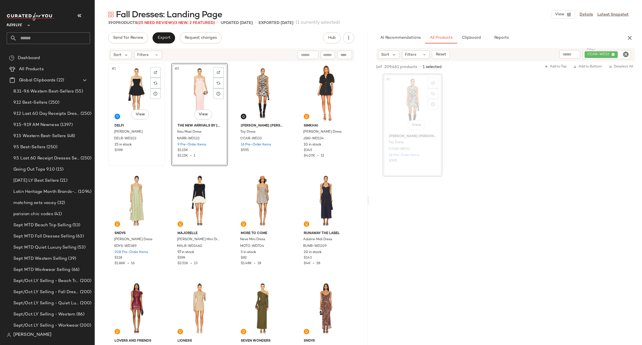
click at [133, 91] on div "#1 View" at bounding box center [136, 93] width 53 height 56
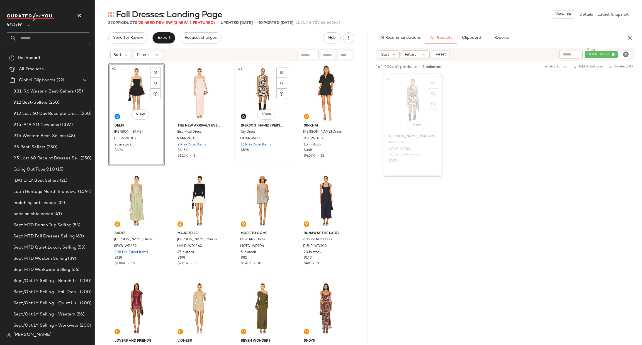
click at [250, 84] on div "#3 View" at bounding box center [262, 93] width 53 height 56
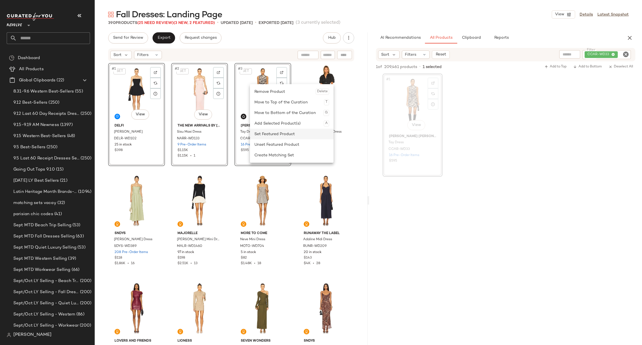
click at [280, 135] on div "Set Featured Product" at bounding box center [291, 134] width 75 height 11
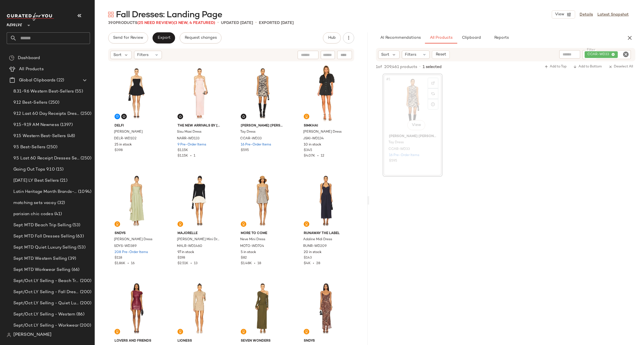
click at [625, 53] on icon "Clear Filter" at bounding box center [626, 54] width 7 height 7
type input "*****"
click at [595, 108] on div at bounding box center [505, 221] width 271 height 318
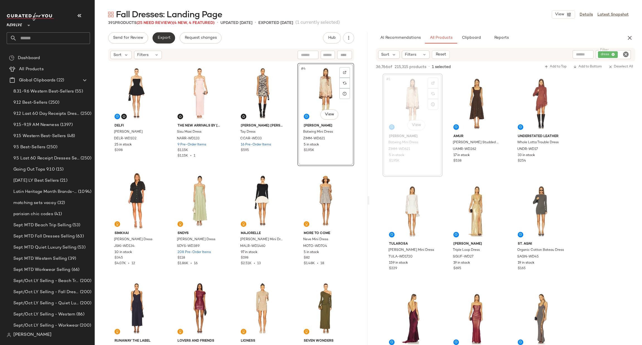
click at [166, 36] on span "Export" at bounding box center [163, 38] width 13 height 4
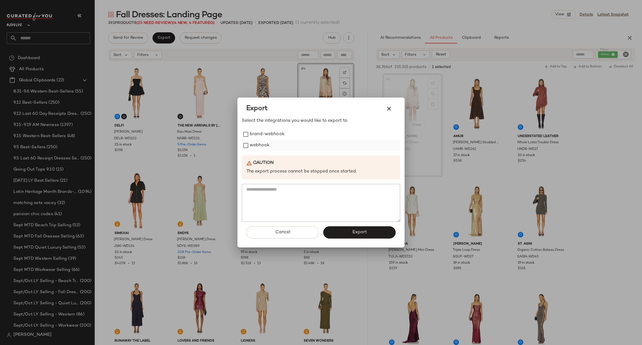
click at [259, 149] on label "webhook" at bounding box center [260, 145] width 20 height 11
click at [351, 231] on button "Export" at bounding box center [359, 232] width 72 height 12
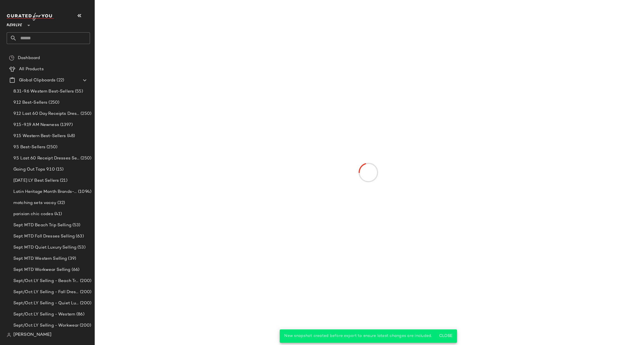
click at [51, 37] on input "text" at bounding box center [53, 38] width 73 height 12
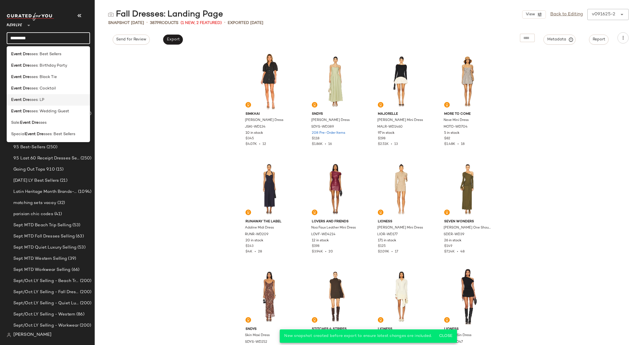
type input "*********"
click at [40, 98] on span "sses: LP" at bounding box center [37, 100] width 15 height 6
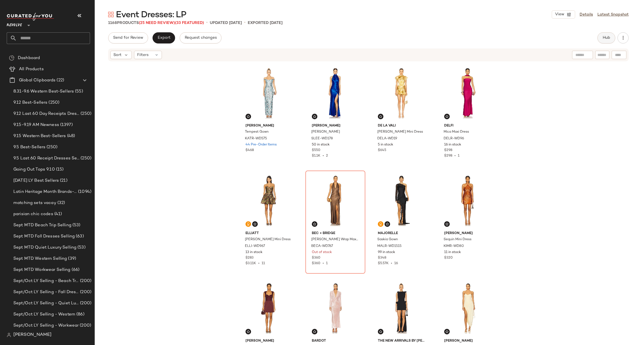
click at [603, 42] on button "Hub" at bounding box center [606, 37] width 18 height 11
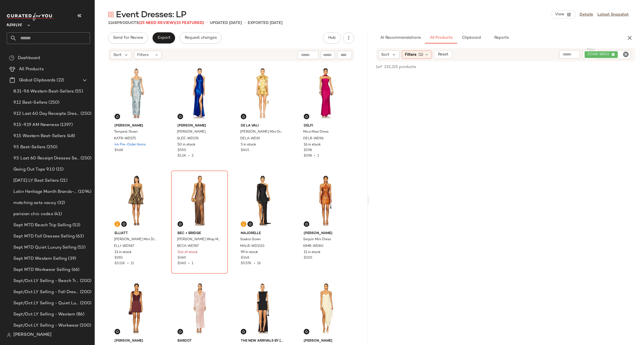
click at [624, 54] on icon "Clear Filter" at bounding box center [626, 54] width 7 height 7
paste input "**********"
type input "**********"
click at [413, 56] on span "Filters" at bounding box center [410, 55] width 11 height 6
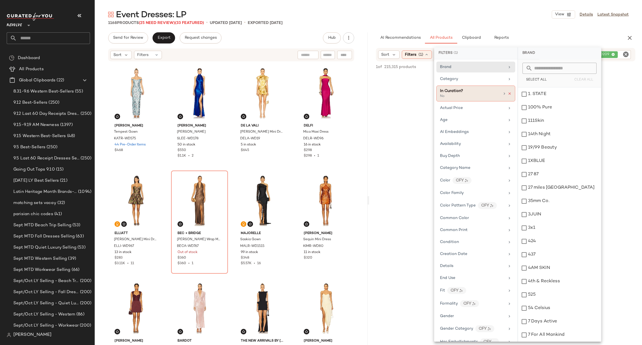
click at [508, 93] on icon at bounding box center [510, 94] width 4 height 4
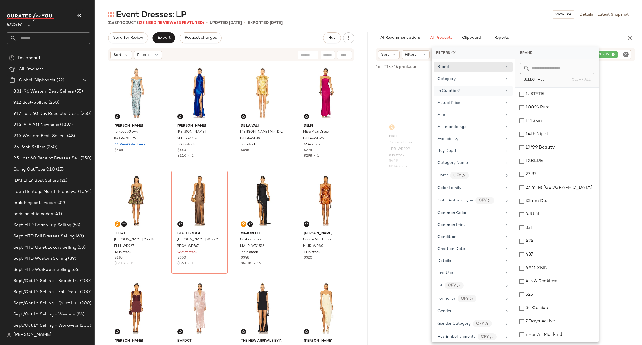
click at [509, 9] on div "Event Dresses: LP View Details Latest Snapshot" at bounding box center [368, 14] width 547 height 11
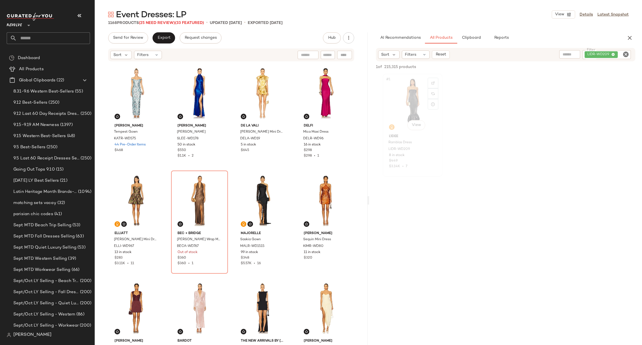
click at [404, 99] on div "#1 View" at bounding box center [413, 104] width 56 height 56
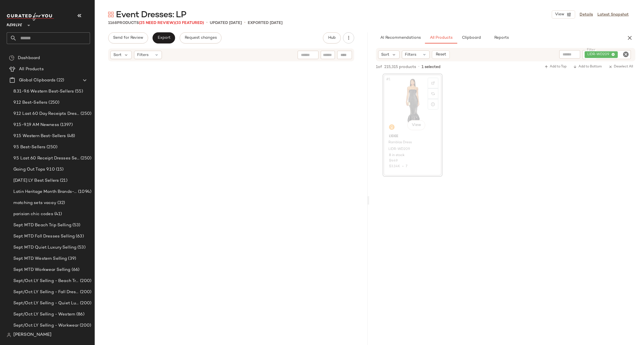
scroll to position [1291, 0]
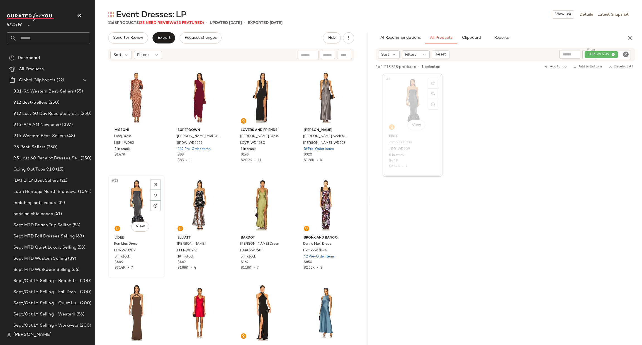
click at [128, 199] on div "#53 View" at bounding box center [136, 205] width 53 height 56
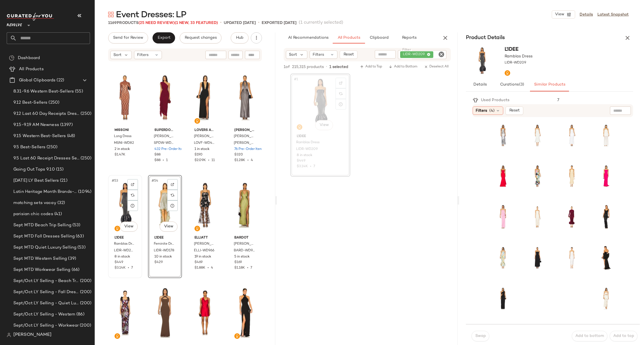
click at [119, 190] on div "#53 View" at bounding box center [125, 205] width 30 height 56
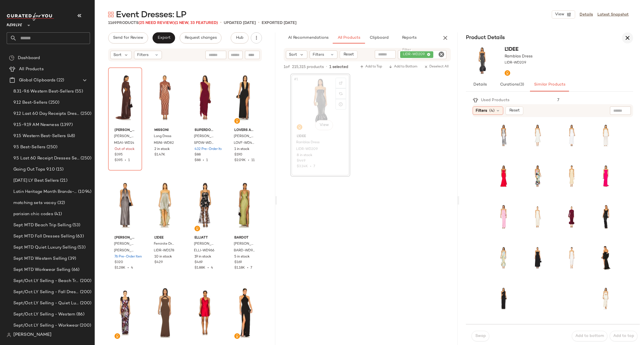
click at [629, 38] on icon "button" at bounding box center [627, 38] width 7 height 7
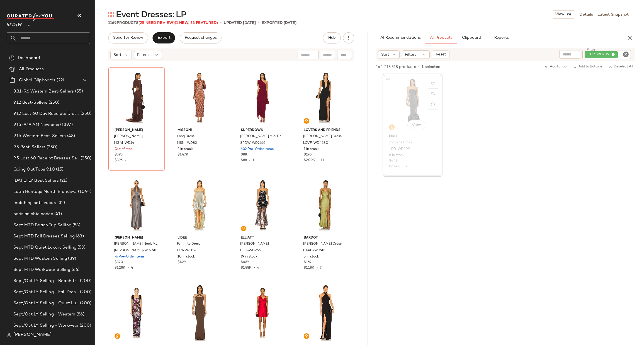
click at [625, 54] on icon "Clear Filter" at bounding box center [626, 54] width 7 height 7
paste input "**********"
type input "**********"
click at [603, 134] on div "#1 View L'IDEE Ramblas Dress LIDR-WD209 8 in stock $449 $3.14K • 7" at bounding box center [505, 124] width 273 height 103
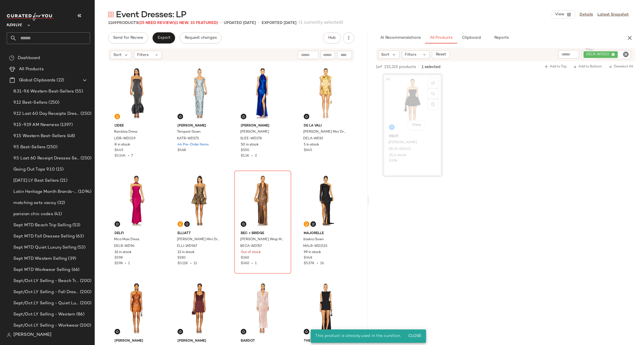
click at [399, 89] on div "#1 View" at bounding box center [413, 104] width 56 height 56
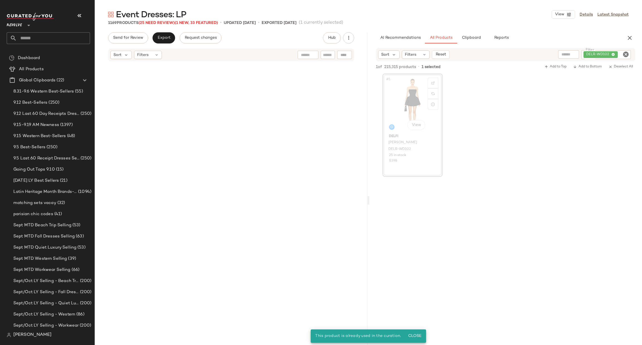
scroll to position [434, 0]
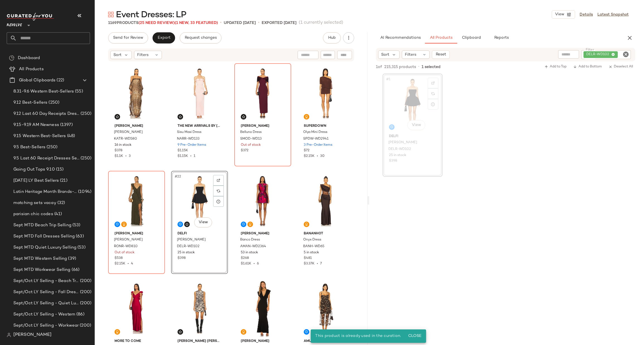
click at [191, 196] on div "#22 View" at bounding box center [199, 201] width 53 height 56
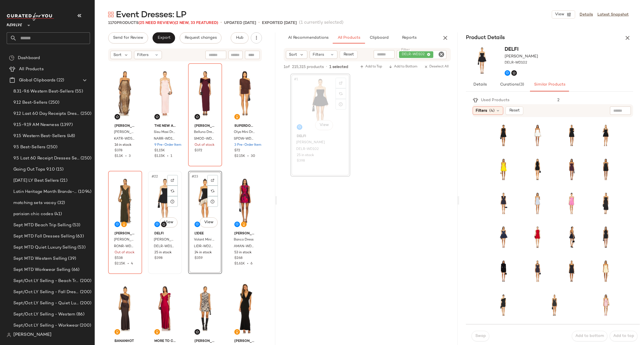
click at [159, 188] on div "#22 View" at bounding box center [165, 201] width 30 height 56
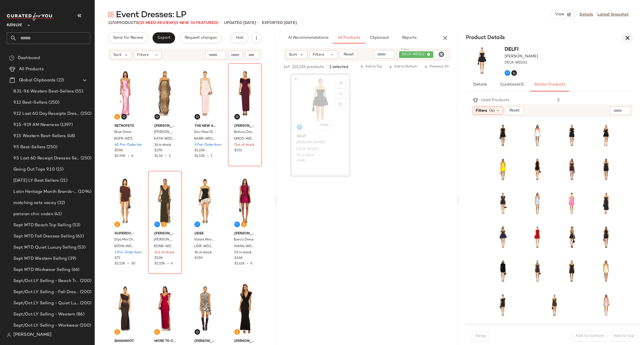
click at [630, 35] on icon "button" at bounding box center [627, 38] width 7 height 7
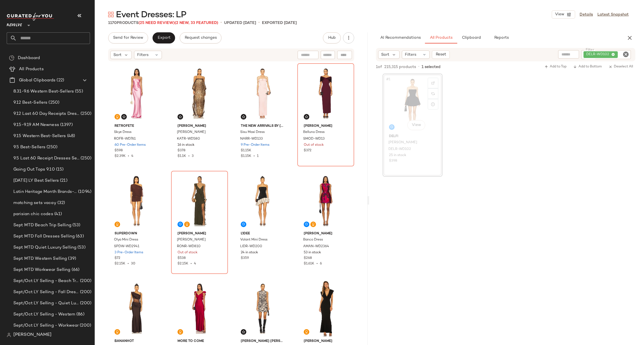
click at [626, 55] on icon "Clear Filter" at bounding box center [626, 54] width 7 height 7
paste input "**********"
type input "**********"
click at [575, 144] on div "#1 View DELFI Marilyn Dress DELR-WD102 25 in stock $398" at bounding box center [505, 124] width 273 height 103
click at [626, 53] on icon "Clear Filter" at bounding box center [626, 54] width 7 height 7
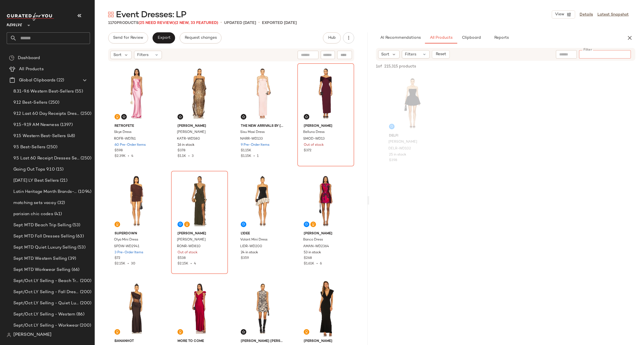
paste input "**********"
type input "**********"
click at [584, 154] on div "DELFI Marilyn Dress DELR-WD102 25 in stock $398" at bounding box center [505, 124] width 273 height 103
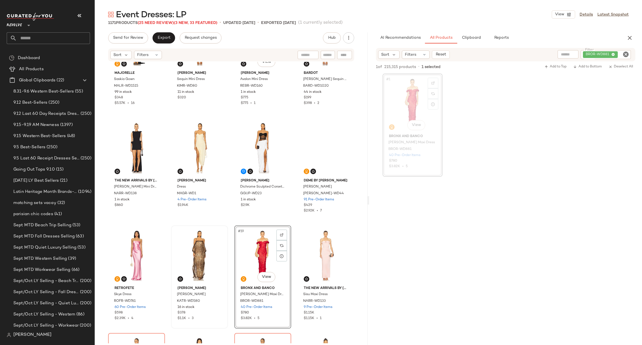
scroll to position [267, 0]
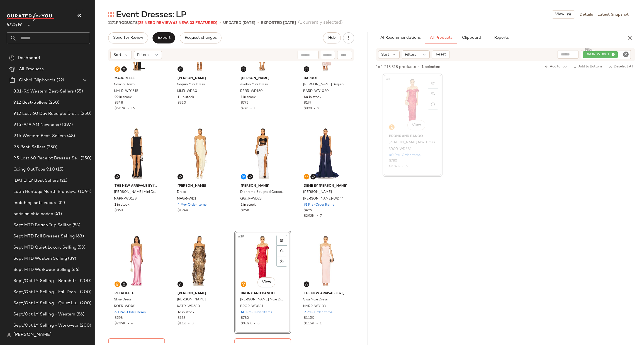
click at [243, 263] on div "#19 View" at bounding box center [262, 261] width 53 height 56
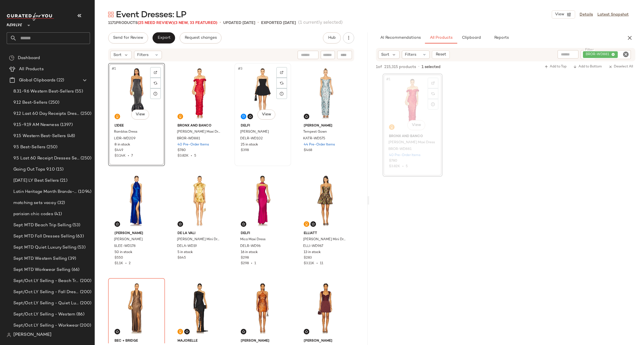
click at [248, 84] on div "#3 View" at bounding box center [262, 93] width 53 height 56
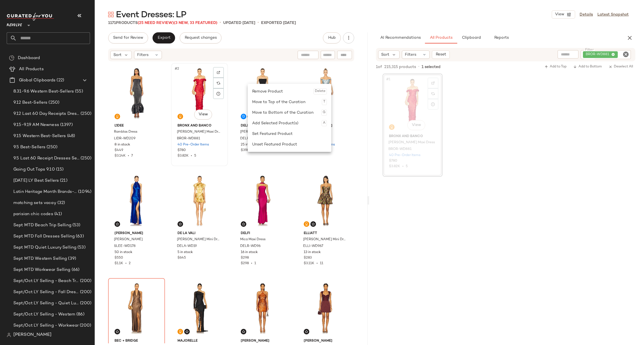
click at [221, 113] on div "#2 View" at bounding box center [199, 93] width 53 height 56
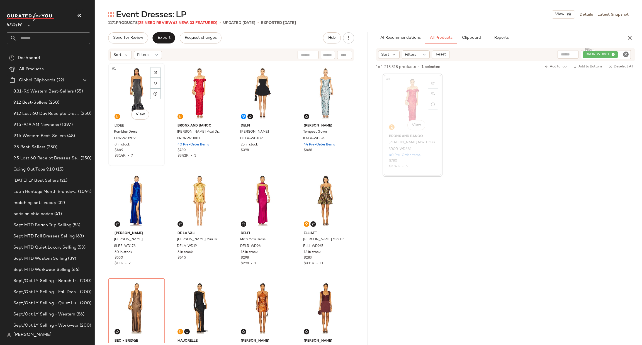
click at [123, 102] on div "#1 View" at bounding box center [136, 93] width 53 height 56
click at [256, 93] on div "#3 View" at bounding box center [262, 93] width 53 height 56
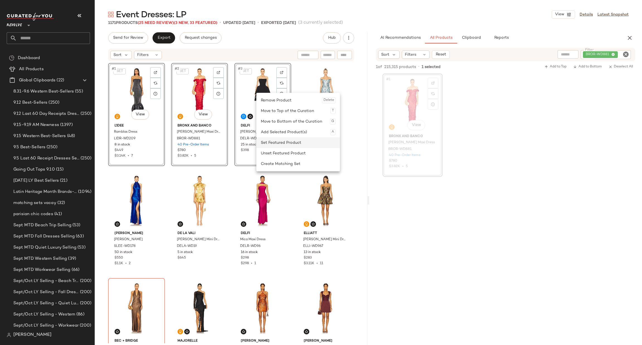
click at [285, 141] on div "Set Featured Product" at bounding box center [298, 142] width 75 height 11
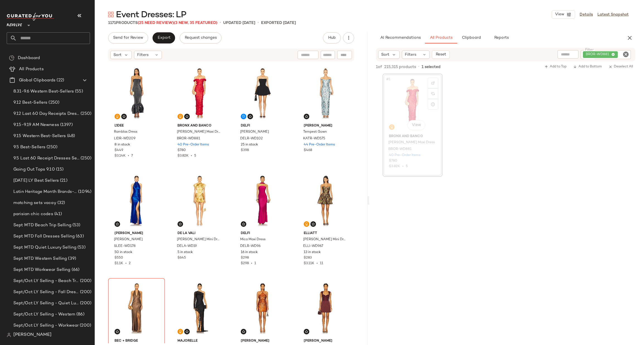
click at [623, 54] on icon "Clear Filter" at bounding box center [626, 54] width 7 height 7
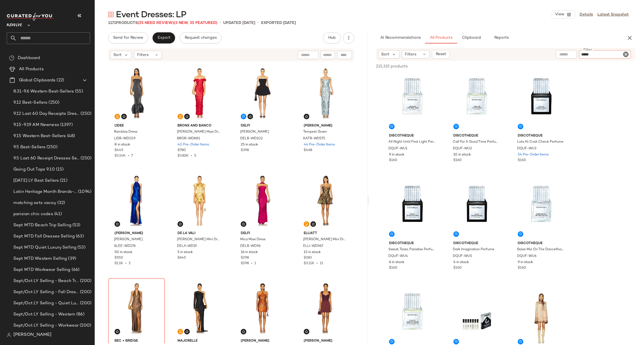
type input "*****"
click at [519, 16] on div "Event Dresses: LP View Details Latest Snapshot" at bounding box center [368, 14] width 547 height 11
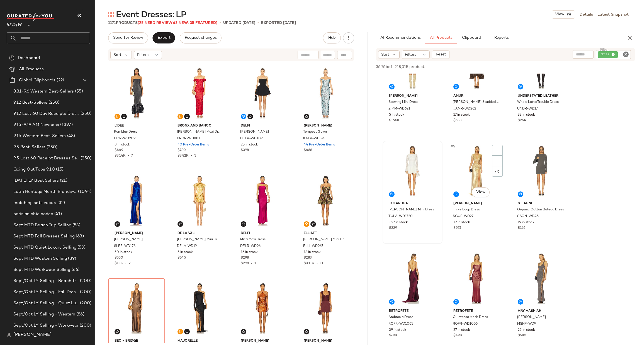
scroll to position [125, 0]
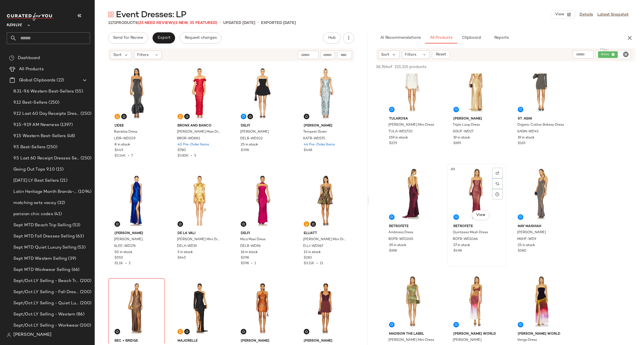
click at [474, 185] on div "#8 View" at bounding box center [477, 194] width 56 height 56
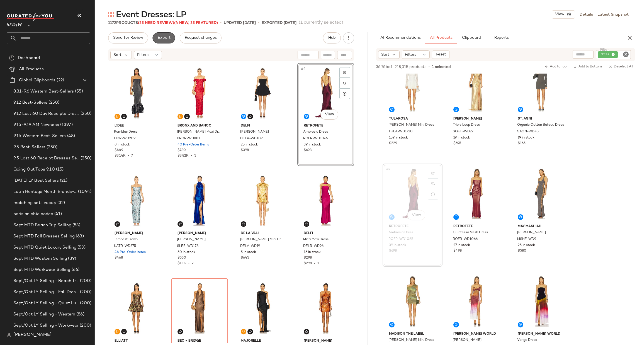
click at [158, 37] on span "Export" at bounding box center [163, 38] width 13 height 4
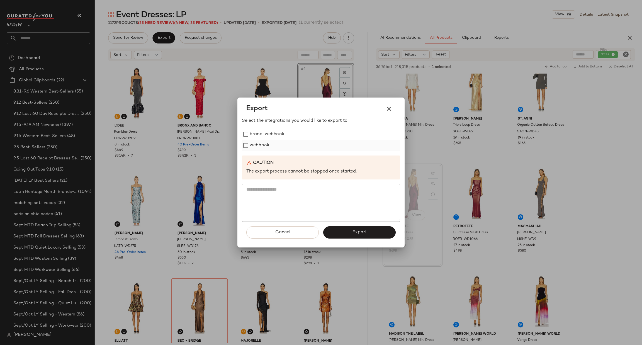
click at [251, 146] on label "webhook" at bounding box center [260, 145] width 20 height 11
click at [362, 228] on button "Export" at bounding box center [359, 232] width 72 height 12
